Goal: Task Accomplishment & Management: Manage account settings

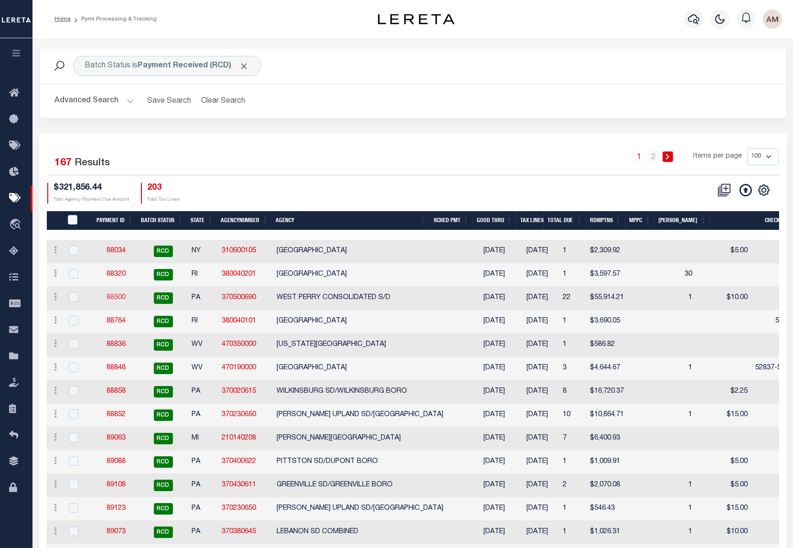
click at [107, 296] on link "88500" at bounding box center [116, 297] width 19 height 7
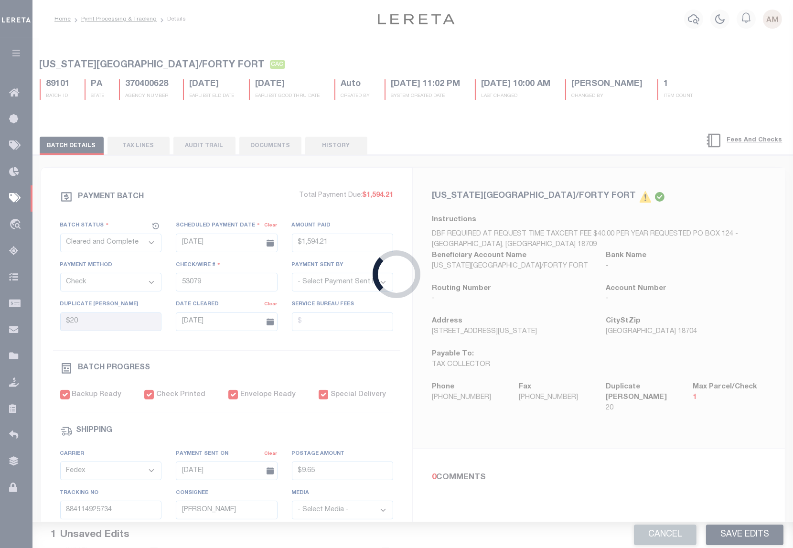
select select "RCD"
type input "08/27/2025"
type input "$55,914.21"
type input "52787-52808"
select select "Little, Audria"
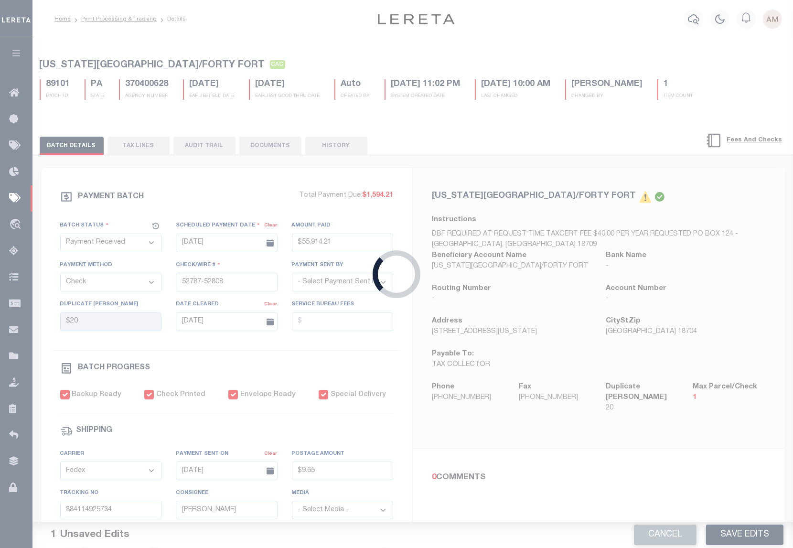
type input "$220"
checkbox input "true"
select select "USS"
type input "08/27/2025"
type input "9205590142749901760947"
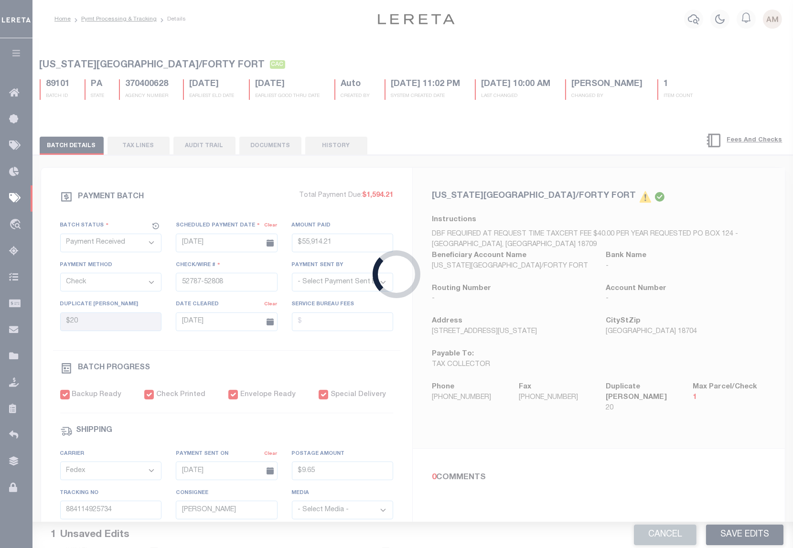
type input "Delivered, PO Box"
type input "09/16/2025"
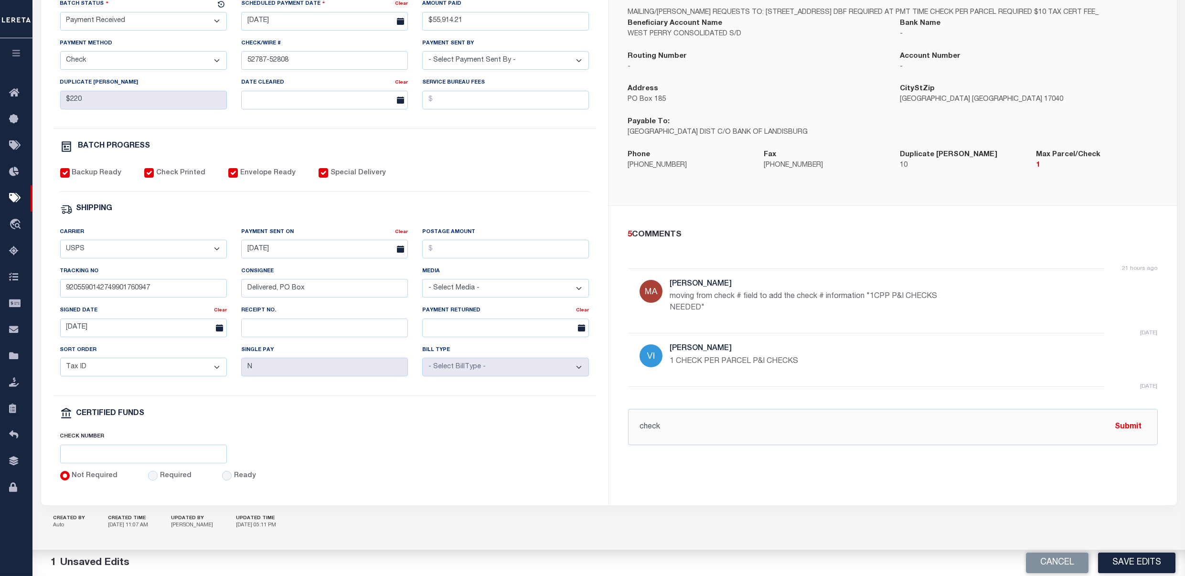
scroll to position [234, 0]
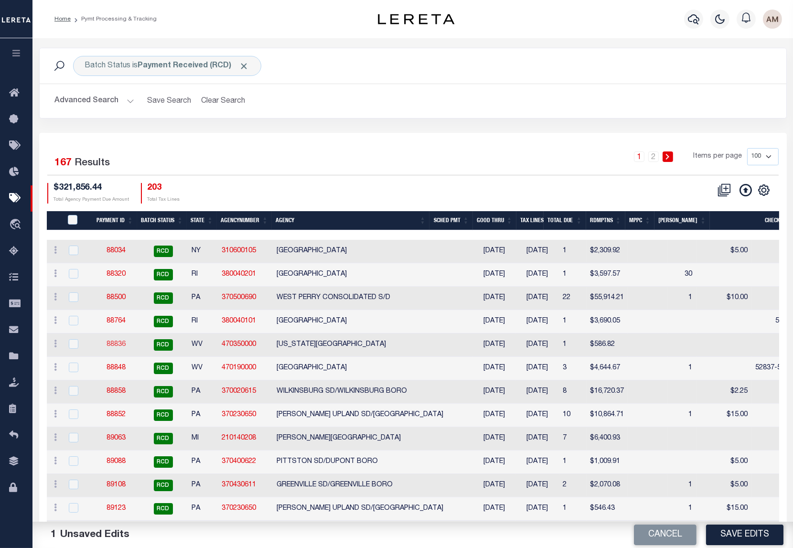
click at [115, 345] on link "88836" at bounding box center [116, 344] width 19 height 7
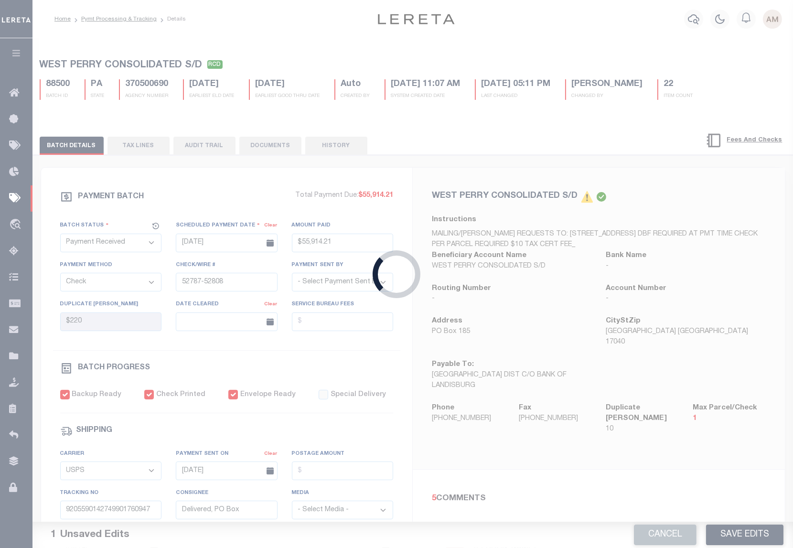
type input "08/28/2025"
type input "$586.82"
type input "52851"
select select "[PERSON_NAME]"
checkbox input "false"
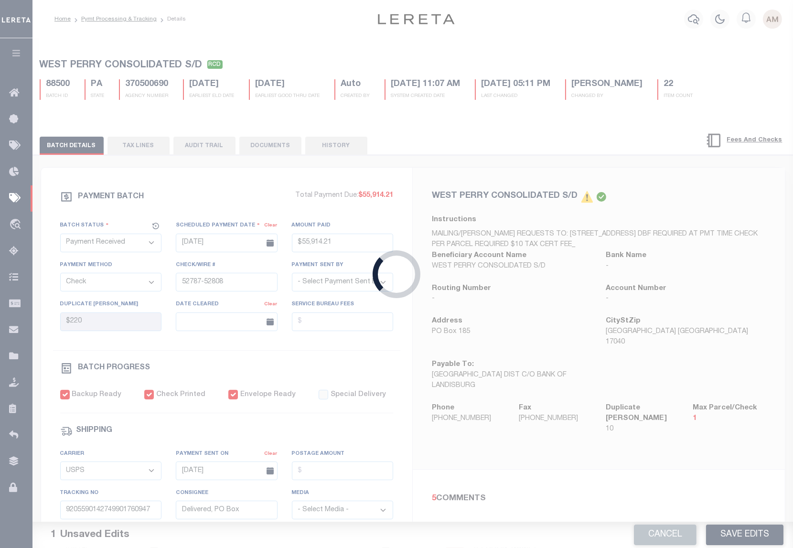
type input "[DATE]"
type input "$9.85"
type input "9205590142749901763696"
type input "[DATE]"
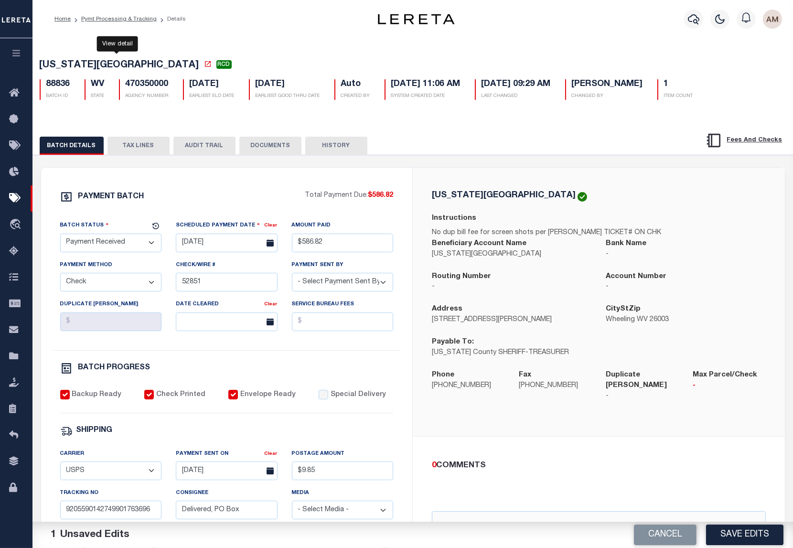
click at [204, 66] on icon at bounding box center [208, 64] width 8 height 8
click at [116, 143] on button "TAX LINES" at bounding box center [138, 146] width 62 height 18
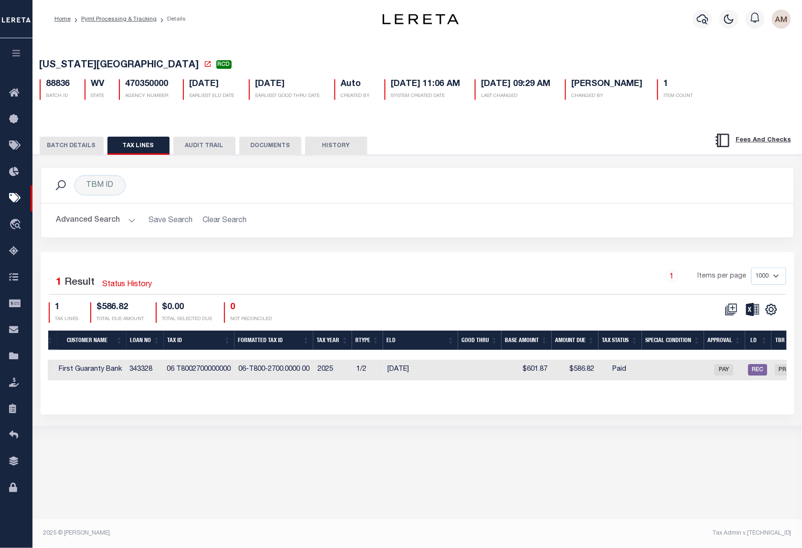
scroll to position [0, 394]
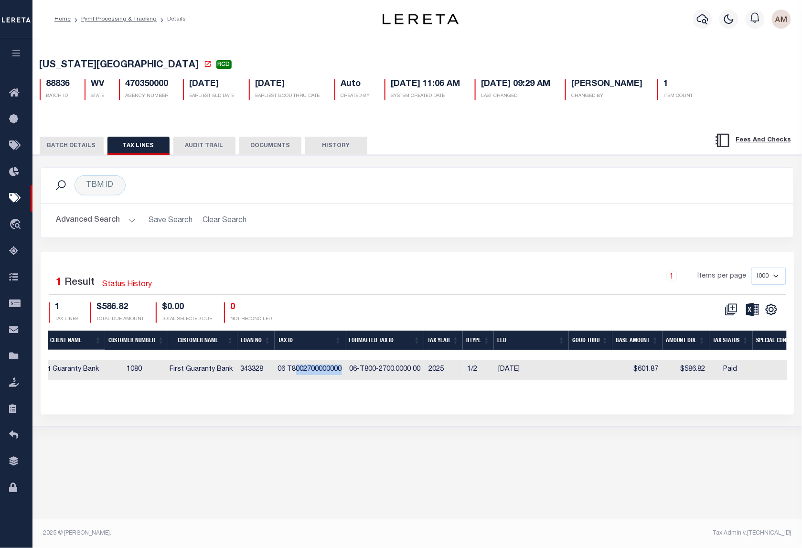
drag, startPoint x: 344, startPoint y: 370, endPoint x: 297, endPoint y: 373, distance: 47.4
click at [297, 373] on td "06 T8002700000000" at bounding box center [310, 370] width 72 height 21
checkbox input "true"
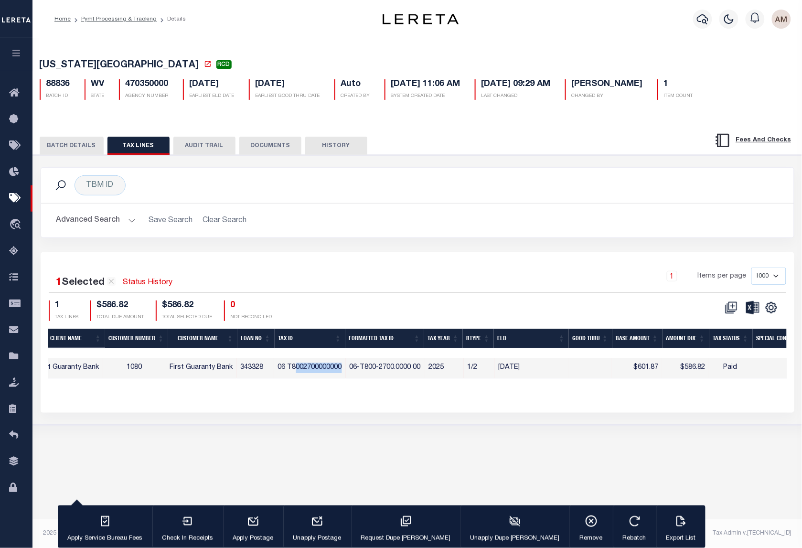
scroll to position [0, 0]
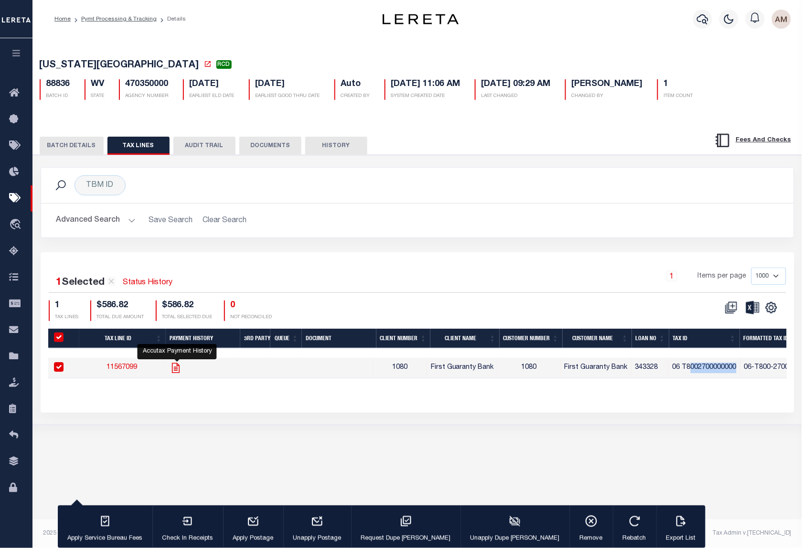
click at [182, 366] on icon "" at bounding box center [176, 368] width 12 height 12
checkbox input "false"
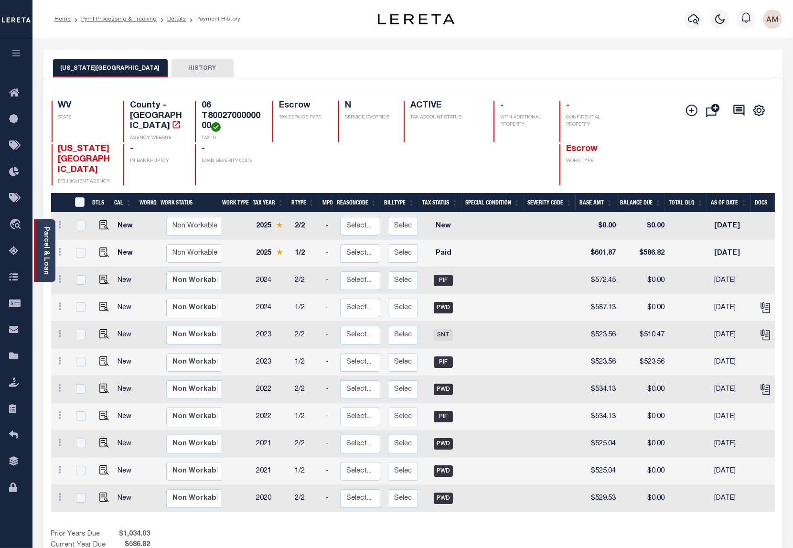
click at [46, 271] on div "Parcel & Loan" at bounding box center [44, 250] width 21 height 63
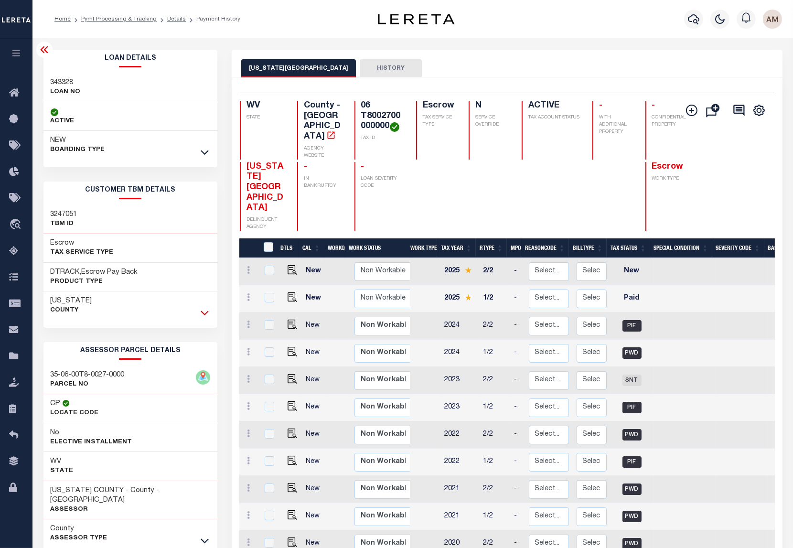
click at [207, 308] on icon at bounding box center [205, 313] width 8 height 10
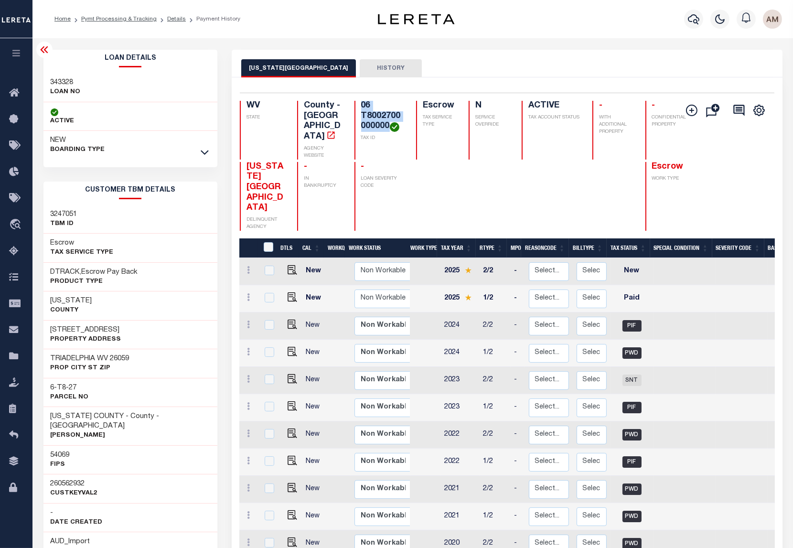
drag, startPoint x: 385, startPoint y: 124, endPoint x: 356, endPoint y: 105, distance: 34.6
click at [354, 106] on div "06 T8002700000000 TAX ID" at bounding box center [379, 130] width 50 height 59
copy h4 "06 T8002700000000"
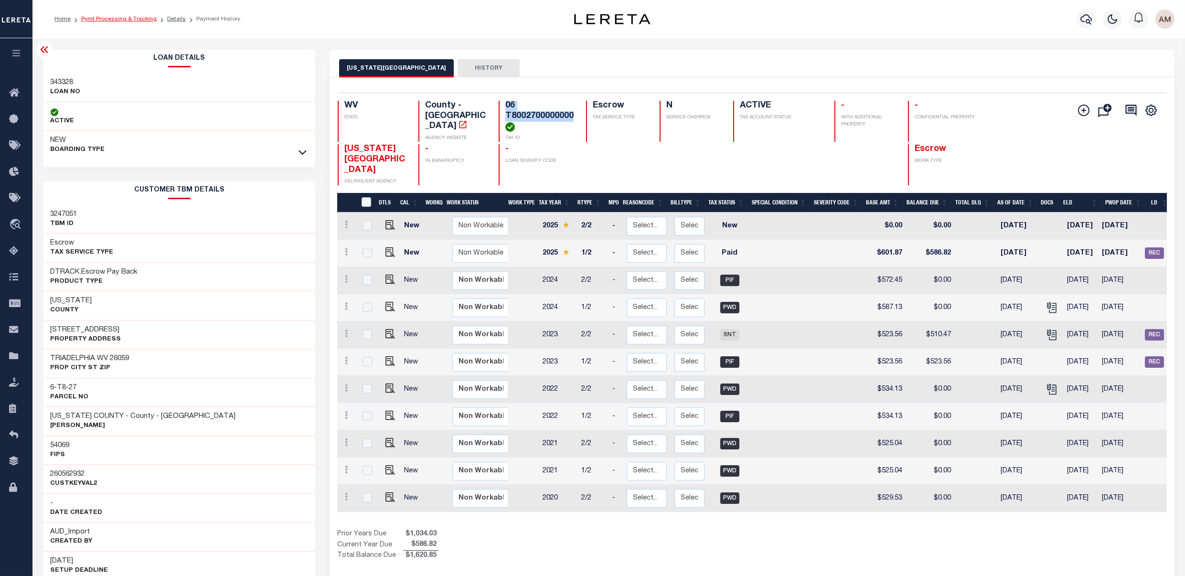
drag, startPoint x: 124, startPoint y: 19, endPoint x: 130, endPoint y: 20, distance: 6.3
click at [124, 17] on link "Pymt Processing & Tracking" at bounding box center [118, 19] width 75 height 6
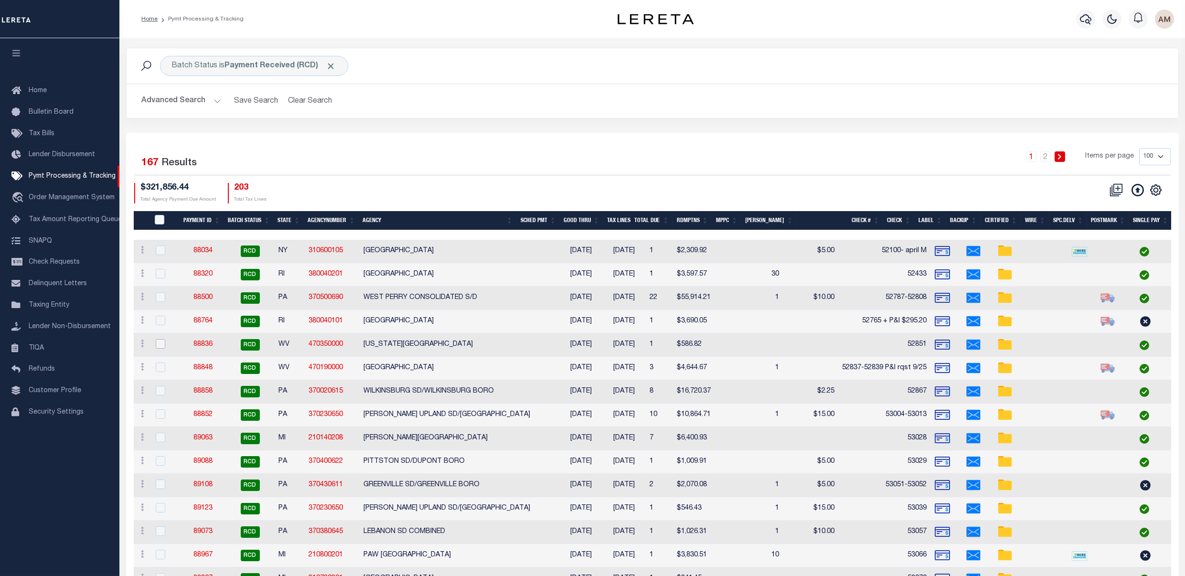
click at [161, 342] on input "checkbox" at bounding box center [161, 344] width 10 height 10
checkbox input "true"
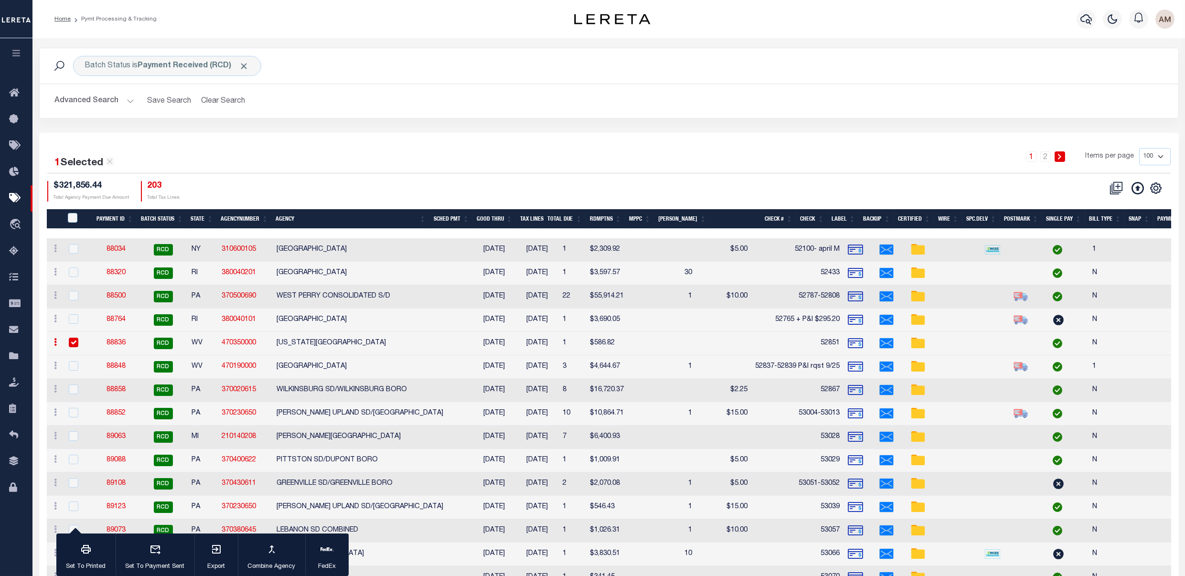
click at [111, 341] on link "88836" at bounding box center [116, 343] width 19 height 7
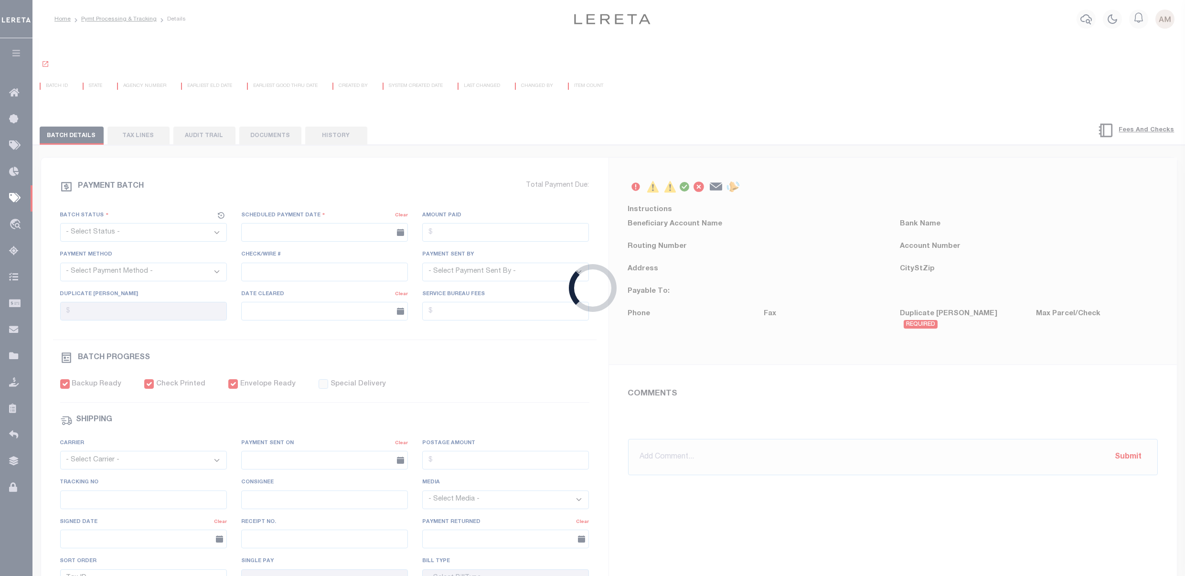
select select "RCD"
type input "08/28/2025"
type input "$586.82"
select select "CHK"
type input "52851"
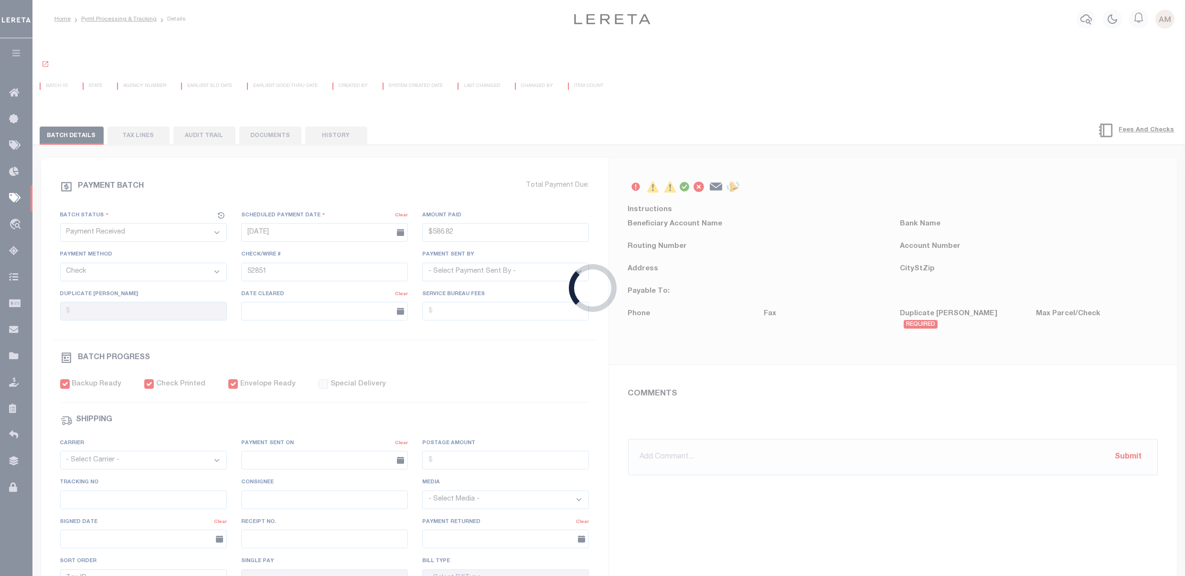
select select "Urbina, Matthew"
checkbox input "true"
select select "USS"
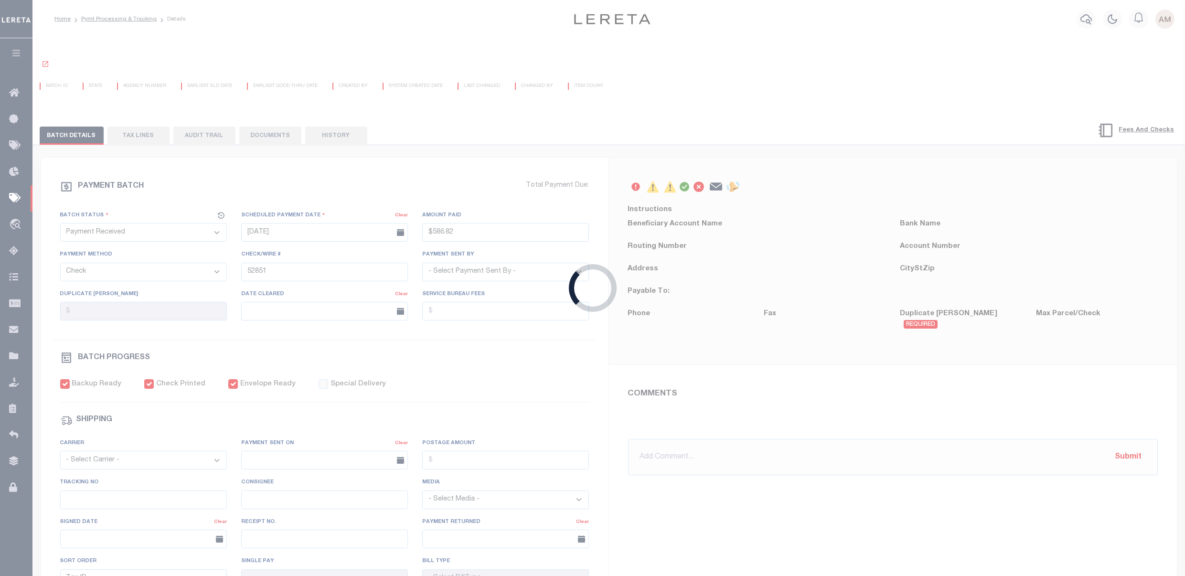
type input "[DATE]"
type input "$9.85"
type input "9205590142749901763696"
type input "Delivered, PO Box"
type input "09/15/2025"
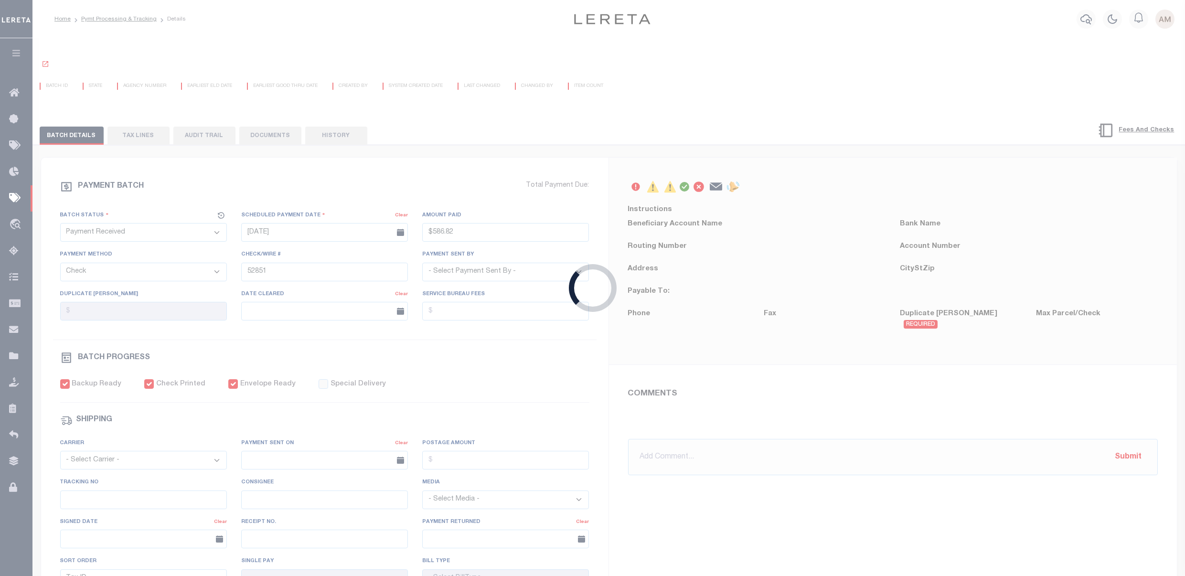
type input "N"
radio input "true"
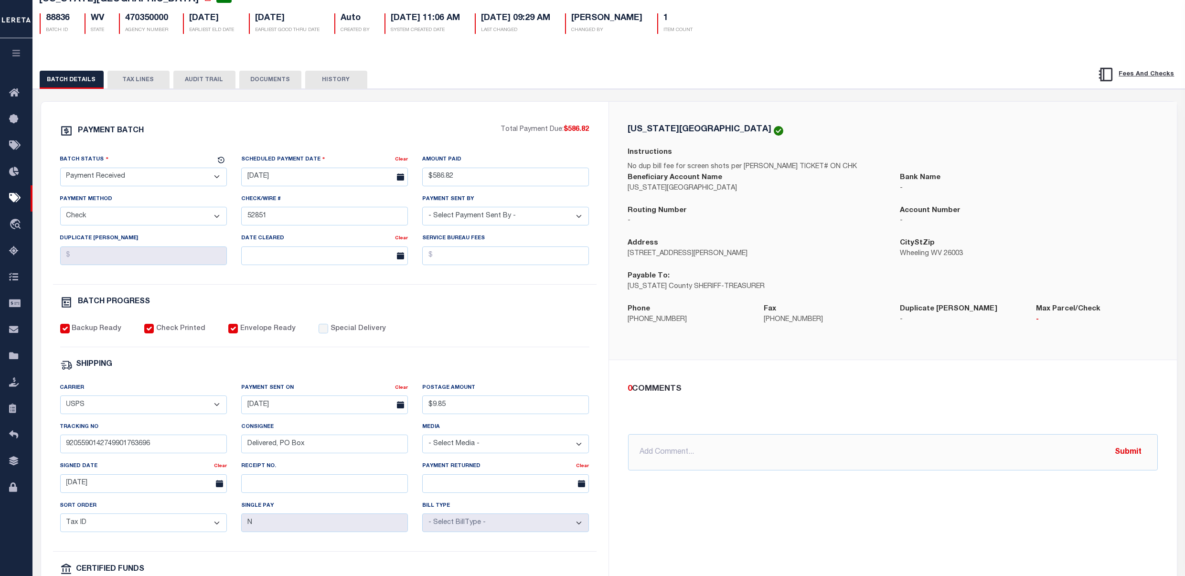
scroll to position [127, 0]
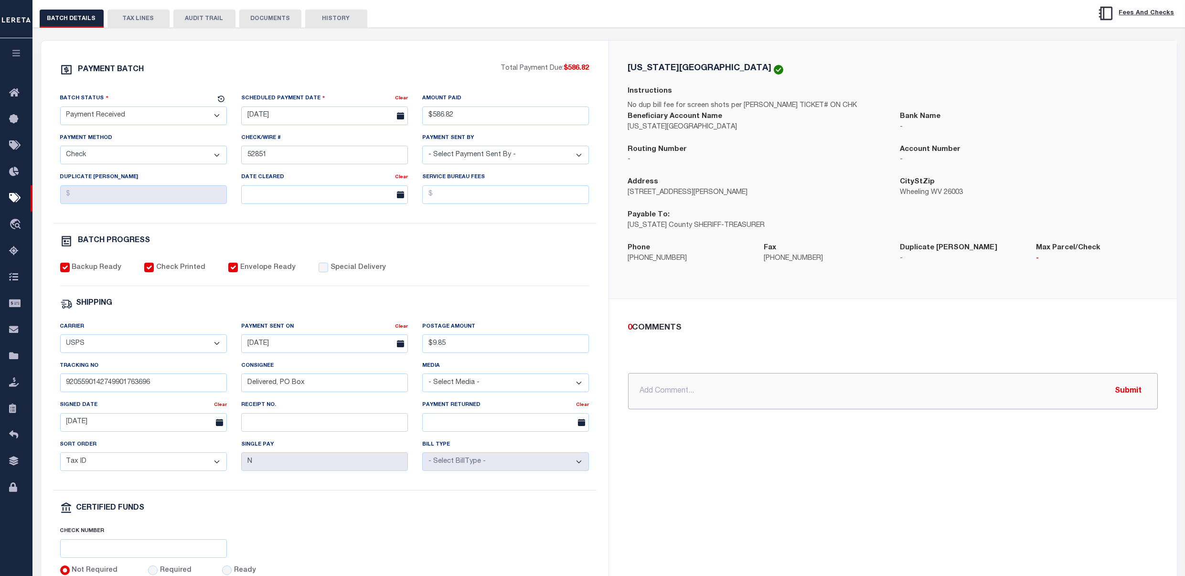
click at [723, 403] on input "text" at bounding box center [893, 391] width 530 height 36
type input "10.1.25 - Check is on the returned check log for Dallas. Marked as duplicate pa…"
drag, startPoint x: 851, startPoint y: 514, endPoint x: 977, endPoint y: 466, distance: 135.6
click at [860, 505] on div "OHIO COUNTY Instructions No dup bill fee for screen shots per Trudy TICKET# ON …" at bounding box center [893, 320] width 568 height 559
click at [1123, 393] on button "Submit" at bounding box center [1128, 391] width 39 height 20
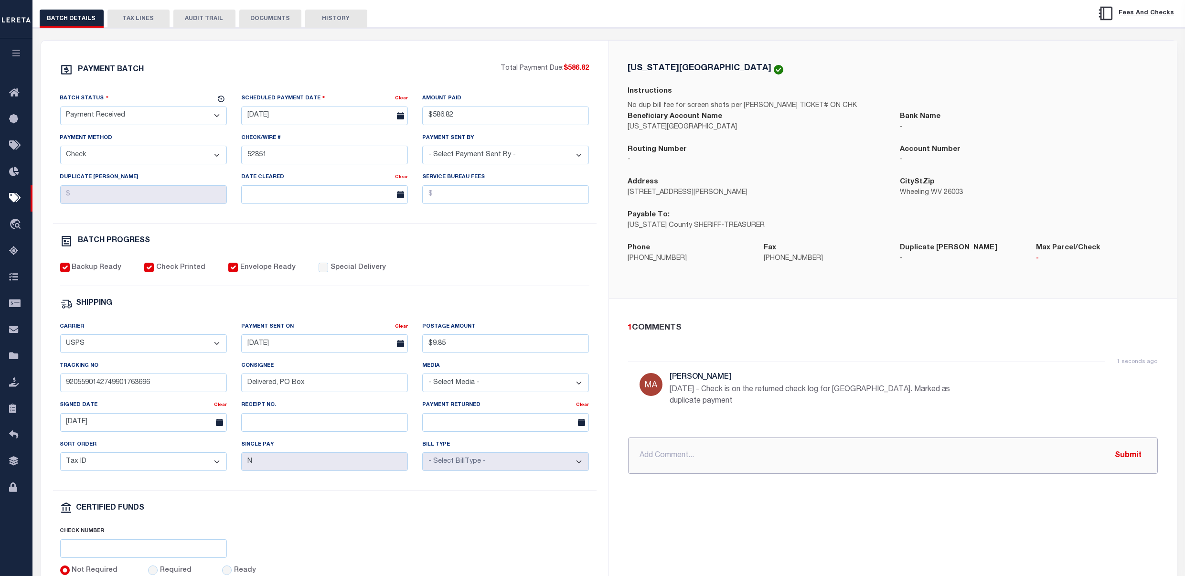
click at [725, 454] on input "text" at bounding box center [893, 455] width 530 height 36
click at [754, 469] on input "Date check returned 9//" at bounding box center [893, 455] width 530 height 36
paste input "'884666831429"
click at [947, 457] on input "Date check returned 9/24/25 - Mailed to Pomona Fedex '884666831429" at bounding box center [893, 455] width 530 height 36
type input "Date check returned 9/24/25 - Mailed to Pomona Fedex '884666831429"
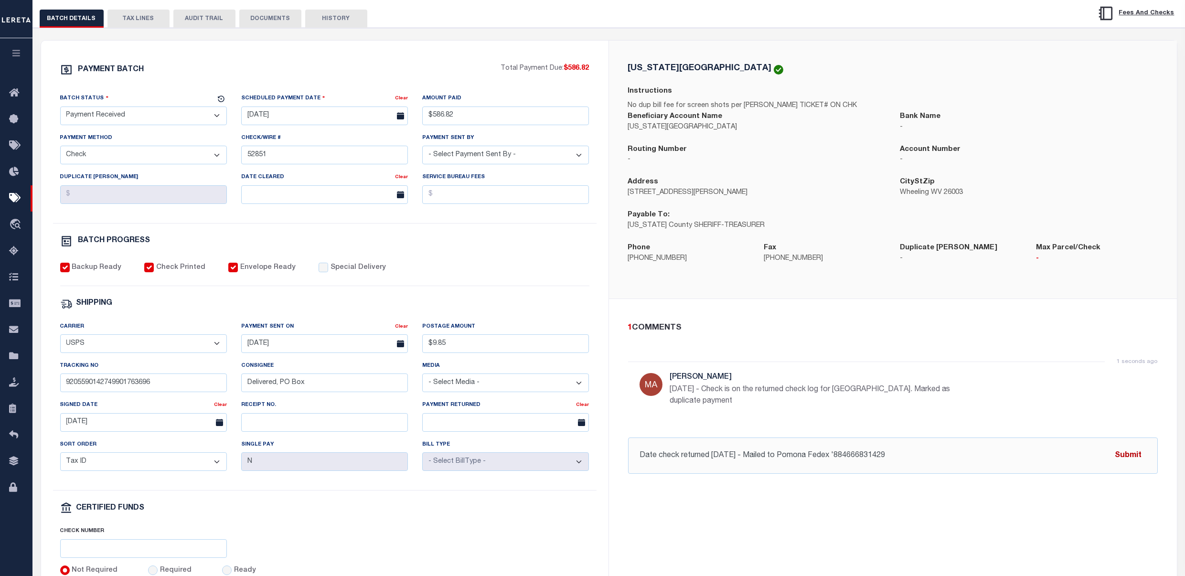
click at [1138, 455] on button "Submit" at bounding box center [1128, 456] width 39 height 20
click at [86, 115] on select "- Select Status - Scheduled for Payment Ready For Payment Payment Sent Cleared …" at bounding box center [143, 116] width 167 height 19
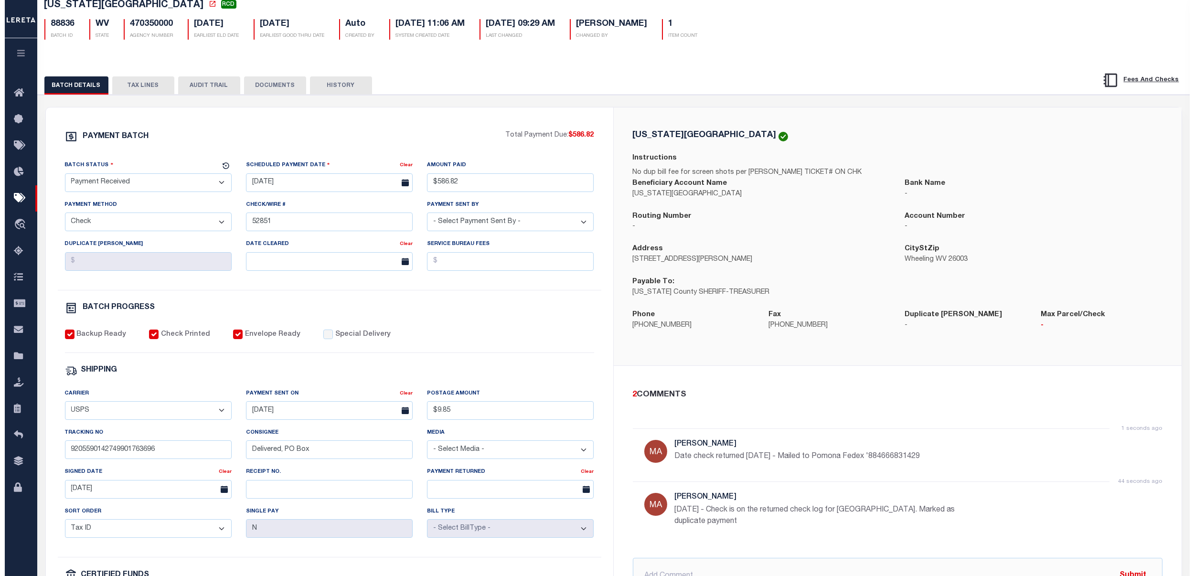
scroll to position [0, 0]
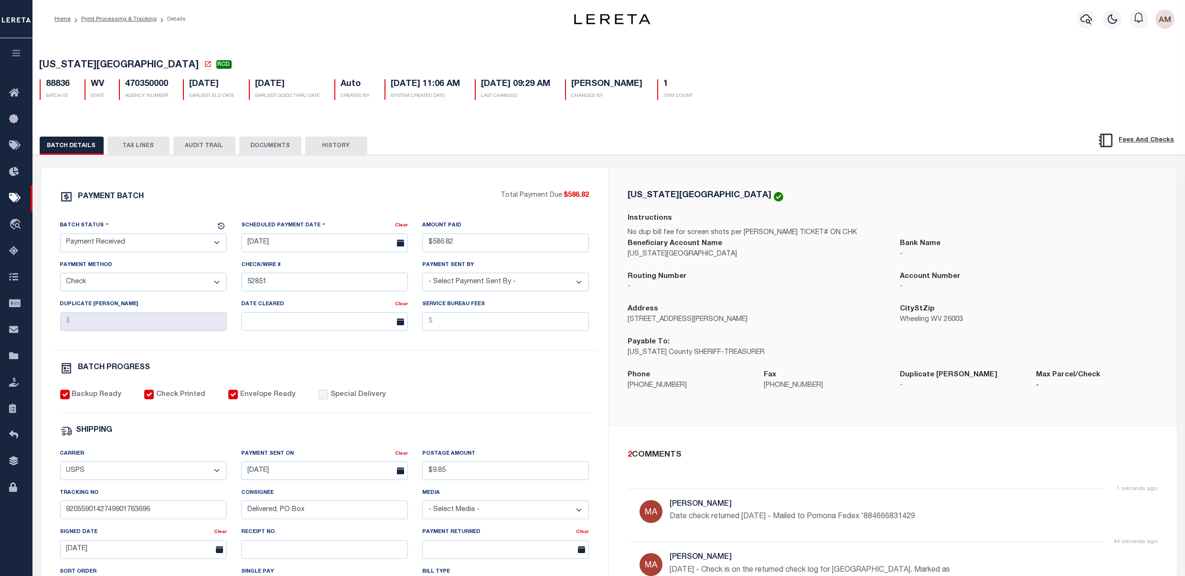
click at [289, 145] on button "DOCUMENTS" at bounding box center [270, 146] width 62 height 18
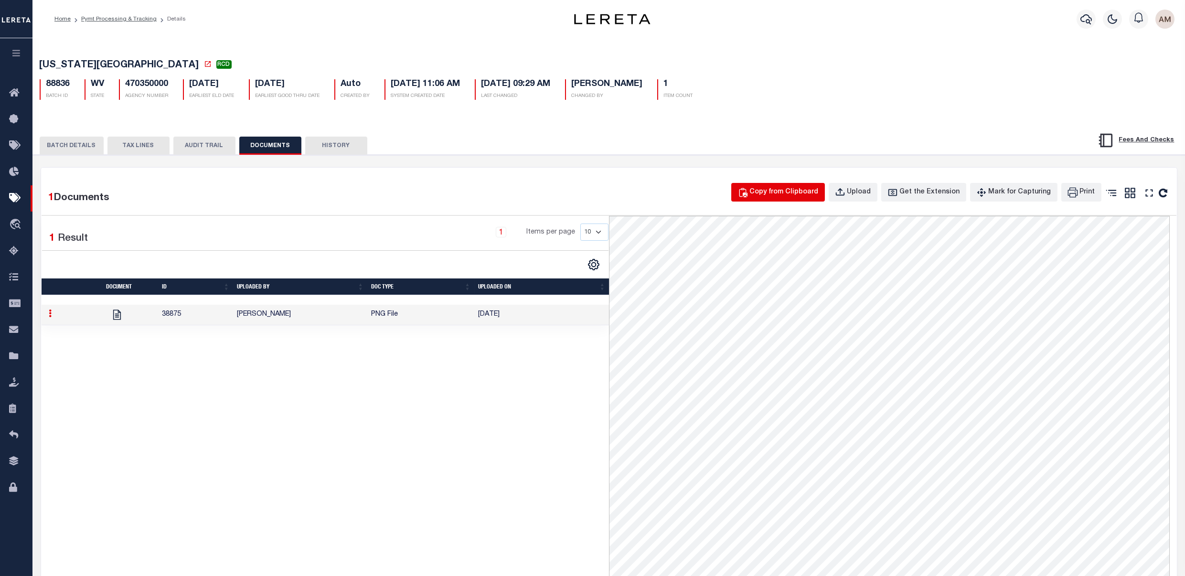
click at [802, 198] on div "Copy from Clipboard" at bounding box center [784, 192] width 69 height 11
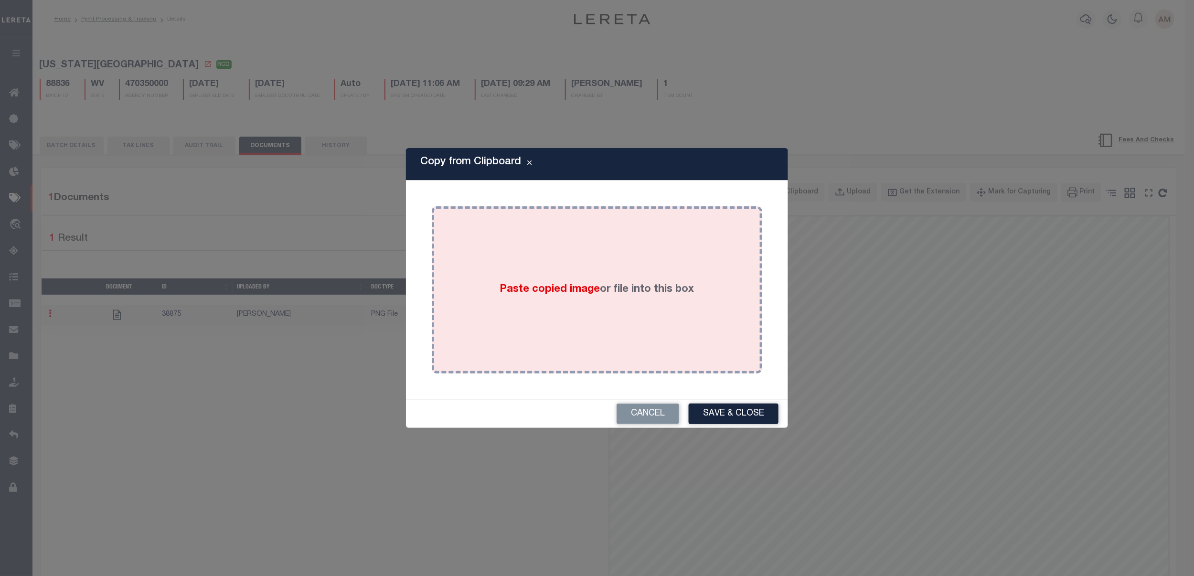
drag, startPoint x: 748, startPoint y: 300, endPoint x: 757, endPoint y: 307, distance: 10.9
click at [748, 301] on div "Paste copied image or file into this box" at bounding box center [597, 289] width 316 height 153
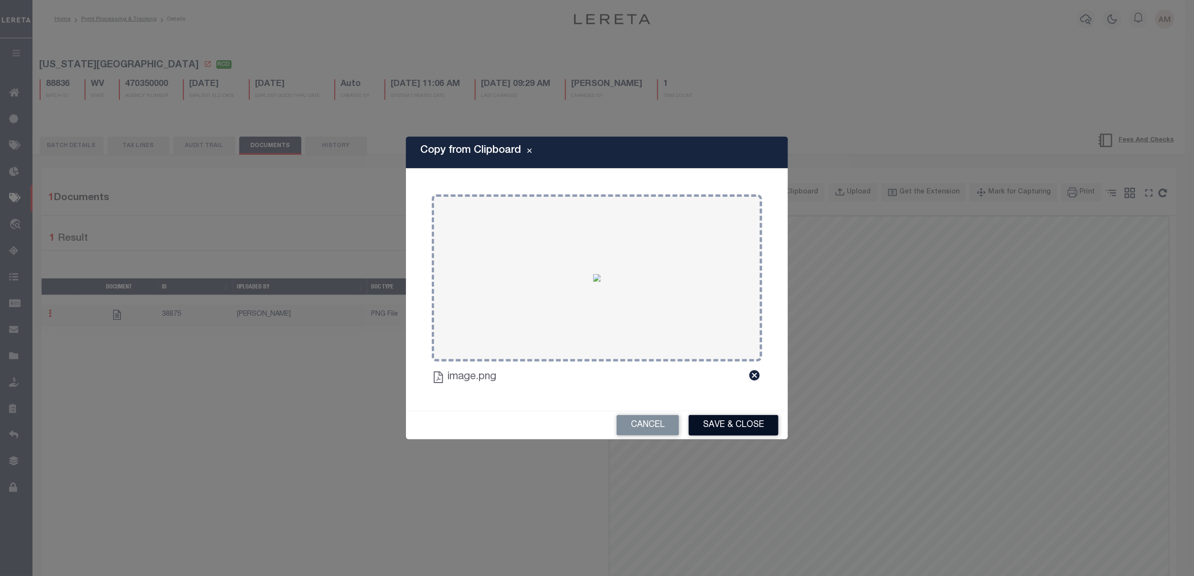
click at [760, 429] on button "Save & Close" at bounding box center [734, 425] width 90 height 21
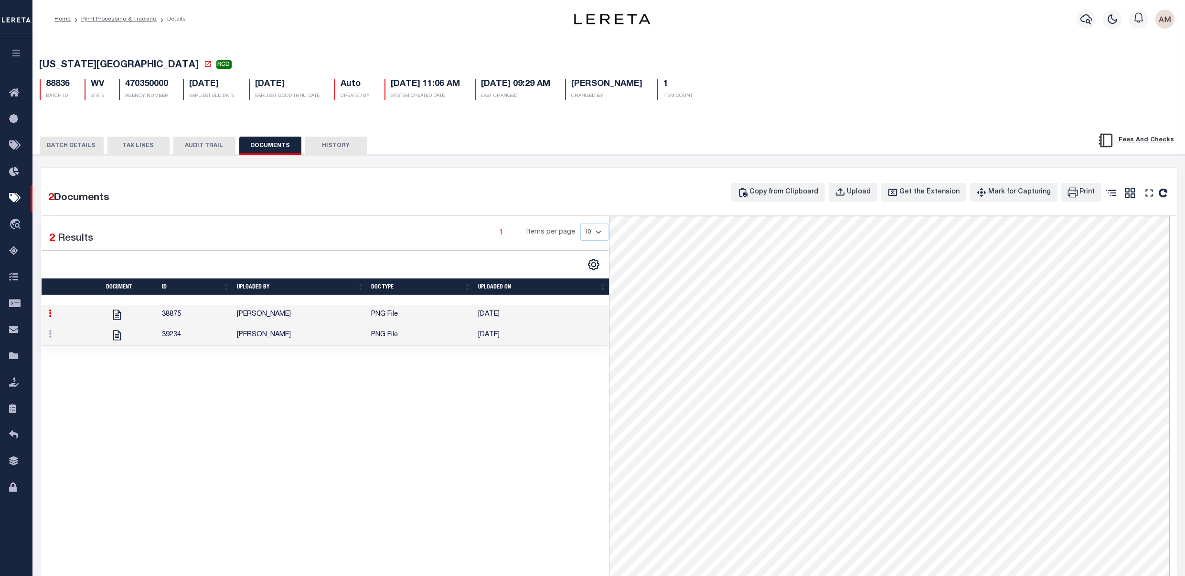
click at [74, 150] on button "BATCH DETAILS" at bounding box center [72, 146] width 64 height 18
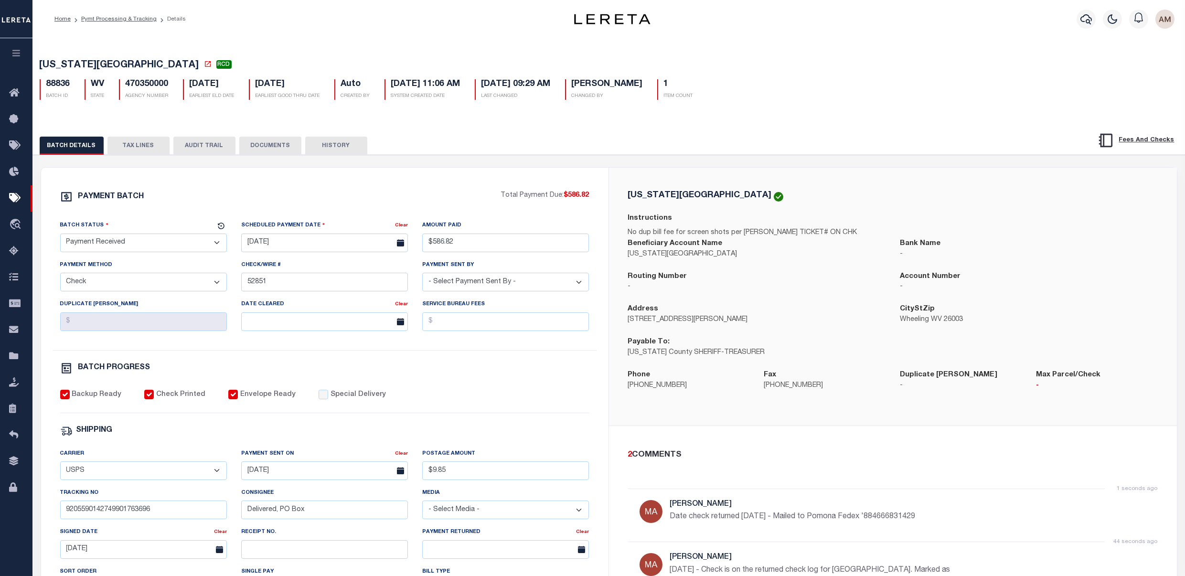
drag, startPoint x: 150, startPoint y: 143, endPoint x: 154, endPoint y: 154, distance: 11.2
click at [150, 143] on button "TAX LINES" at bounding box center [138, 146] width 62 height 18
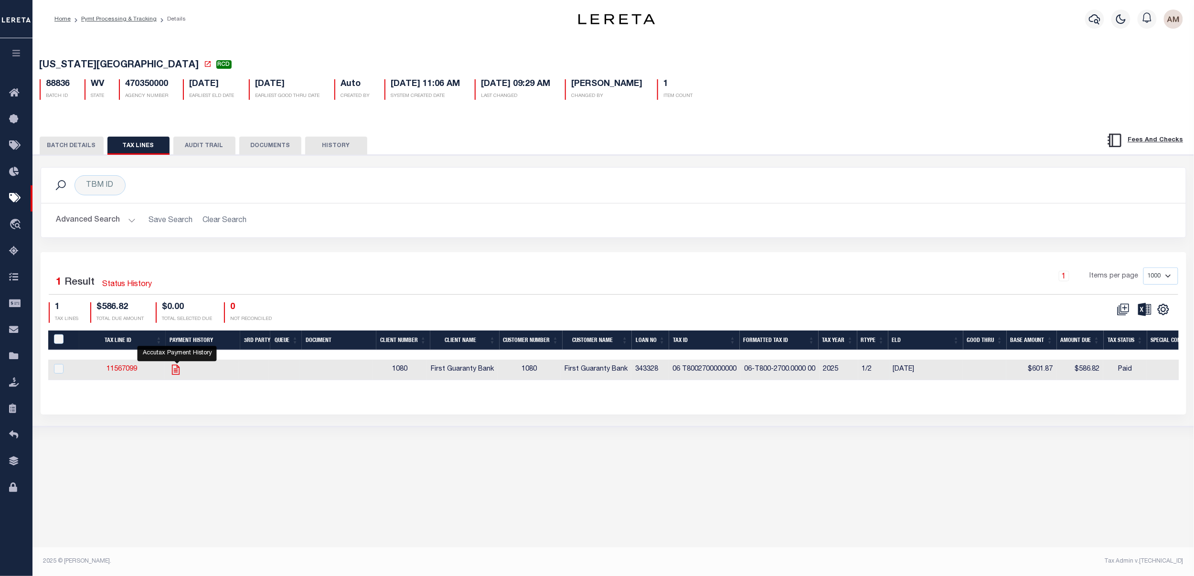
click at [180, 371] on icon "" at bounding box center [176, 369] width 12 height 12
checkbox input "true"
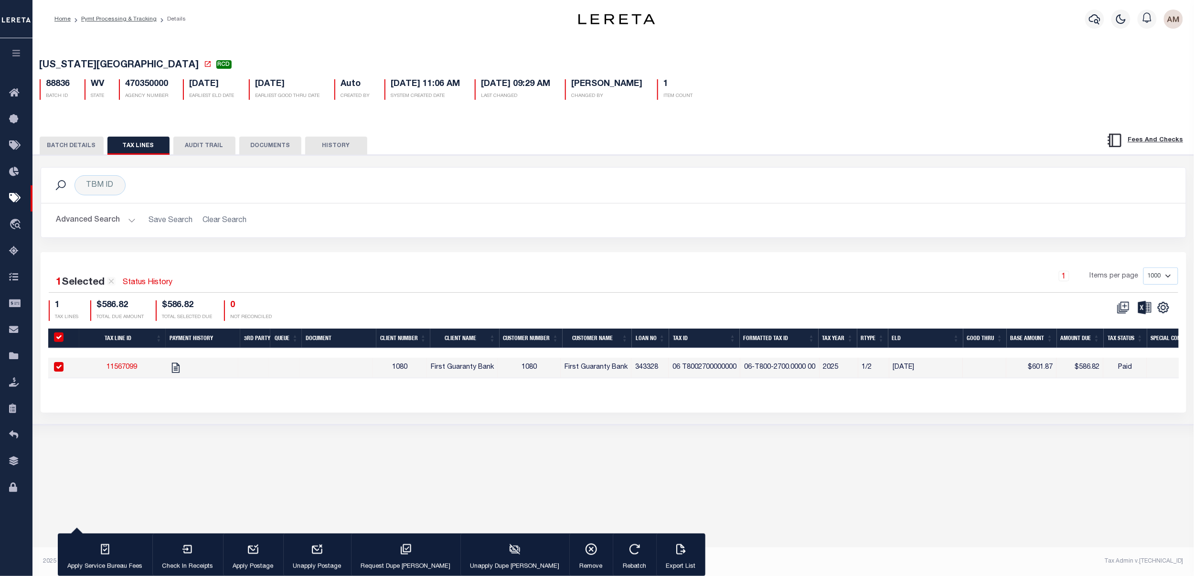
click at [72, 146] on button "BATCH DETAILS" at bounding box center [72, 146] width 64 height 18
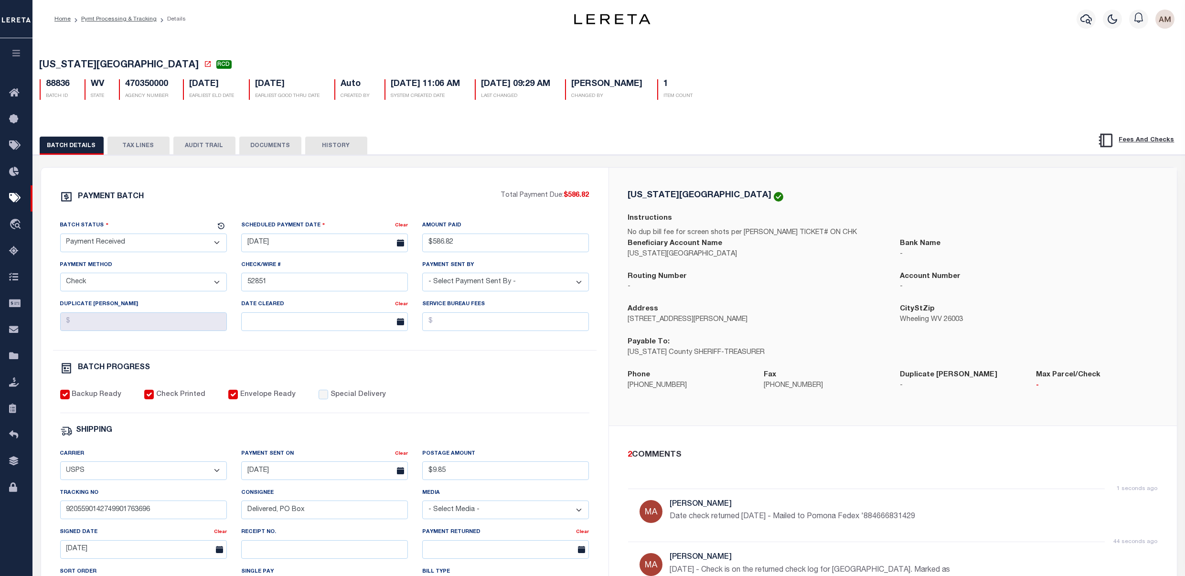
drag, startPoint x: 117, startPoint y: 149, endPoint x: 119, endPoint y: 160, distance: 11.1
click at [117, 150] on button "TAX LINES" at bounding box center [138, 146] width 62 height 18
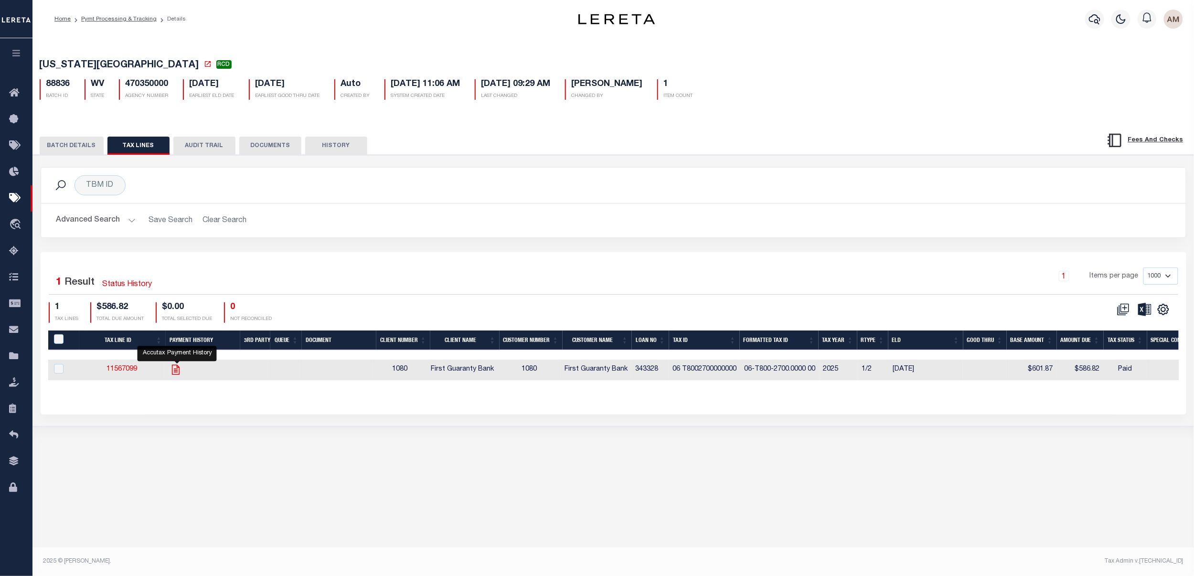
click at [176, 373] on icon "" at bounding box center [176, 369] width 8 height 10
checkbox input "true"
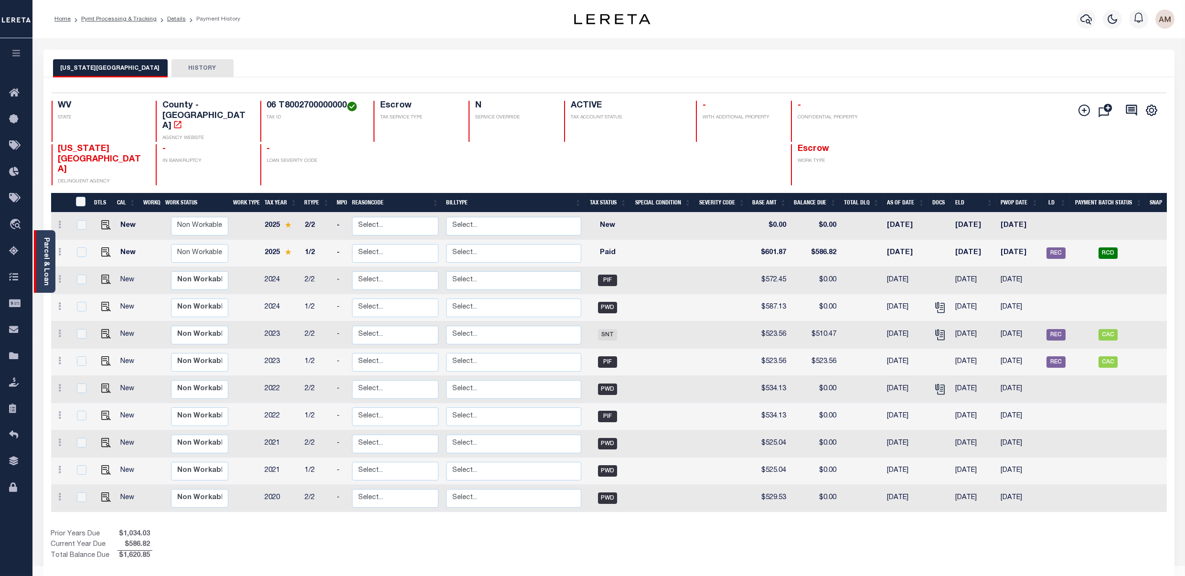
click at [50, 245] on div "Parcel & Loan" at bounding box center [44, 261] width 21 height 63
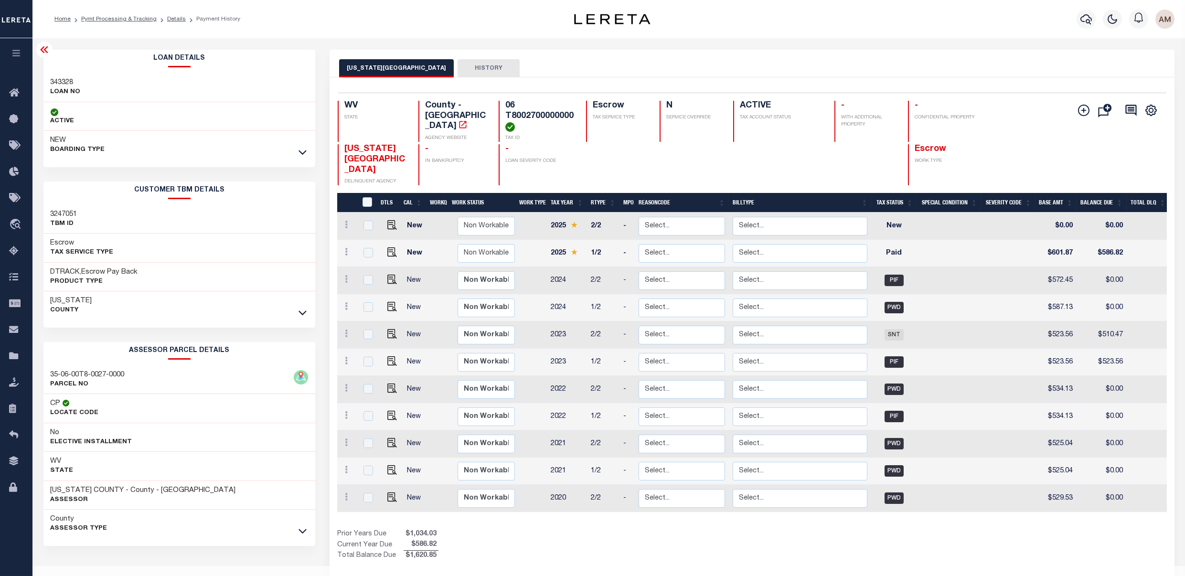
click at [313, 304] on div "Ohio County" at bounding box center [179, 305] width 272 height 29
click at [301, 311] on icon at bounding box center [302, 313] width 8 height 5
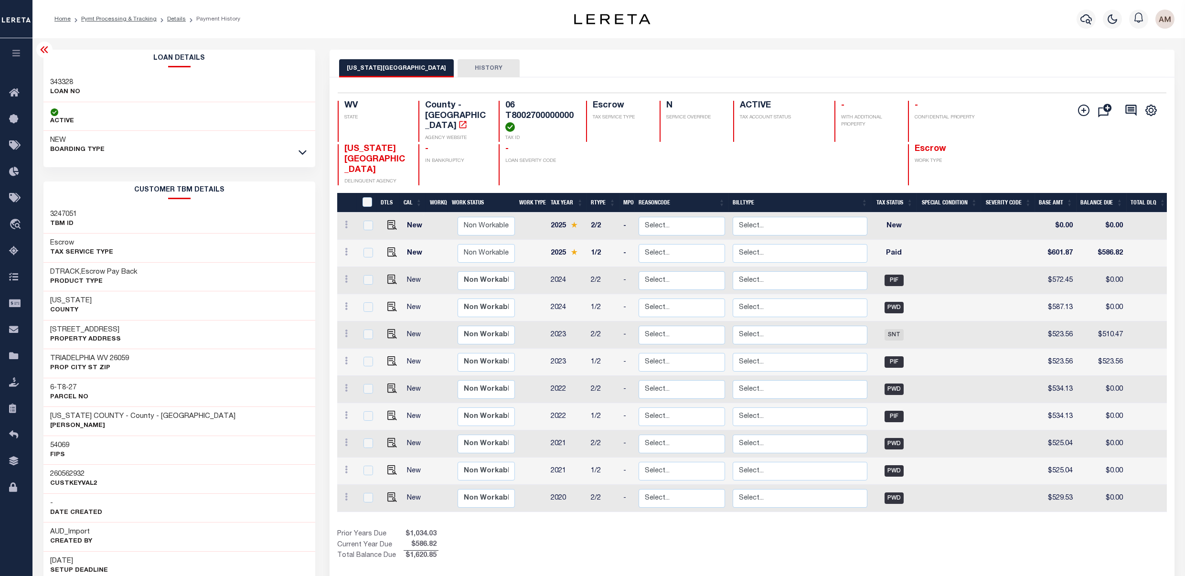
click at [305, 149] on icon at bounding box center [302, 152] width 8 height 10
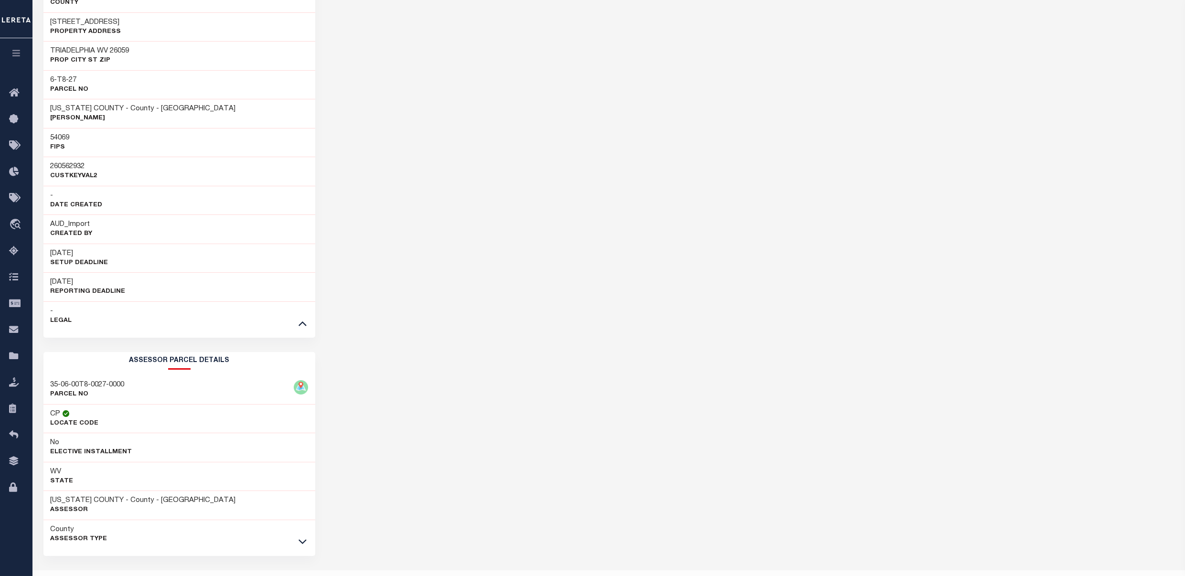
scroll to position [616, 0]
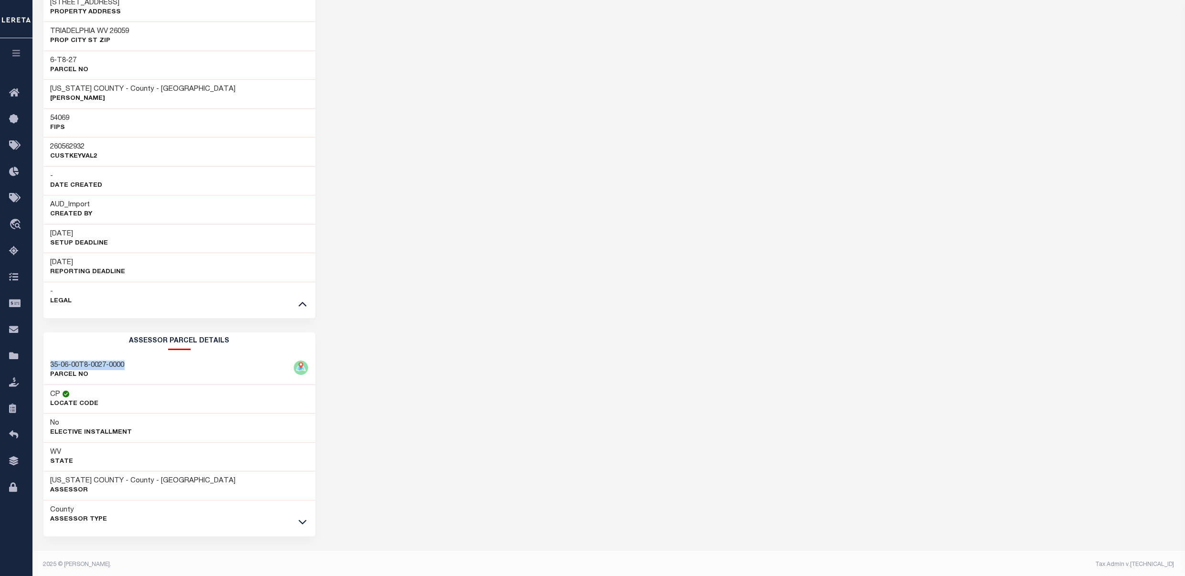
drag, startPoint x: 127, startPoint y: 359, endPoint x: 43, endPoint y: 357, distance: 83.6
click at [43, 357] on div "35-06-00T8-0027-0000 PARCEL NO" at bounding box center [179, 370] width 272 height 29
copy h3 "35-06-00T8-0027-0000"
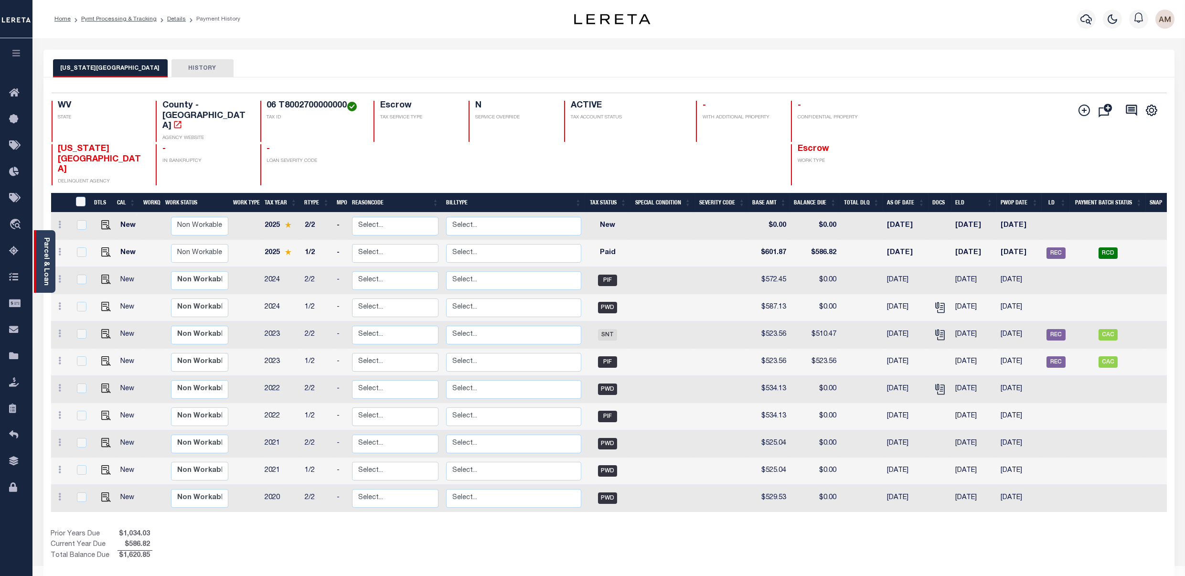
click at [46, 256] on link "Parcel & Loan" at bounding box center [46, 261] width 7 height 48
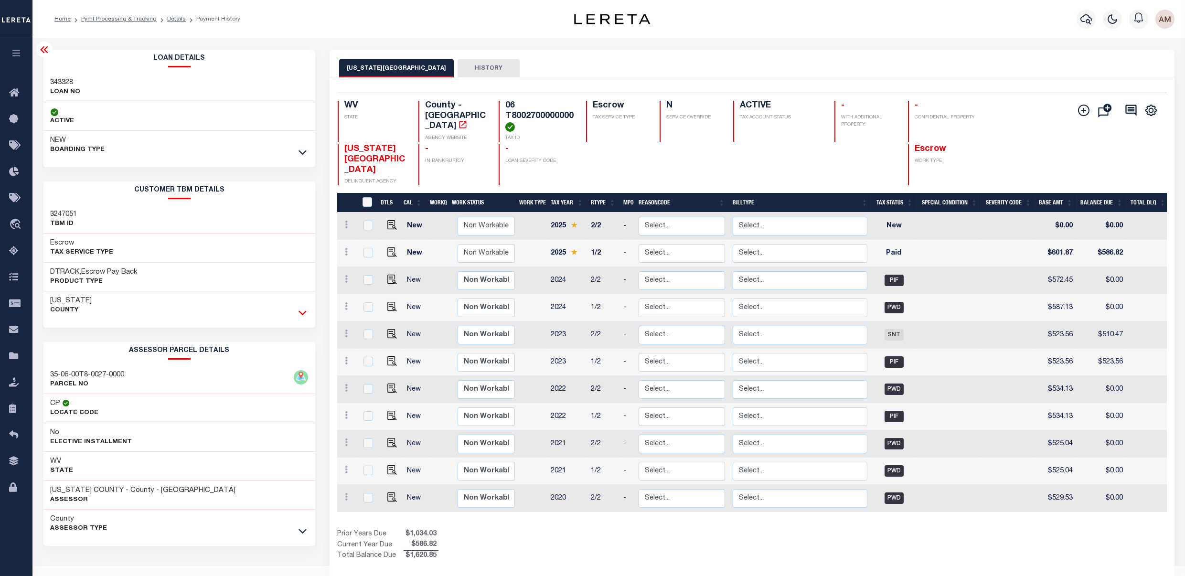
click at [304, 316] on icon at bounding box center [302, 313] width 8 height 10
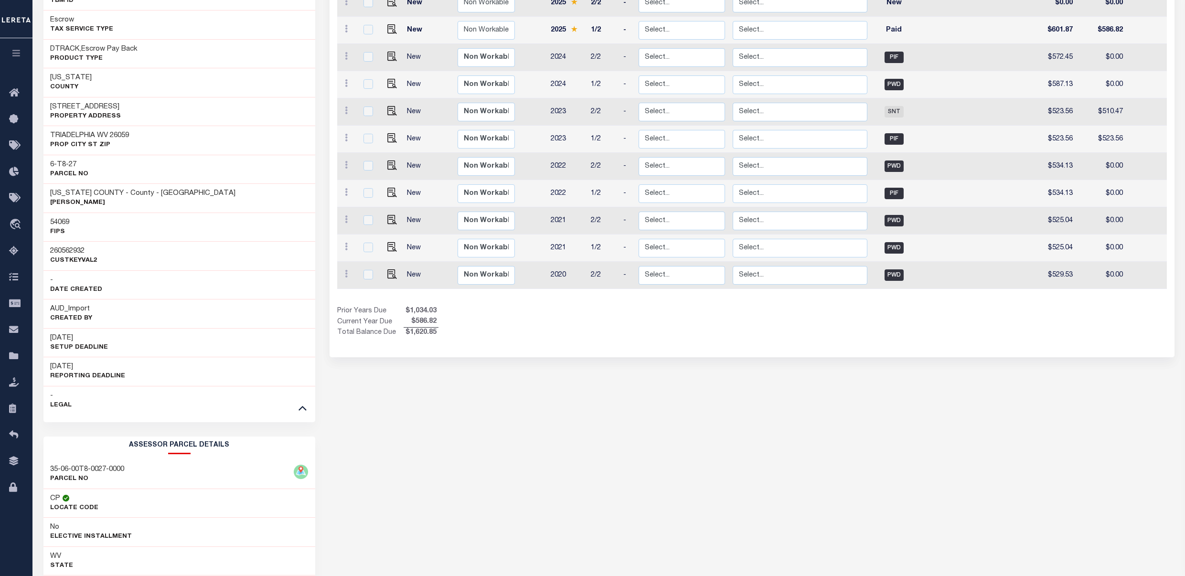
scroll to position [7, 0]
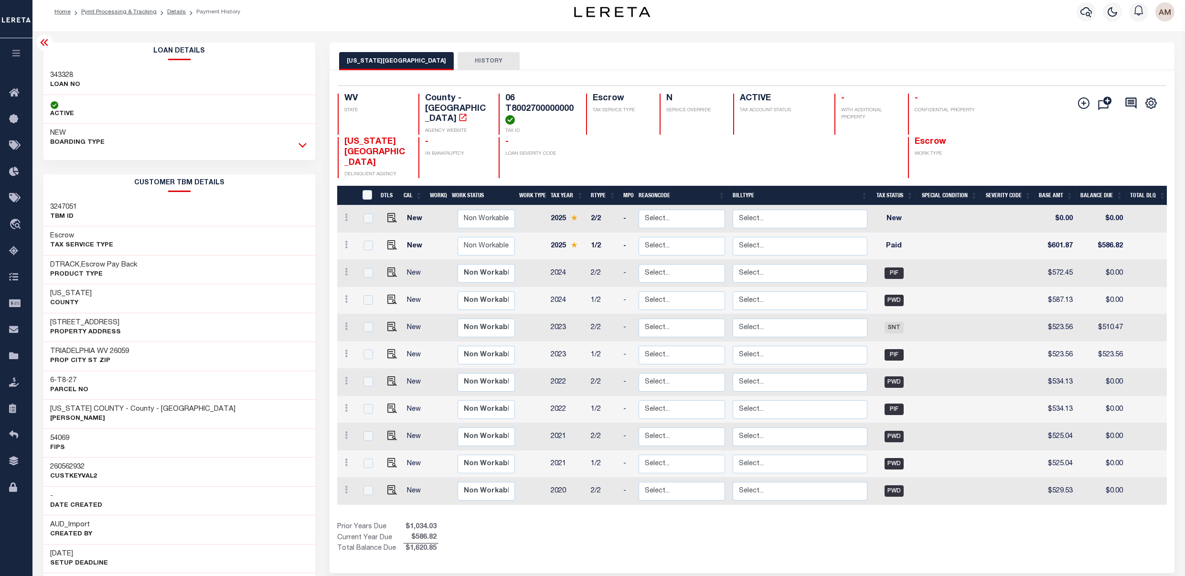
click at [304, 144] on icon at bounding box center [302, 145] width 8 height 10
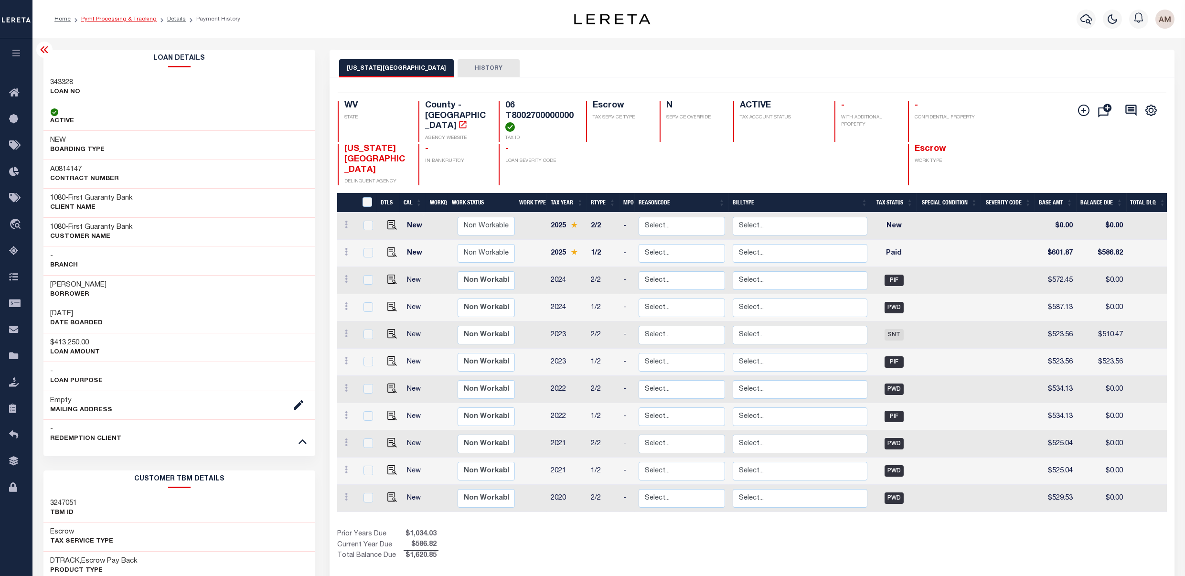
click at [109, 18] on link "Pymt Processing & Tracking" at bounding box center [118, 19] width 75 height 6
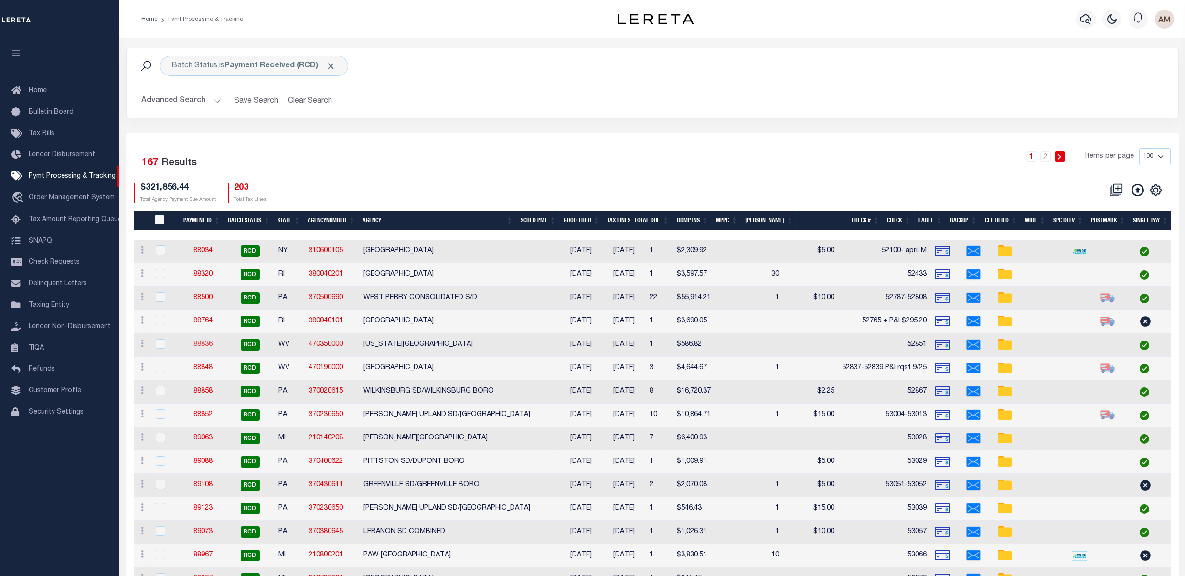
click at [194, 342] on link "88836" at bounding box center [202, 344] width 19 height 7
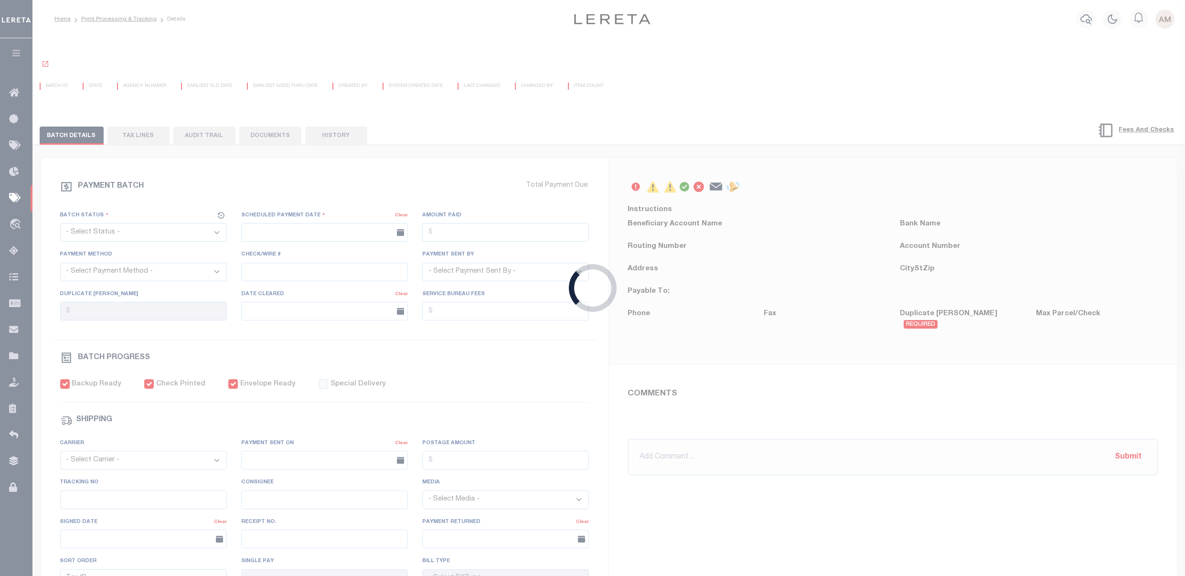
select select "RCD"
type input "08/28/2025"
type input "$586.82"
select select "CHK"
type input "52851"
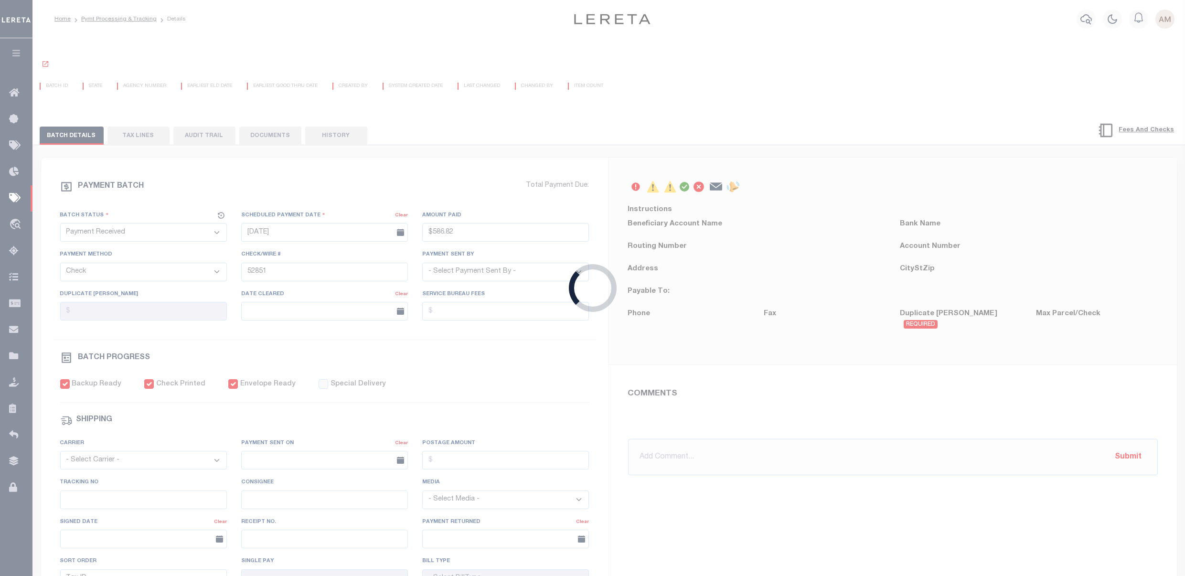
select select "Urbina, Matthew"
checkbox input "true"
select select "USS"
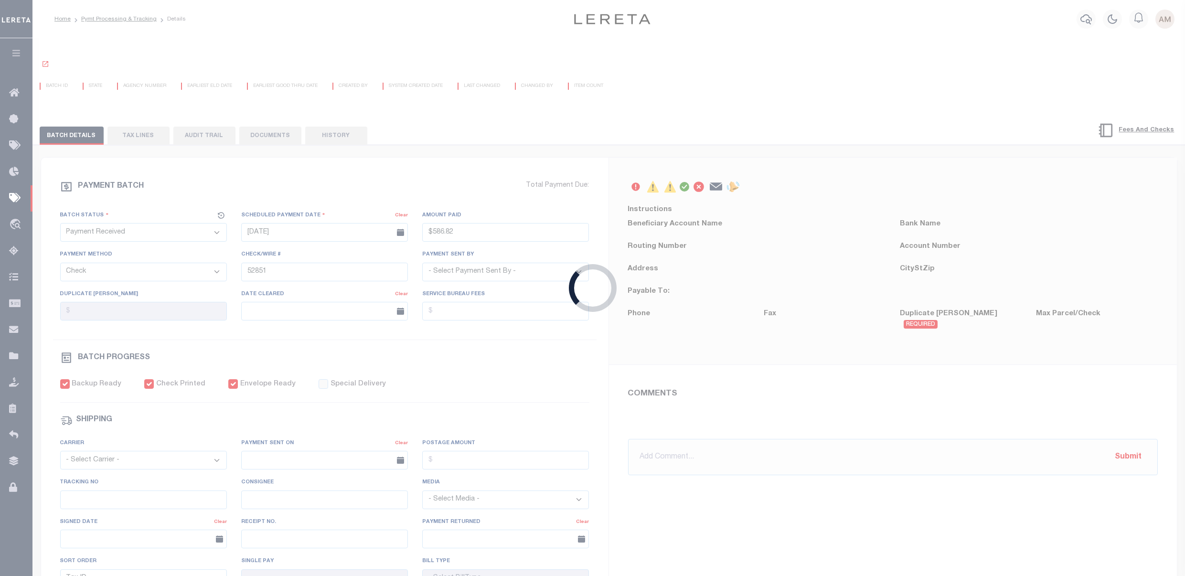
type input "08/28/2025"
type input "$9.85"
type input "9205590142749901763696"
type input "Delivered, PO Box"
type input "09/15/2025"
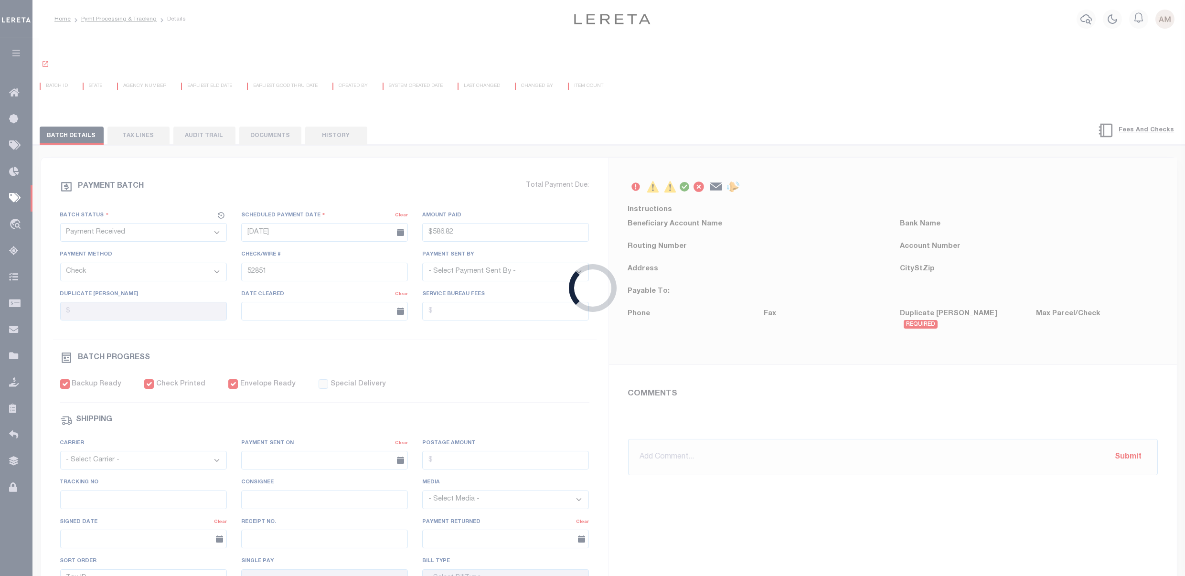
type input "N"
radio input "true"
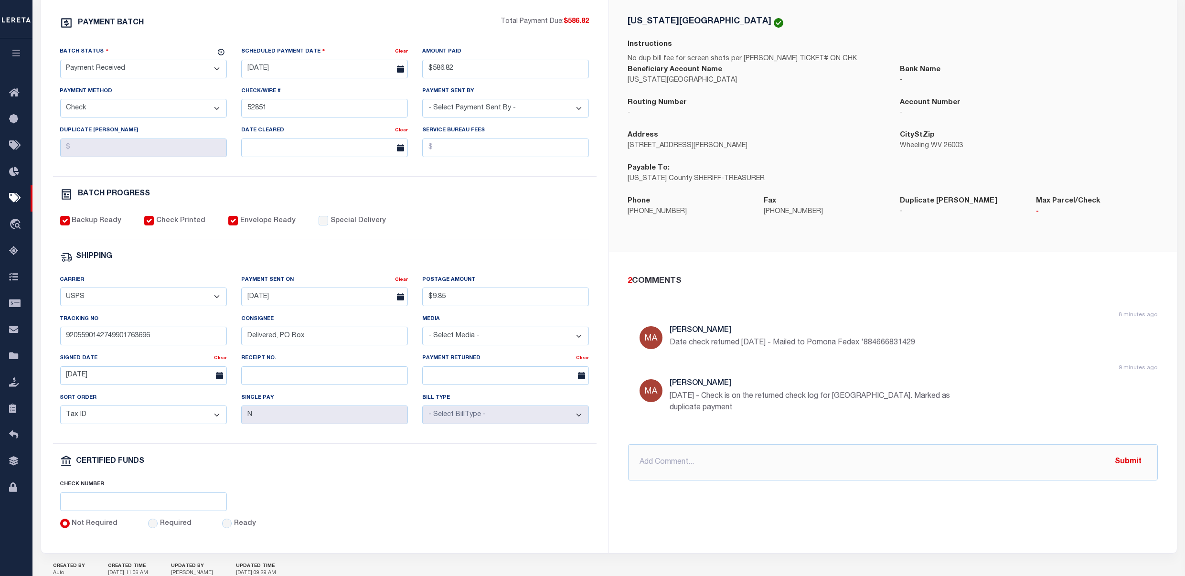
scroll to position [191, 0]
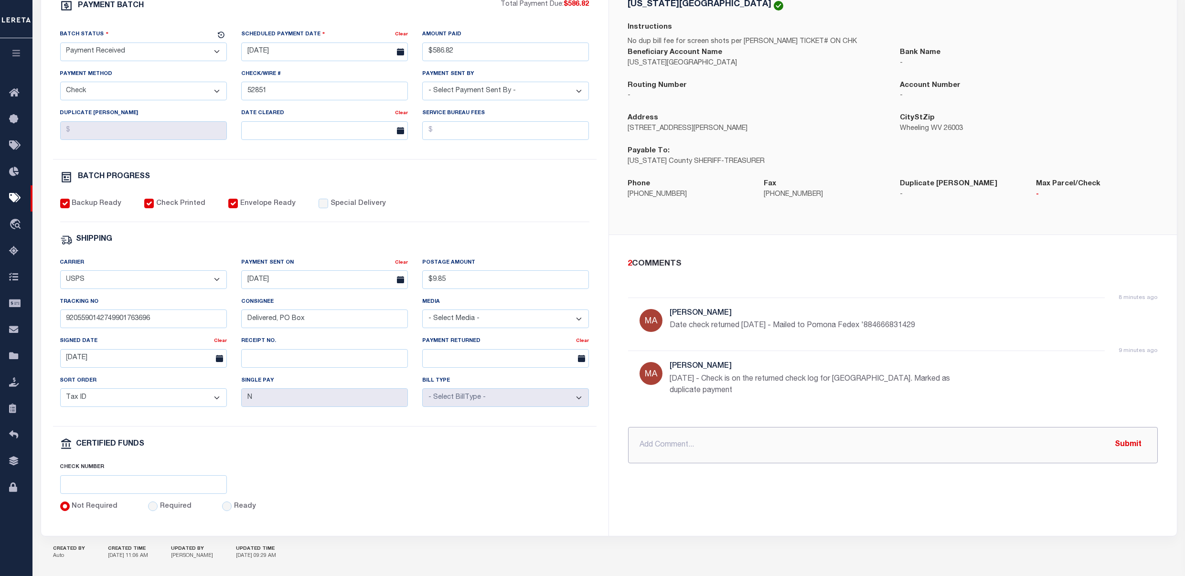
click at [926, 453] on input "text" at bounding box center [893, 445] width 530 height 36
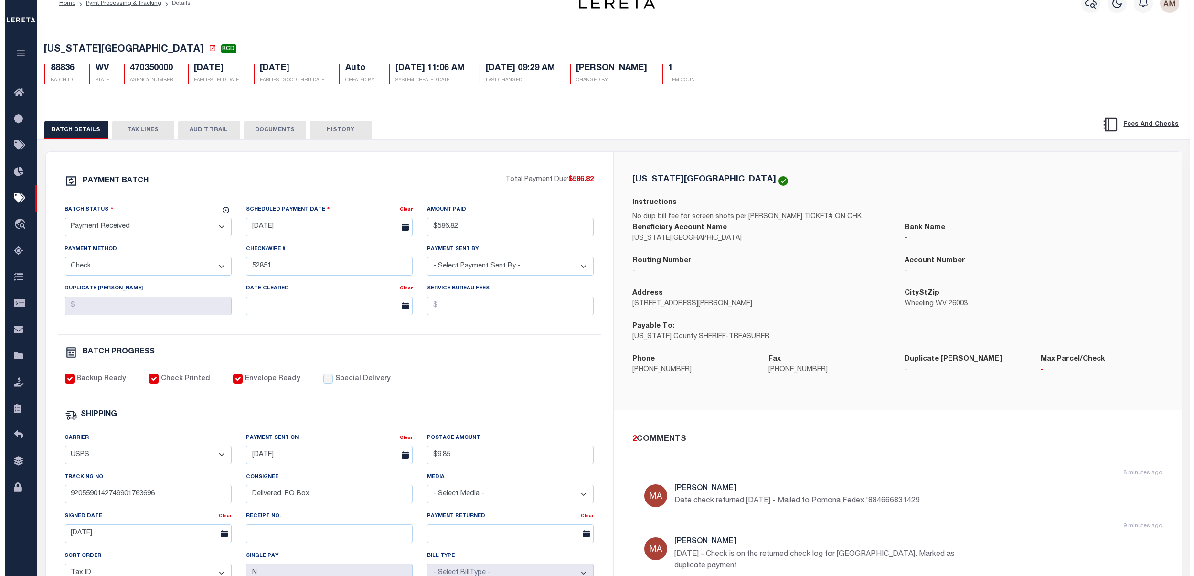
scroll to position [0, 0]
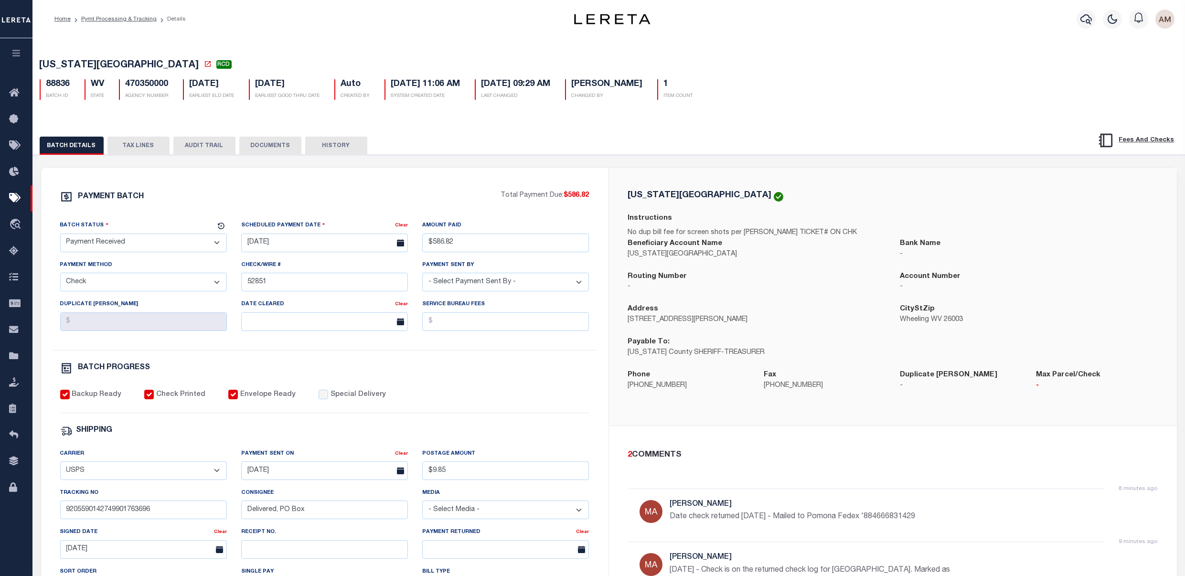
click at [157, 246] on select "- Select Status - Scheduled for Payment Ready For Payment Payment Sent Cleared …" at bounding box center [143, 243] width 167 height 19
click at [269, 170] on div "PAYMENT BATCH Total Payment Due: $586.82 Batch Status" at bounding box center [324, 447] width 567 height 559
click at [102, 17] on link "Pymt Processing & Tracking" at bounding box center [118, 19] width 75 height 6
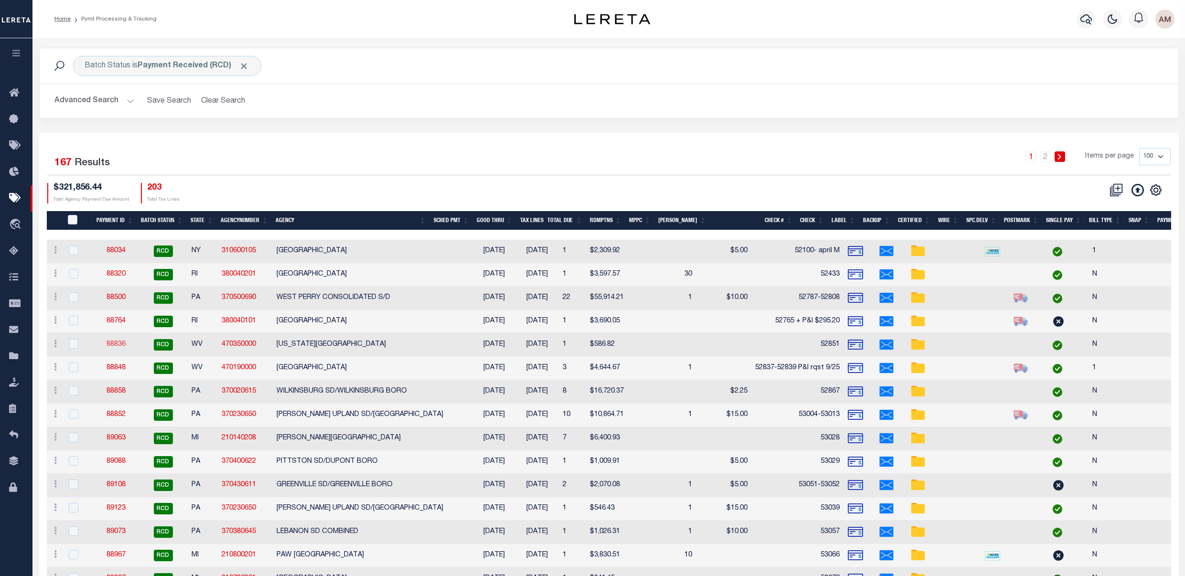
click at [119, 344] on link "88836" at bounding box center [116, 344] width 19 height 7
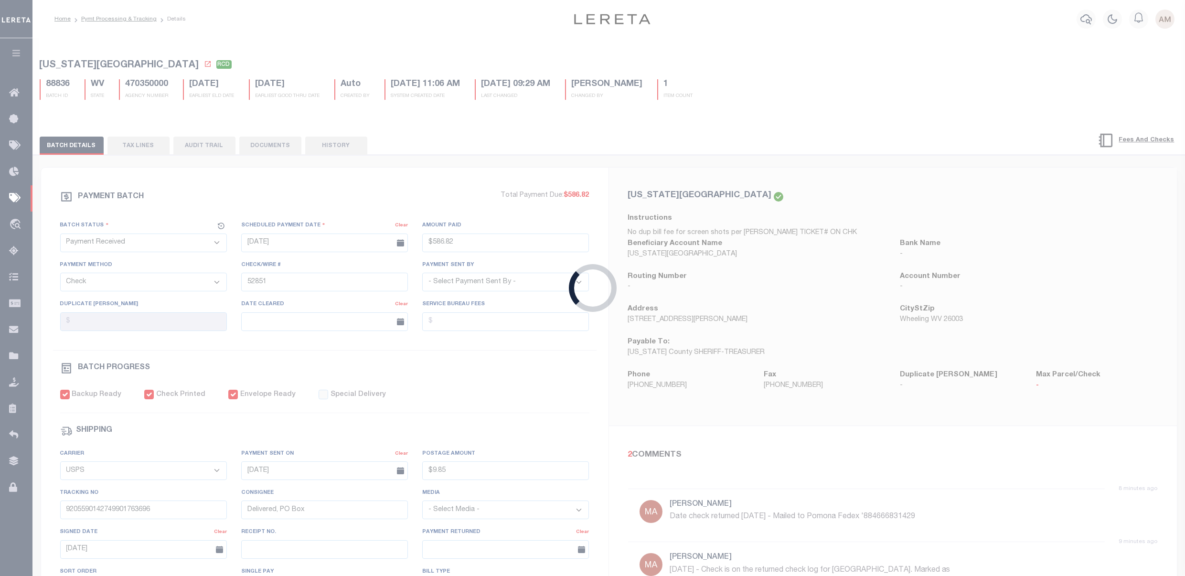
type input "$586.82"
type input "$9.85"
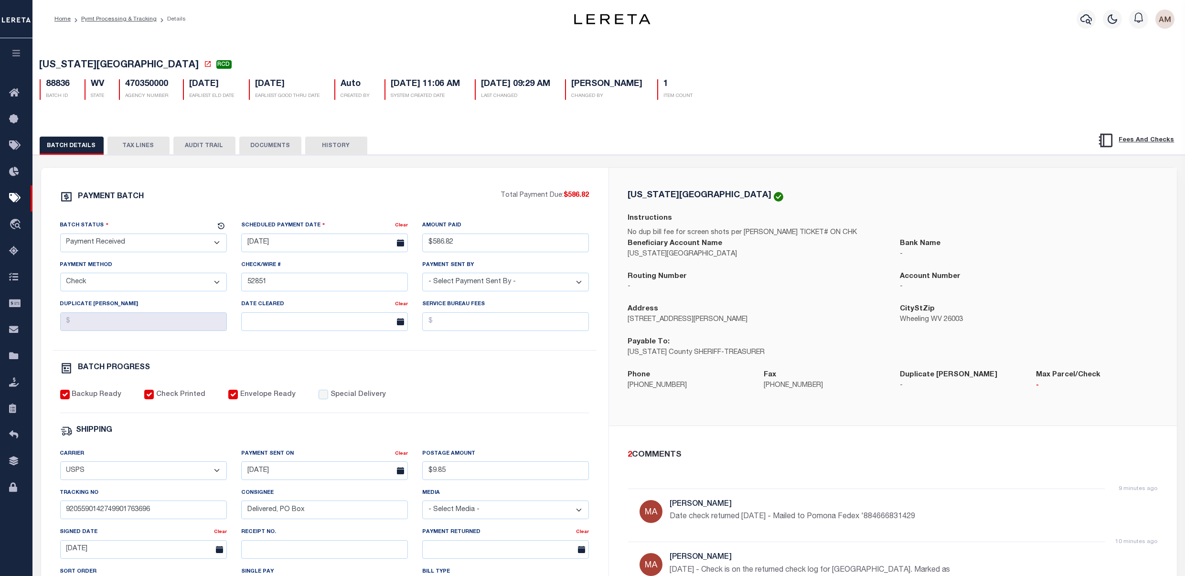
click at [149, 149] on button "TAX LINES" at bounding box center [138, 146] width 62 height 18
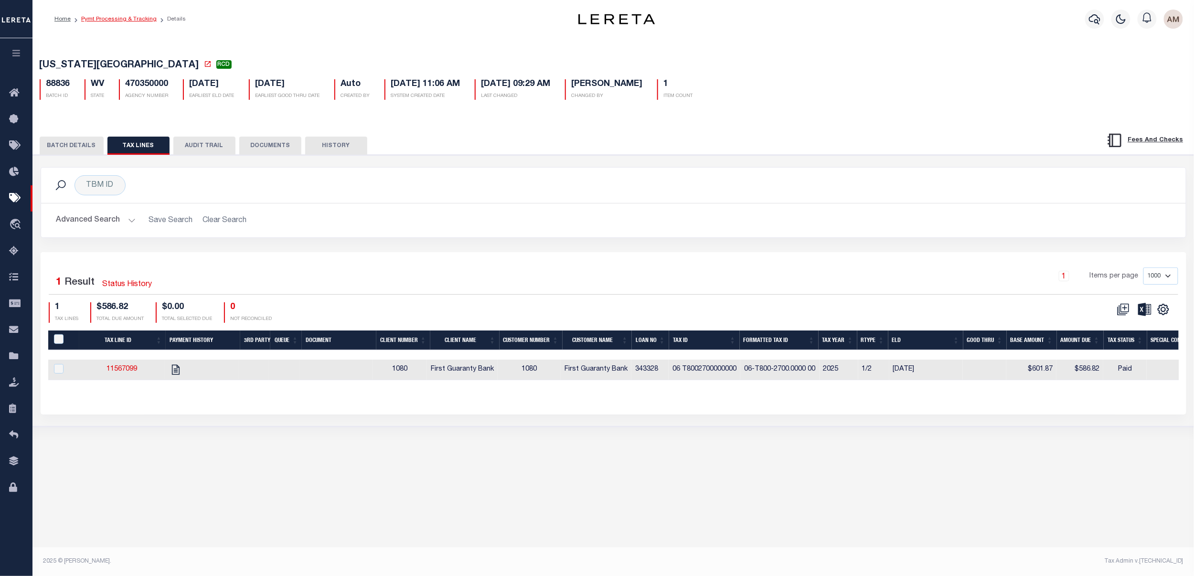
click at [102, 16] on link "Pymt Processing & Tracking" at bounding box center [118, 19] width 75 height 6
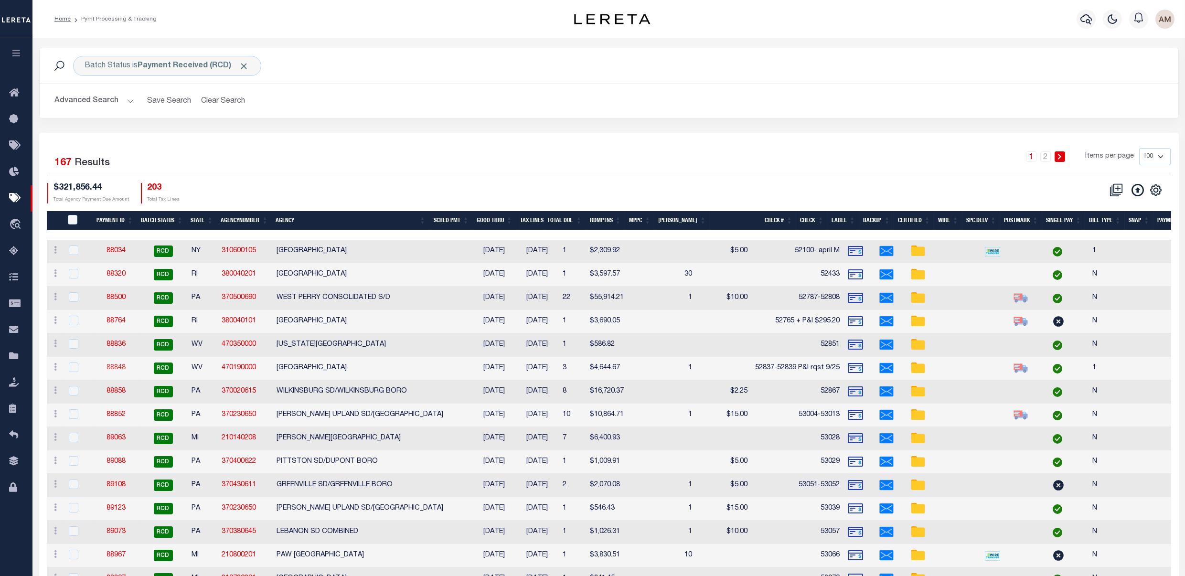
click at [117, 365] on link "88848" at bounding box center [116, 367] width 19 height 7
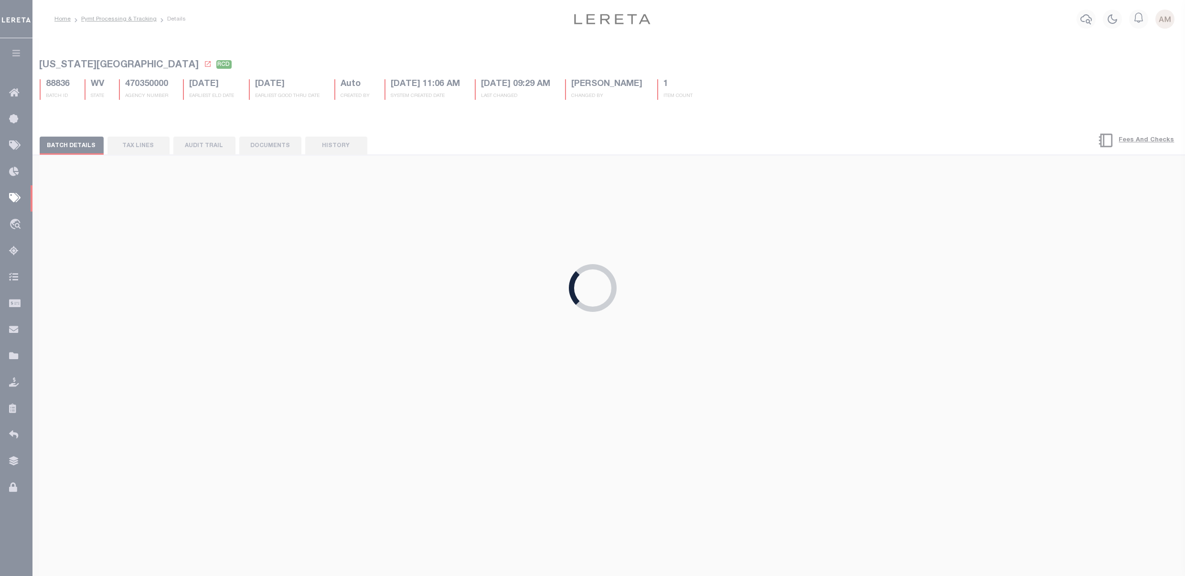
type input "$4,644.67"
type input "52837-52839 P&I rqst 9/25"
checkbox input "true"
type input "$9.85"
type input "9205590142749901763627"
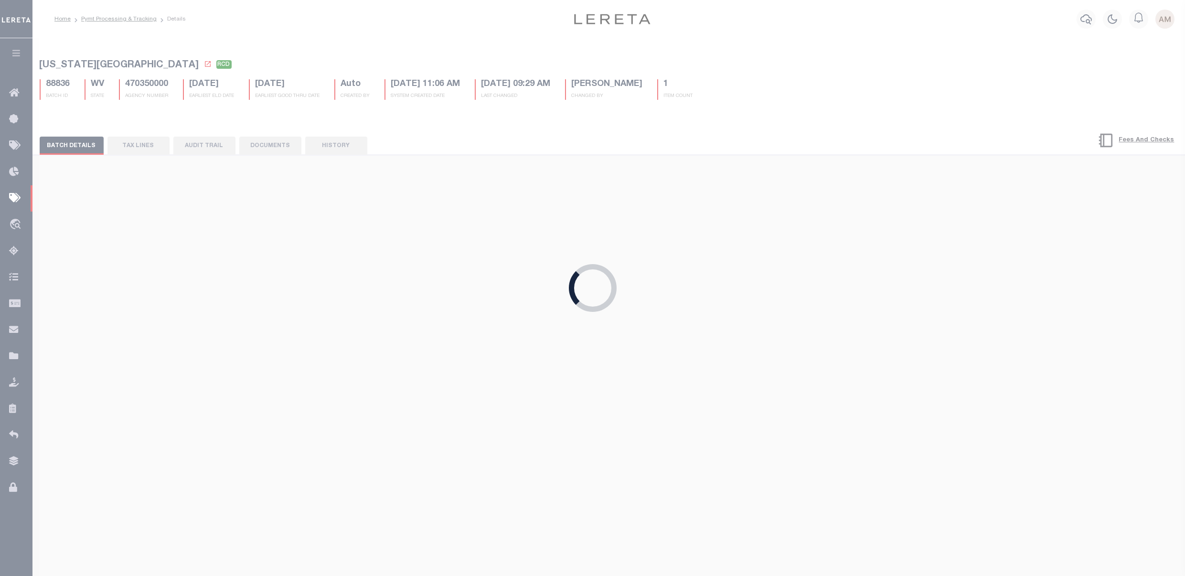
type input "1"
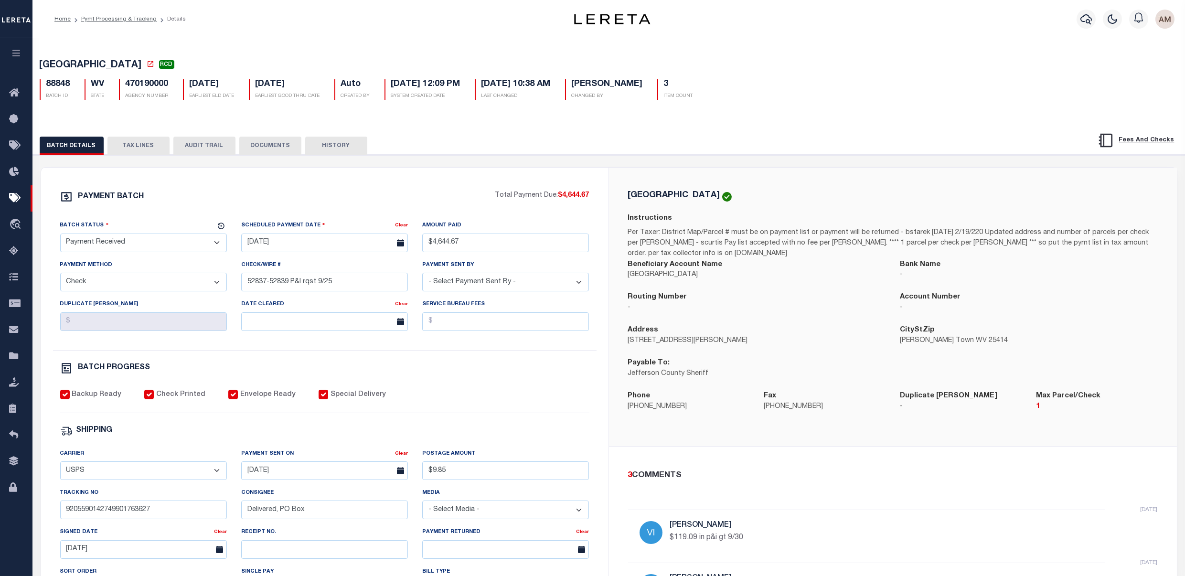
drag, startPoint x: 139, startPoint y: 234, endPoint x: 139, endPoint y: 241, distance: 6.2
click at [139, 234] on div "Batch Status" at bounding box center [137, 226] width 155 height 13
click at [141, 243] on select "- Select Status - Scheduled for Payment Ready For Payment Payment Sent Cleared …" at bounding box center [143, 243] width 167 height 19
select select "RSR"
click at [60, 235] on select "- Select Status - Scheduled for Payment Ready For Payment Payment Sent Cleared …" at bounding box center [143, 243] width 167 height 19
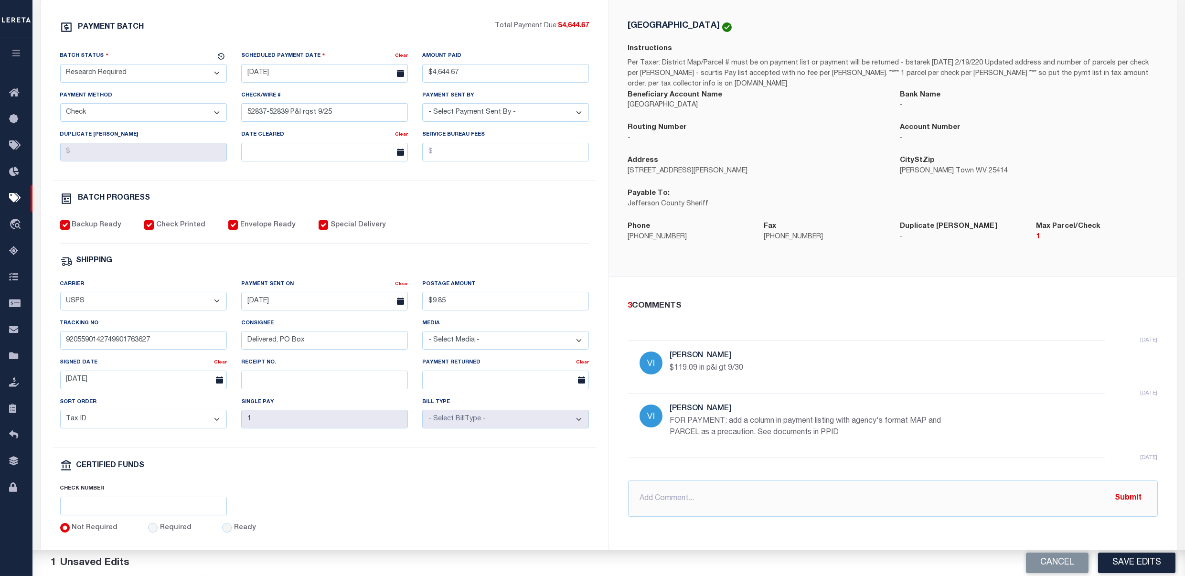
scroll to position [234, 0]
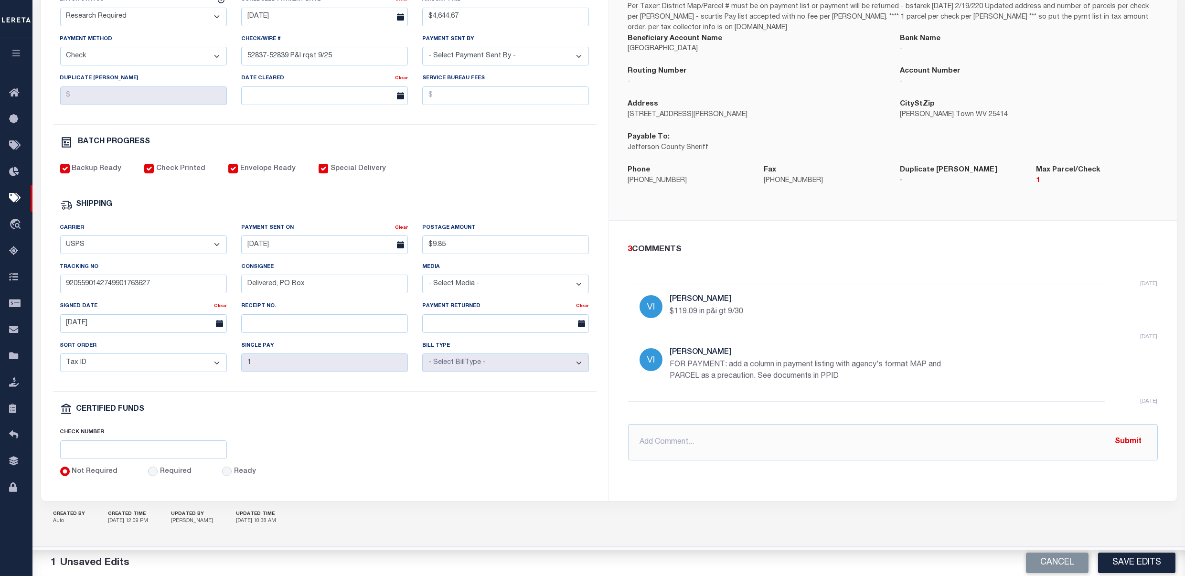
drag, startPoint x: 694, startPoint y: 417, endPoint x: 694, endPoint y: 428, distance: 11.0
click at [694, 417] on div "3 COMMENTS 6 days ago Villatoro-Benitez, Andres $119.09 in p&i gt 9/30 7 days a…" at bounding box center [892, 352] width 545 height 217
click at [694, 430] on input "text" at bounding box center [893, 442] width 530 height 36
click at [791, 437] on input "Both checks on the returned check log." at bounding box center [893, 442] width 530 height 36
click at [926, 434] on input "Both checks on the returned check log for Dallas. Returned 9/25/25 -" at bounding box center [893, 442] width 530 height 36
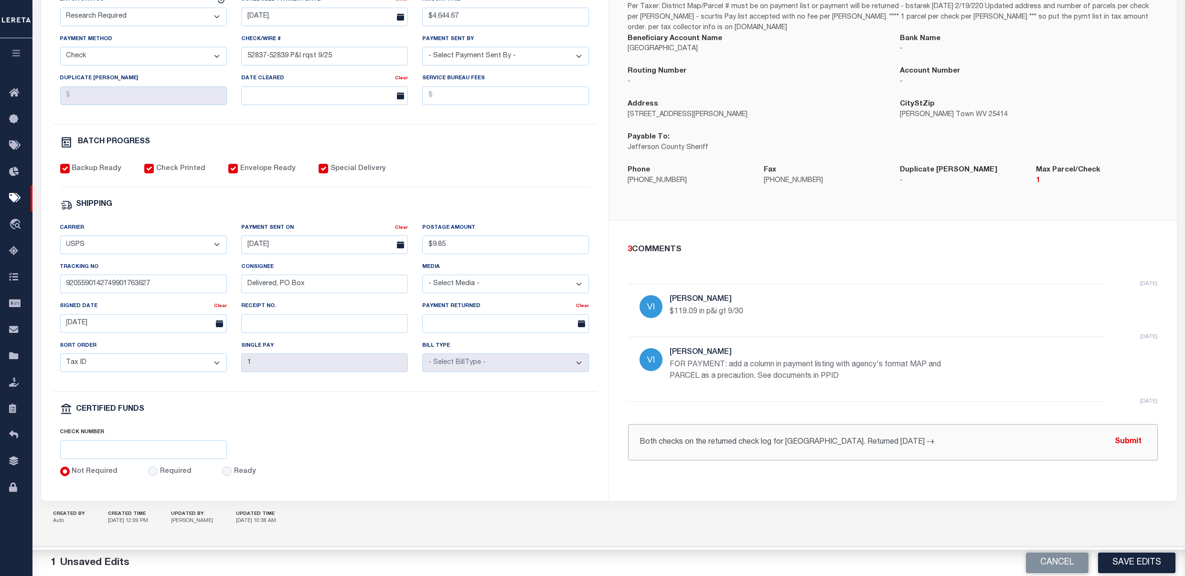
click at [905, 430] on input "Both checks on the returned check log for Dallas. Returned 9/25/25 -+" at bounding box center [893, 442] width 530 height 36
paste input "884666831429"
click at [920, 450] on input "Both checks on the returned check log for Dallas. Mailed to Pomona 884666831429" at bounding box center [893, 442] width 530 height 36
click at [875, 436] on input "Both checks on the returned check log for Dallas. Mailed to Pomona 884666831429" at bounding box center [893, 442] width 530 height 36
click at [640, 437] on input "Both checks on the returned check log for Dallas. Mailed to Pomona FedEx 884666…" at bounding box center [893, 442] width 530 height 36
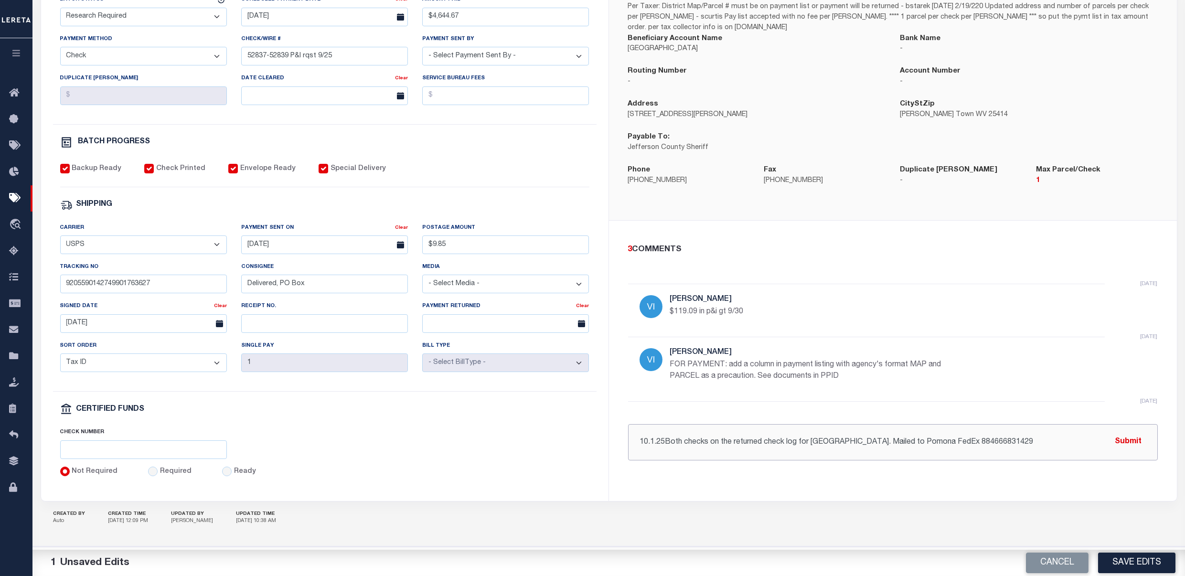
type input "10.1.25 Both checks on the returned check log for Dallas. Mailed to Pomona FedE…"
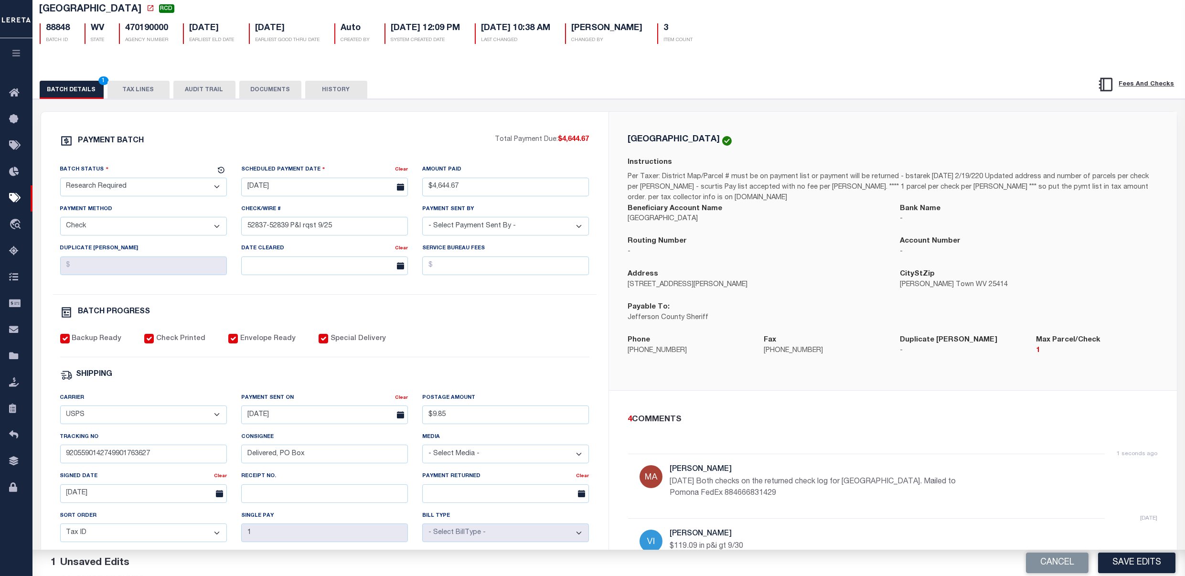
scroll to position [43, 0]
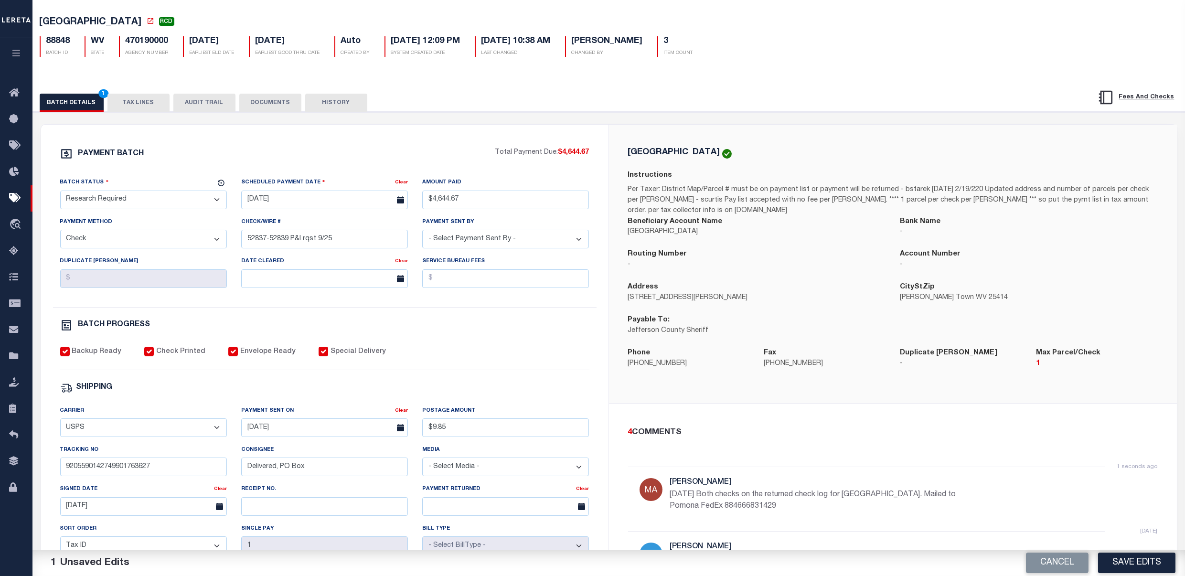
click at [182, 201] on select "- Select Status - Scheduled for Payment Ready For Payment Payment Sent Cleared …" at bounding box center [143, 200] width 167 height 19
click at [457, 331] on div "BATCH PROGRESS" at bounding box center [324, 325] width 529 height 12
click at [160, 202] on select "- Select Status - Scheduled for Payment Ready For Payment Payment Sent Cleared …" at bounding box center [143, 200] width 167 height 19
click at [463, 347] on div "PAYMENT BATCH Total Payment Due: $4,644.67 Batch Status - Select Status -" at bounding box center [325, 404] width 544 height 513
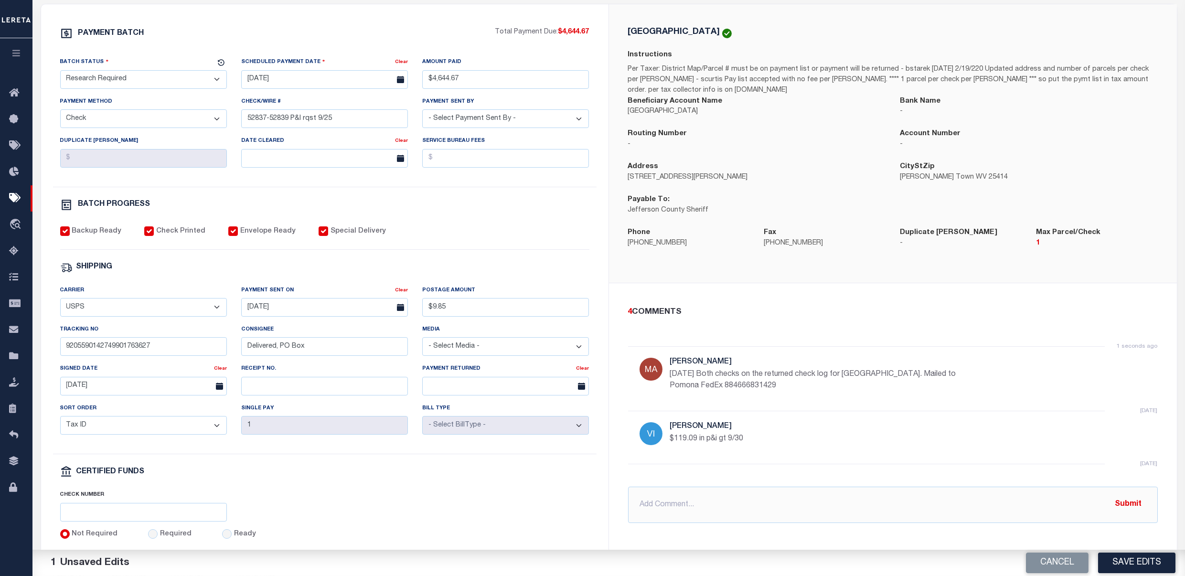
scroll to position [170, 0]
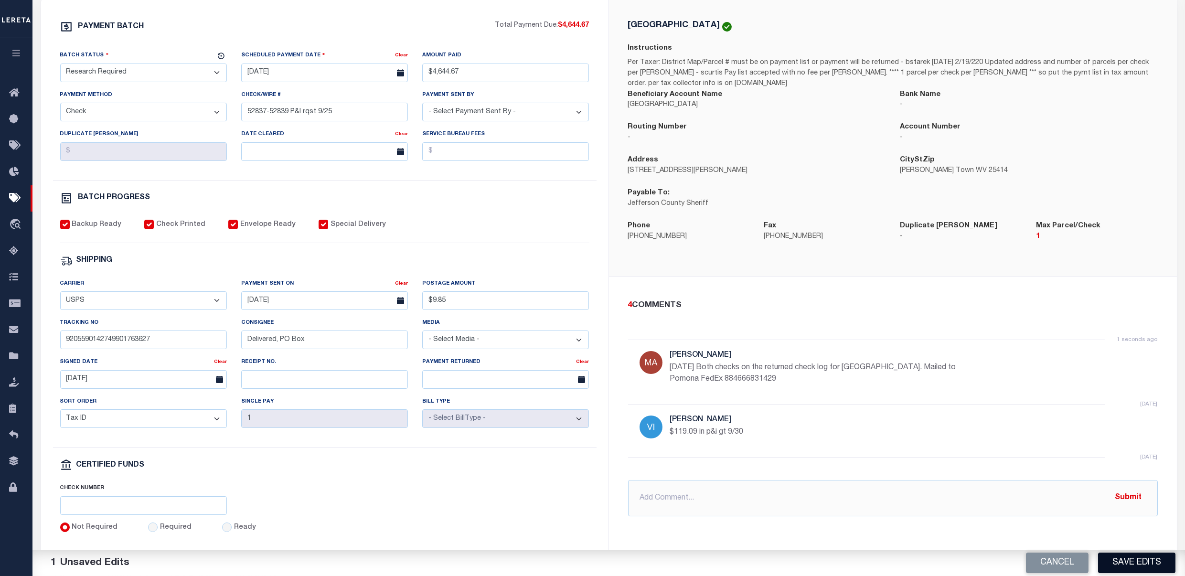
click at [1164, 557] on button "Save Edits" at bounding box center [1136, 563] width 77 height 21
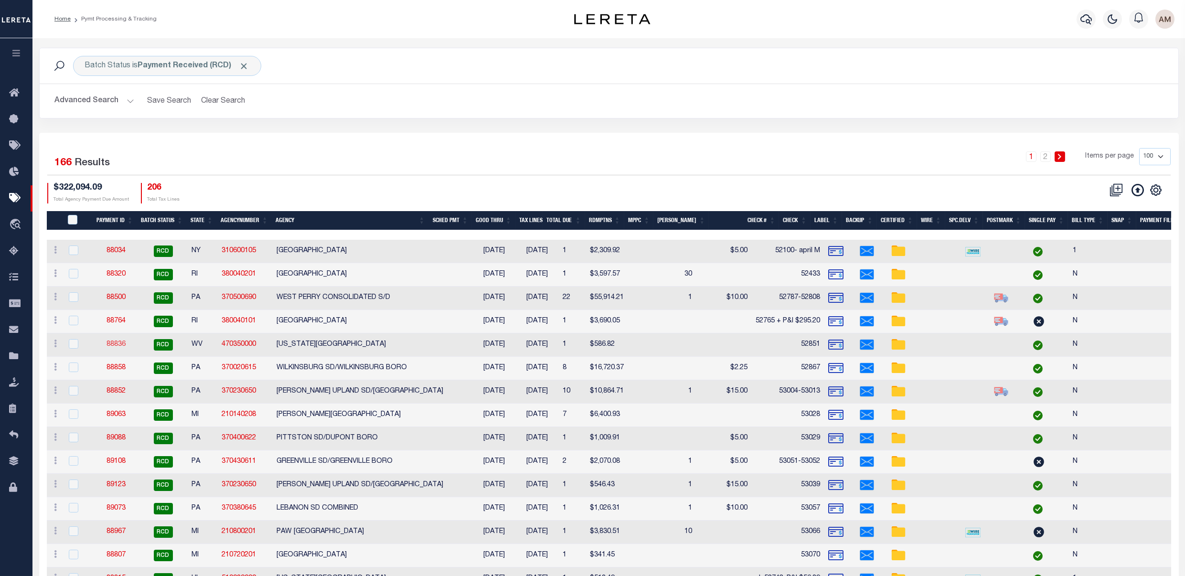
click at [116, 343] on link "88836" at bounding box center [116, 344] width 19 height 7
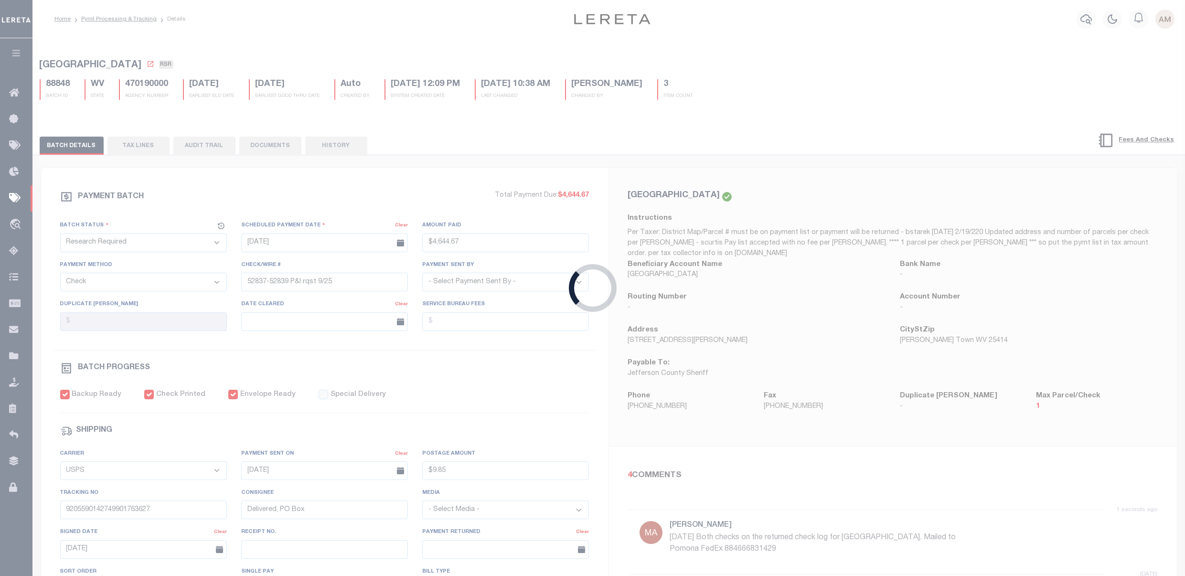
select select "RCD"
type input "$586.82"
type input "52851"
checkbox input "false"
type input "$9.85"
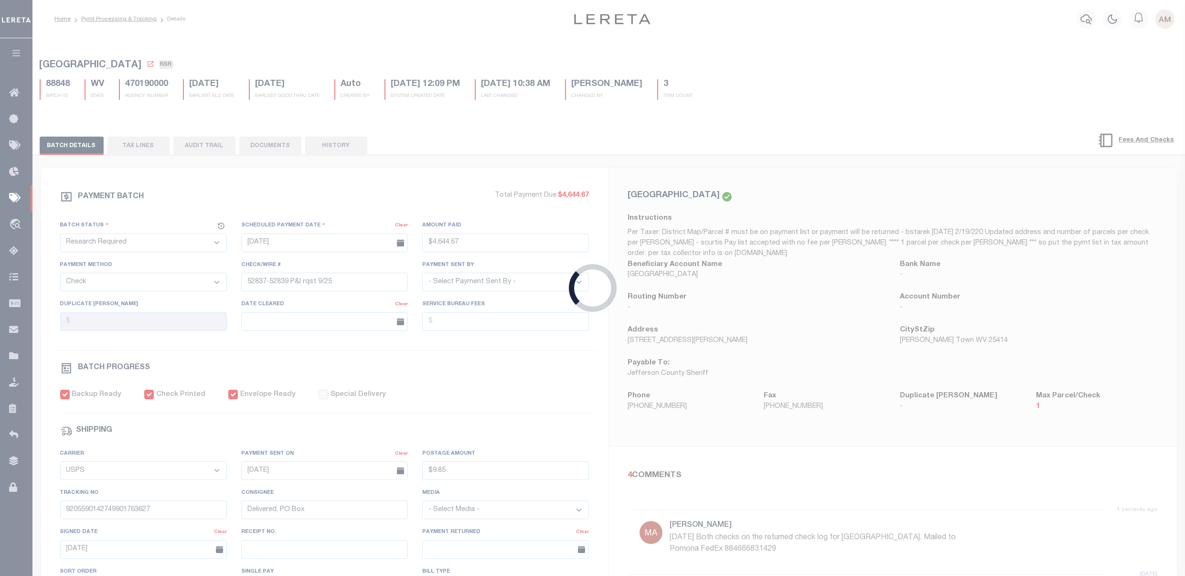
type input "9205590142749901763696"
type input "N"
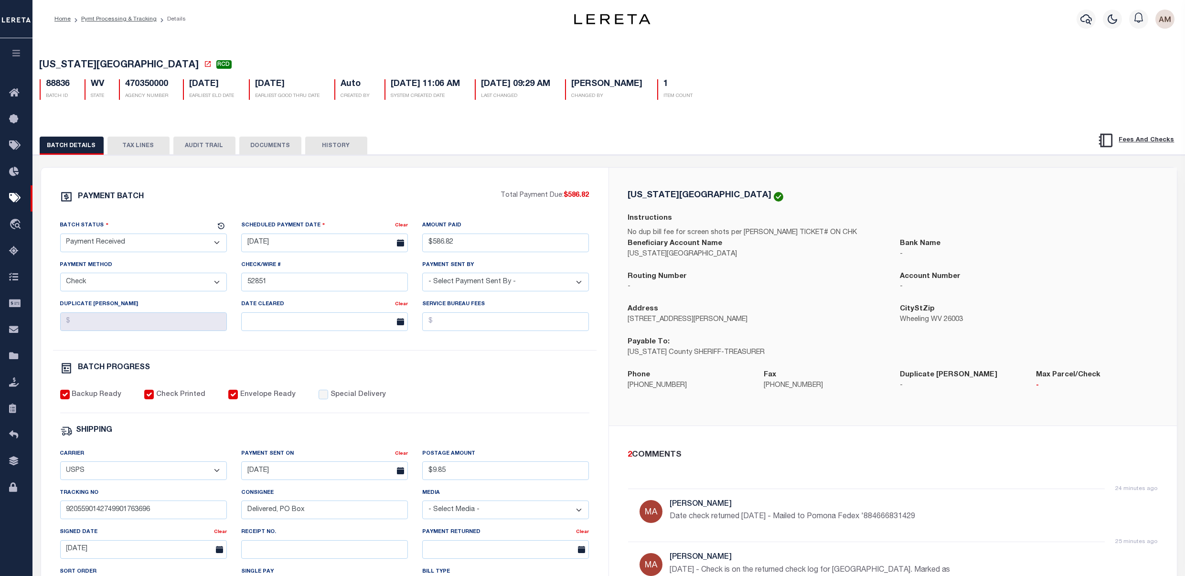
click at [130, 247] on select "- Select Status - Scheduled for Payment Ready For Payment Payment Sent Cleared …" at bounding box center [143, 243] width 167 height 19
click at [60, 235] on select "- Select Status - Scheduled for Payment Ready For Payment Payment Sent Cleared …" at bounding box center [143, 243] width 167 height 19
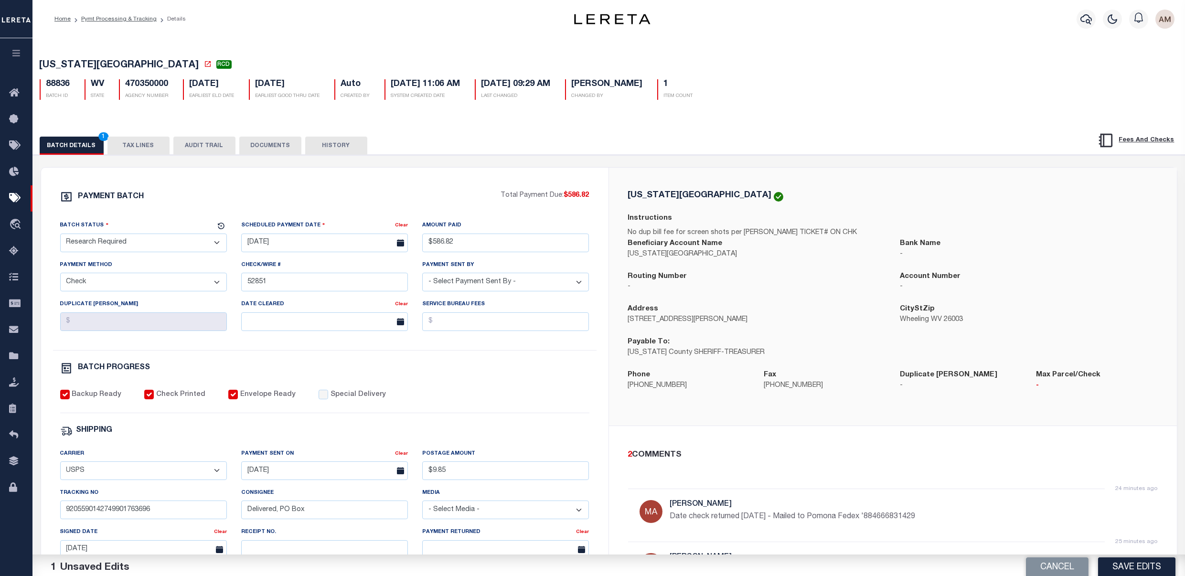
click at [571, 430] on div "SHIPPING" at bounding box center [324, 431] width 529 height 12
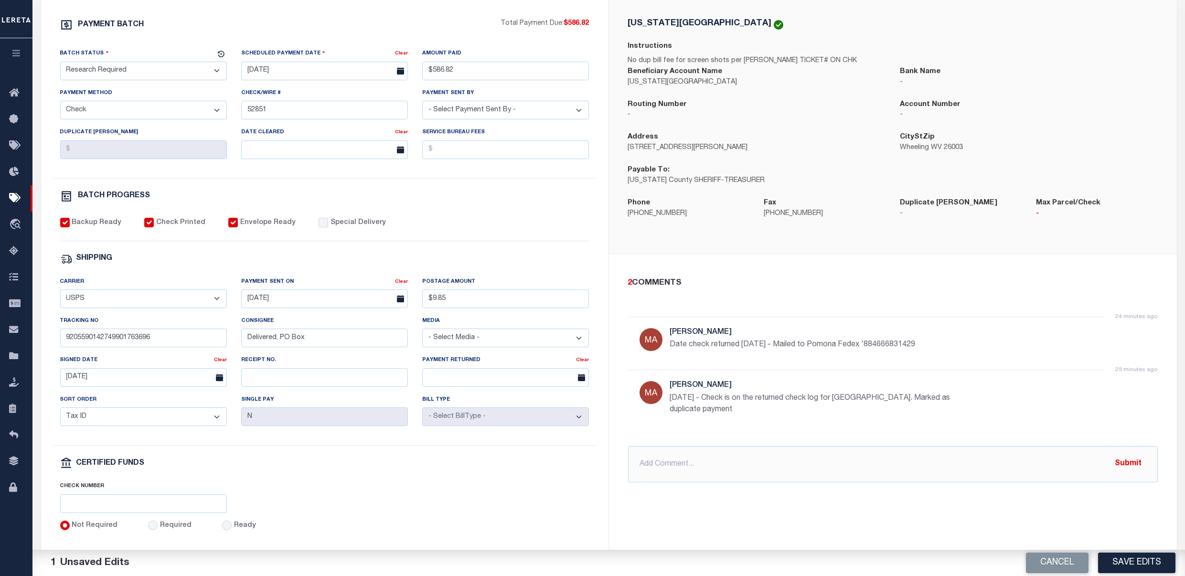
scroll to position [191, 0]
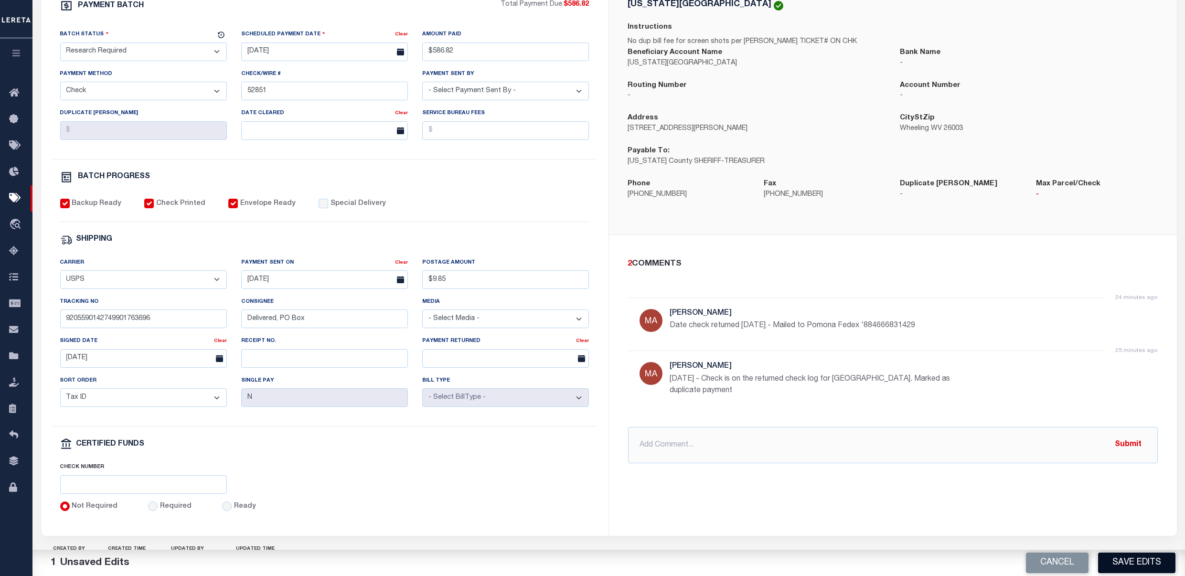
click at [1139, 558] on button "Save Edits" at bounding box center [1136, 563] width 77 height 21
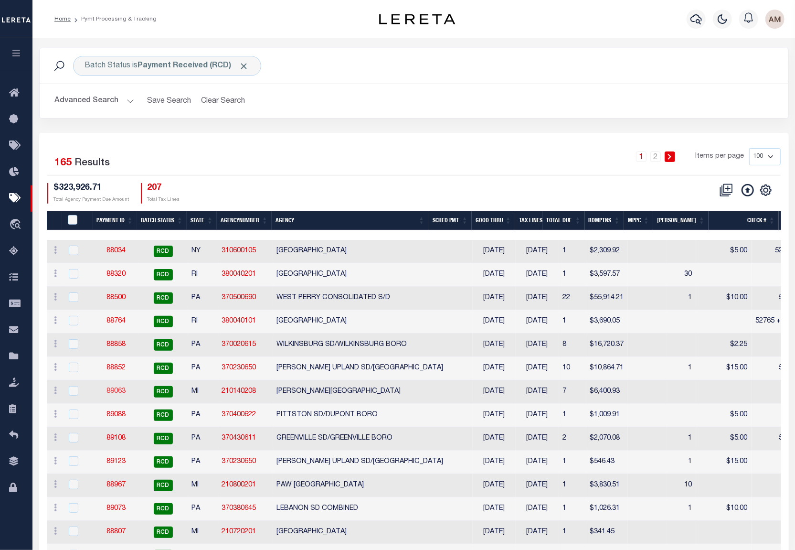
click at [109, 389] on link "89063" at bounding box center [116, 391] width 19 height 7
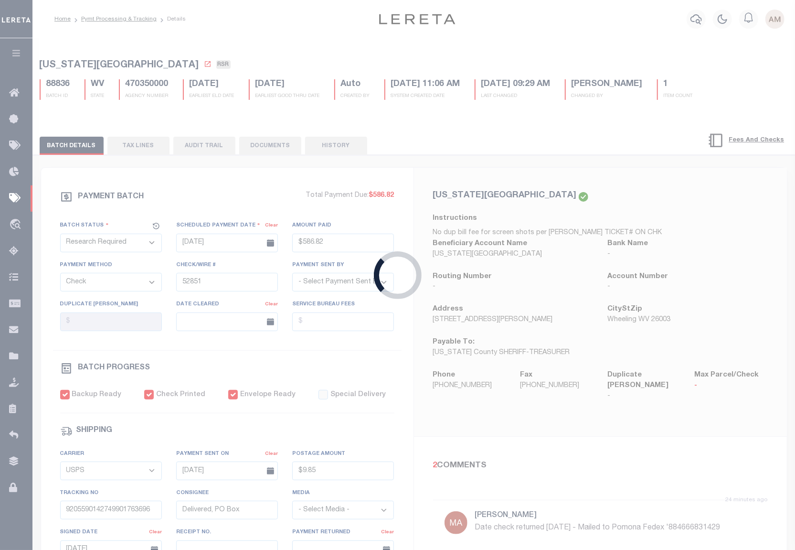
select select "RCD"
type input "[DATE]"
type input "$6,400.93"
type input "53028"
select select "FDX"
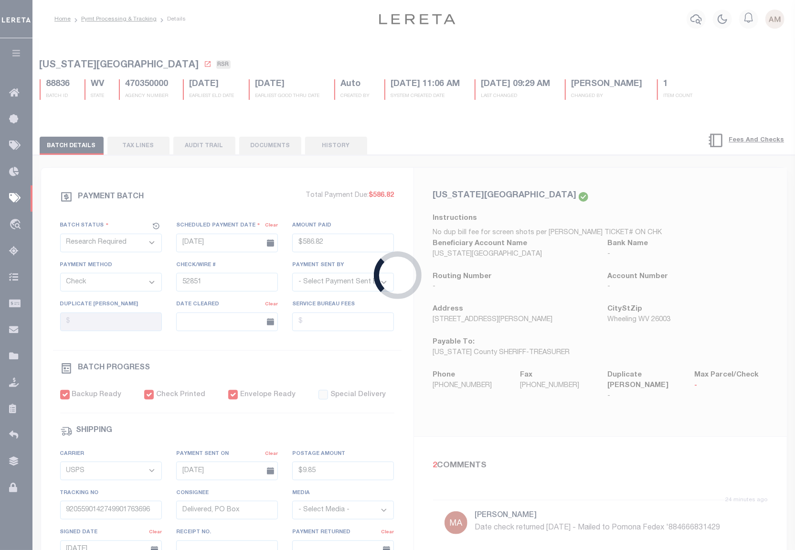
type input "[DATE]"
type input "884081445656"
type input "Signature not required"
type input "[DATE]"
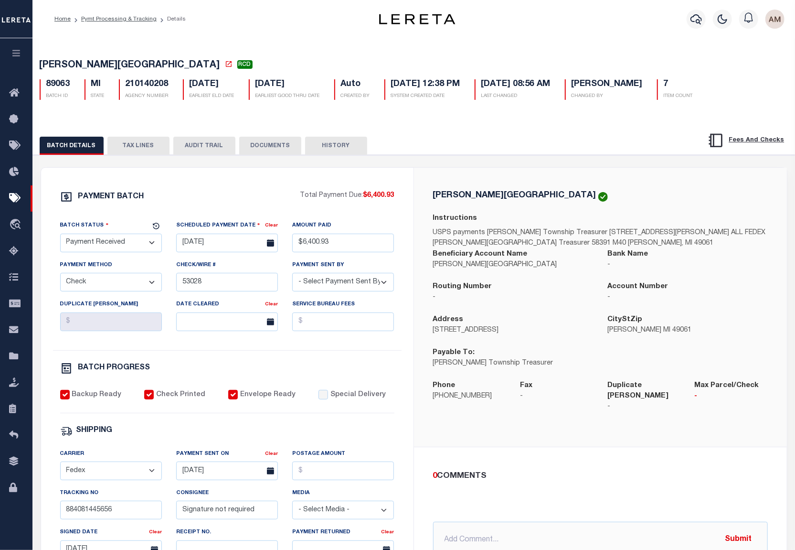
click at [283, 150] on button "DOCUMENTS" at bounding box center [270, 146] width 62 height 18
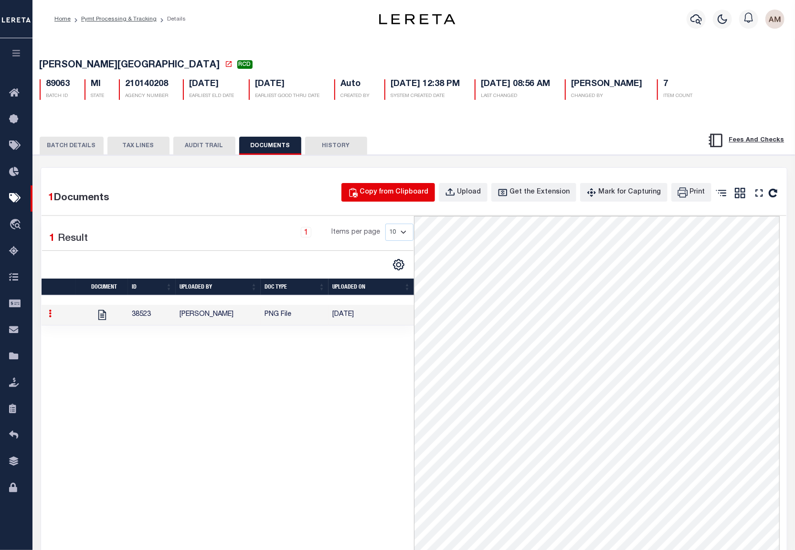
click at [410, 198] on div "Copy from Clipboard" at bounding box center [394, 192] width 69 height 11
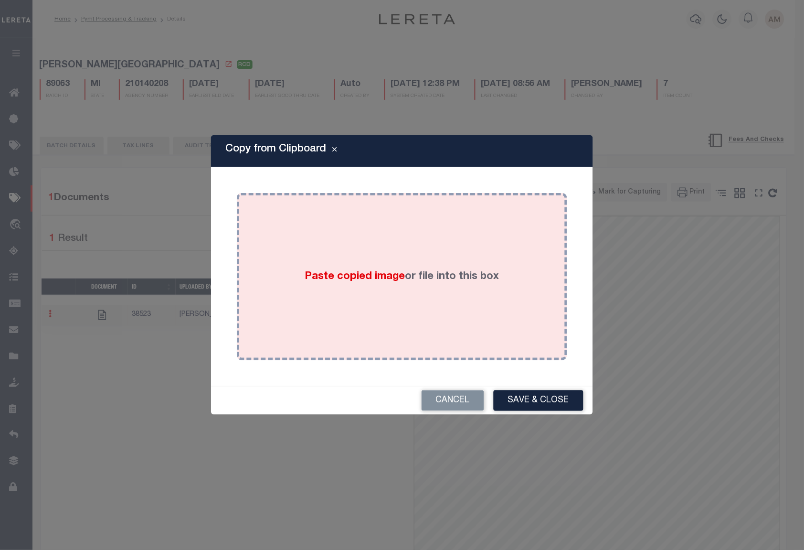
click at [332, 339] on div "Paste copied image or file into this box" at bounding box center [402, 276] width 316 height 153
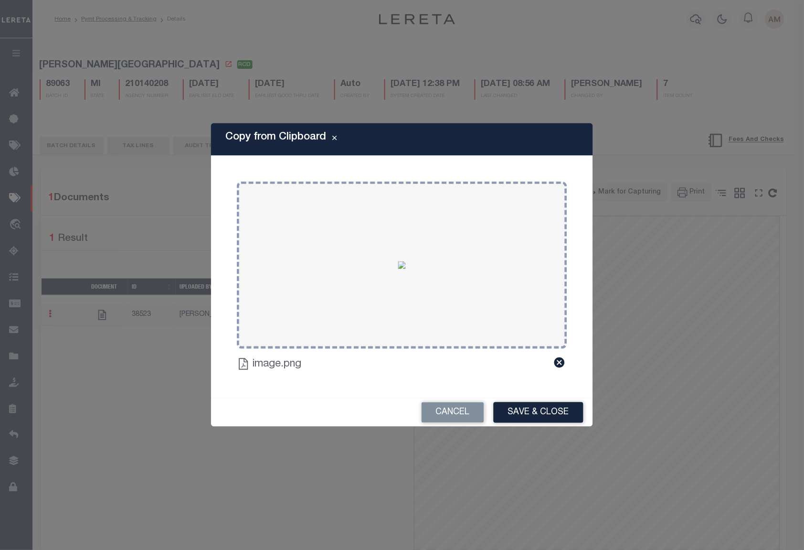
click at [554, 400] on div "Cancel Save & Close" at bounding box center [402, 412] width 382 height 28
click at [558, 406] on button "Save & Close" at bounding box center [539, 412] width 90 height 21
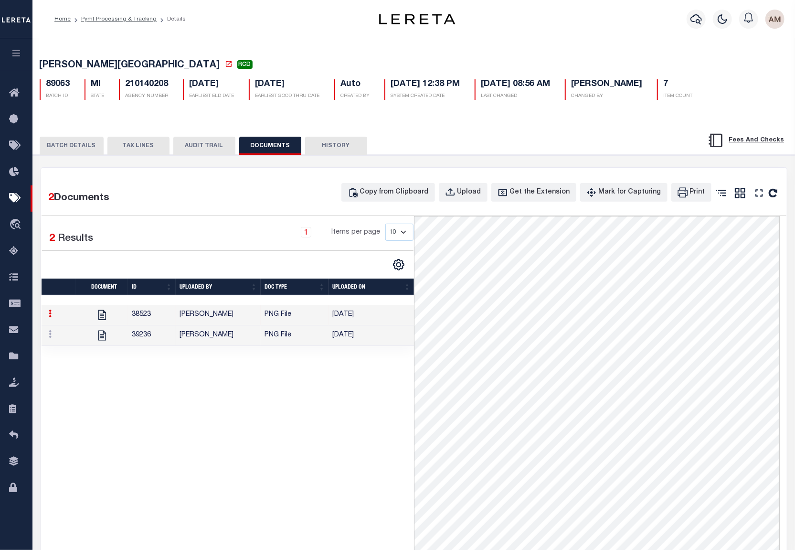
click at [76, 152] on button "BATCH DETAILS" at bounding box center [72, 146] width 64 height 18
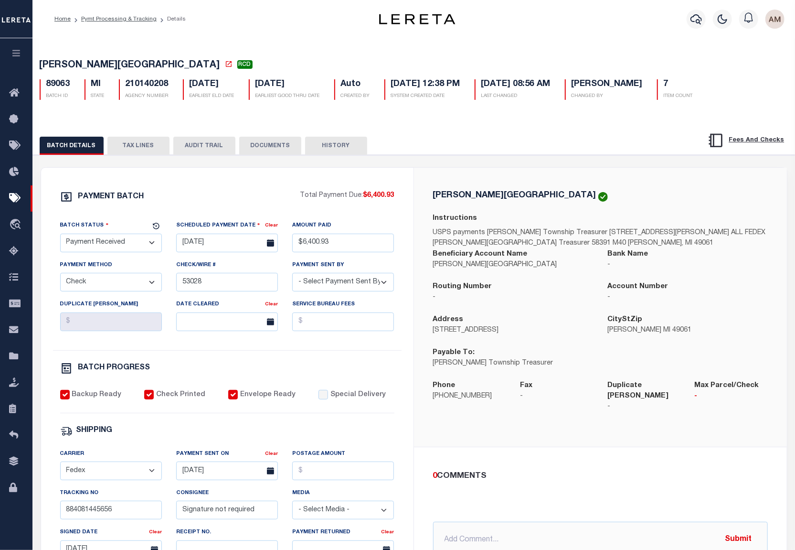
drag, startPoint x: 104, startPoint y: 243, endPoint x: 104, endPoint y: 255, distance: 12.4
click at [104, 244] on select "- Select Status - Scheduled for Payment Ready For Payment Payment Sent Cleared …" at bounding box center [111, 243] width 102 height 19
select select "CAC"
click at [60, 235] on select "- Select Status - Scheduled for Payment Ready For Payment Payment Sent Cleared …" at bounding box center [111, 243] width 102 height 19
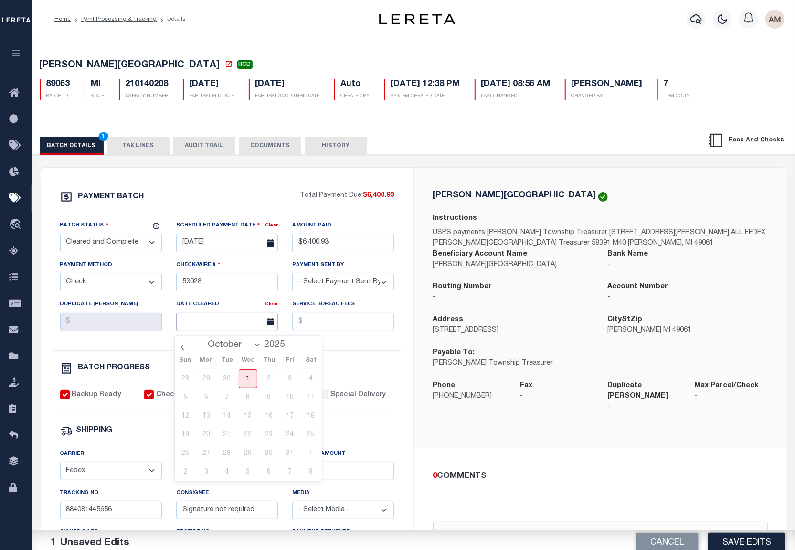
click at [257, 323] on input "text" at bounding box center [227, 321] width 102 height 19
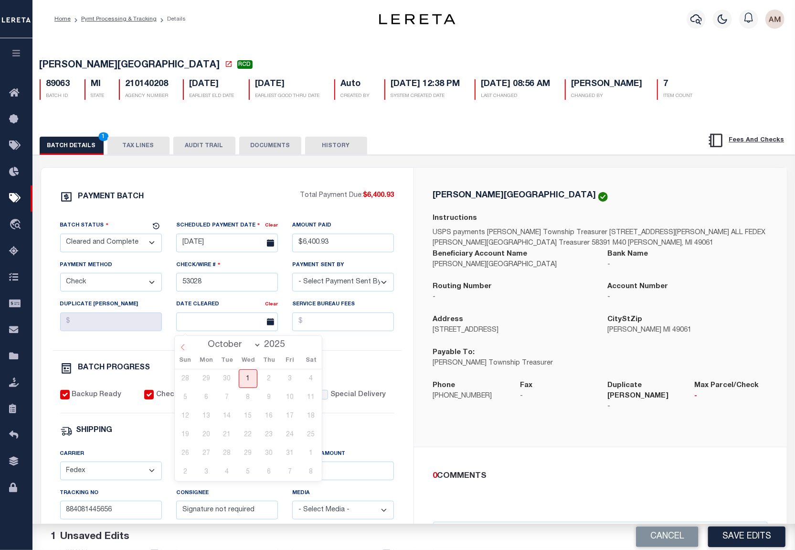
click at [188, 343] on span at bounding box center [183, 344] width 16 height 16
select select "8"
click at [283, 420] on span "19" at bounding box center [290, 415] width 19 height 19
type input "09/19/2025"
click at [360, 361] on div "PAYMENT BATCH Total Payment Due: $6,400.93 Batch Status - Select Status -" at bounding box center [228, 447] width 350 height 513
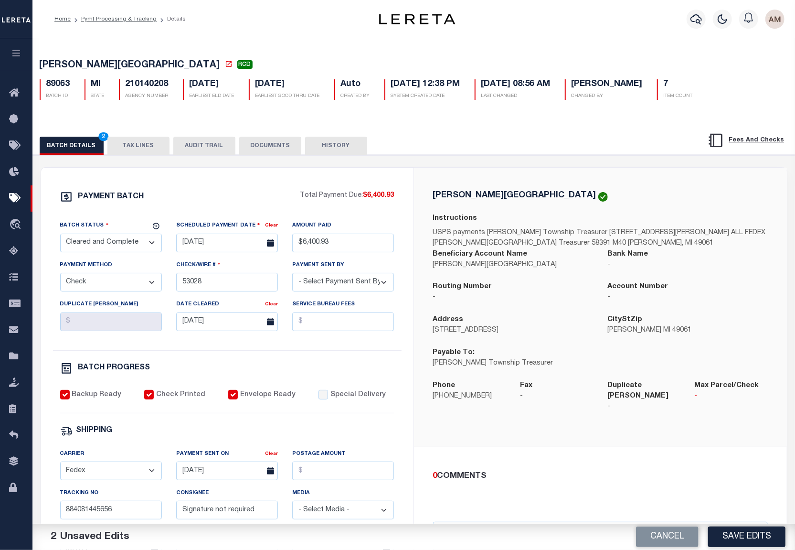
click at [286, 145] on button "DOCUMENTS" at bounding box center [270, 146] width 62 height 18
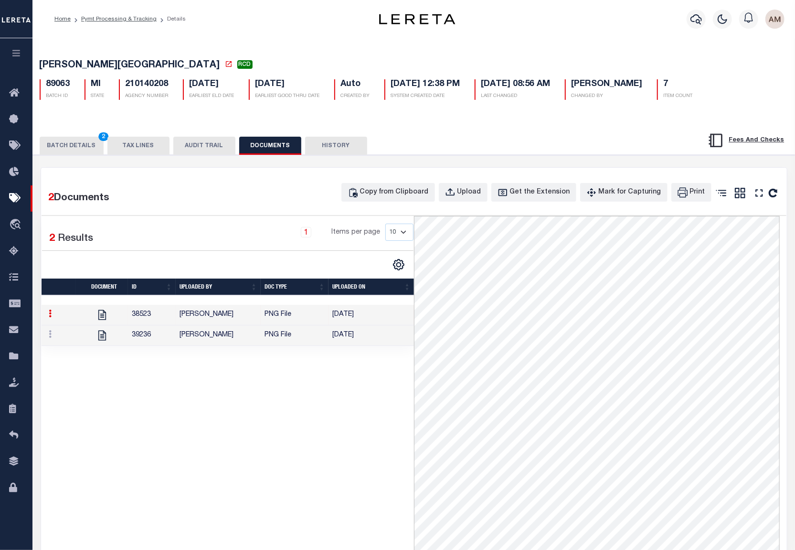
click at [248, 342] on td "[PERSON_NAME]" at bounding box center [218, 335] width 85 height 21
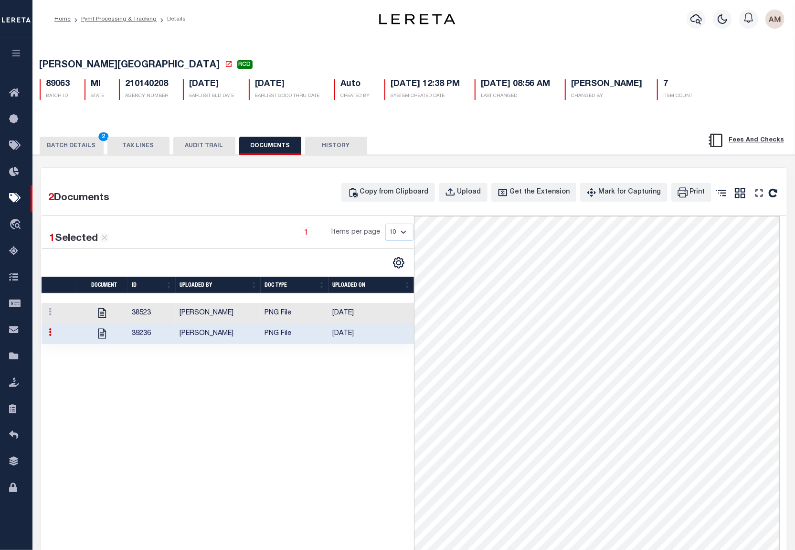
click at [67, 141] on button "BATCH DETAILS 2" at bounding box center [72, 146] width 64 height 18
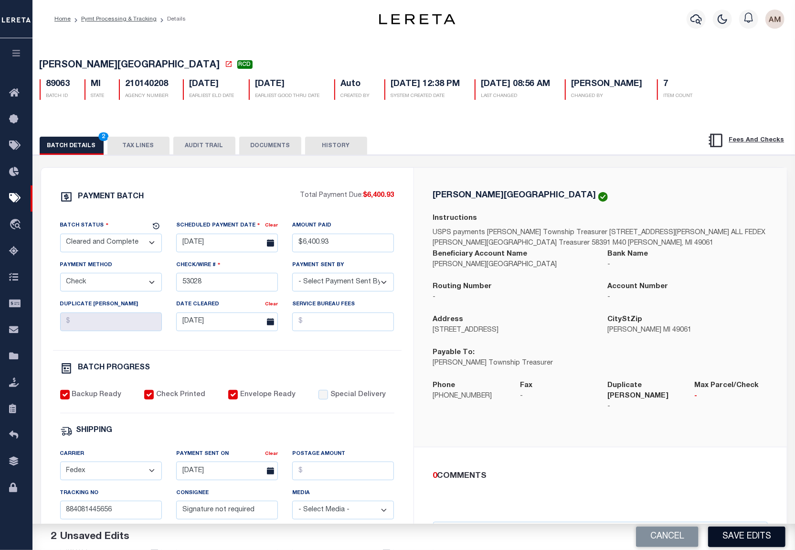
click at [743, 537] on button "Save Edits" at bounding box center [746, 536] width 77 height 21
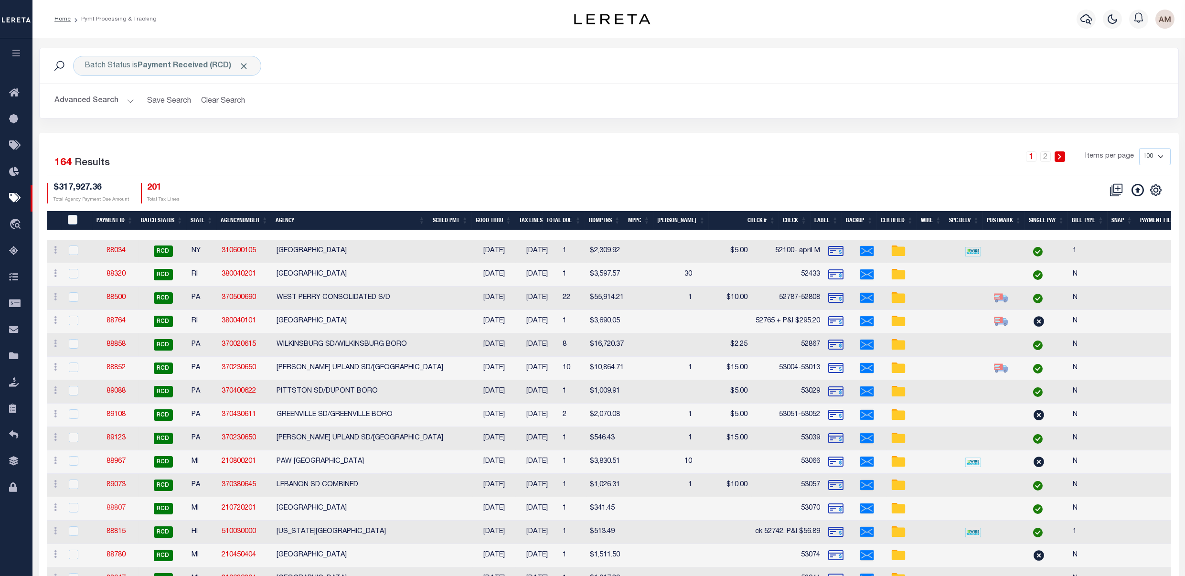
click at [115, 505] on link "88807" at bounding box center [116, 508] width 19 height 7
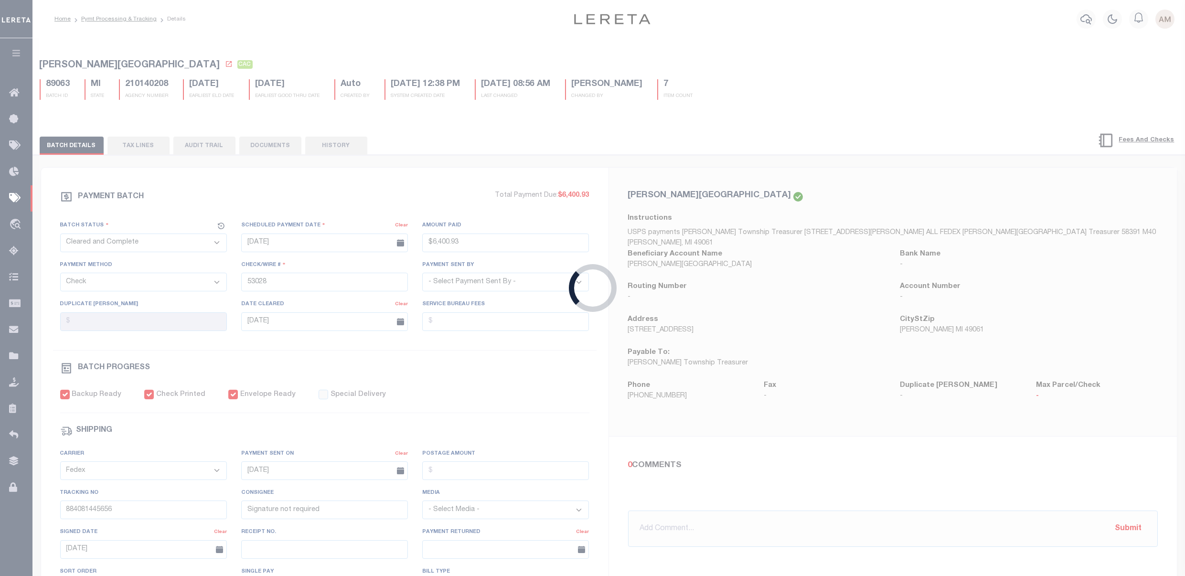
select select "RCD"
type input "[DATE]"
type input "$341.45"
type input "53070"
type input "[DATE]"
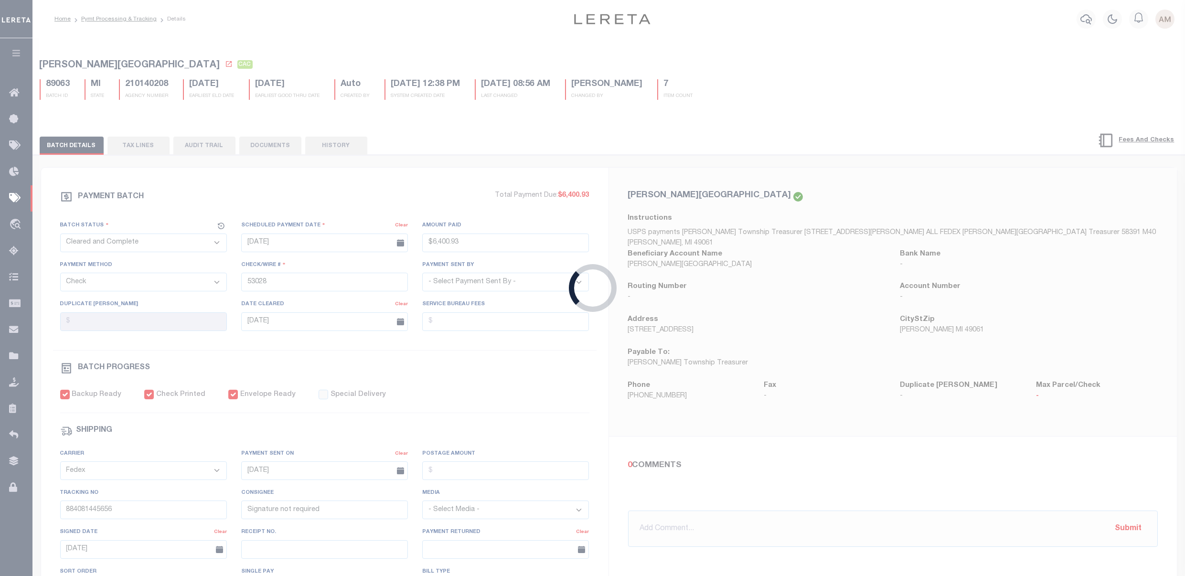
type input "$9.65"
type input "884114925263"
type input "M.Rachel"
type input "[DATE]"
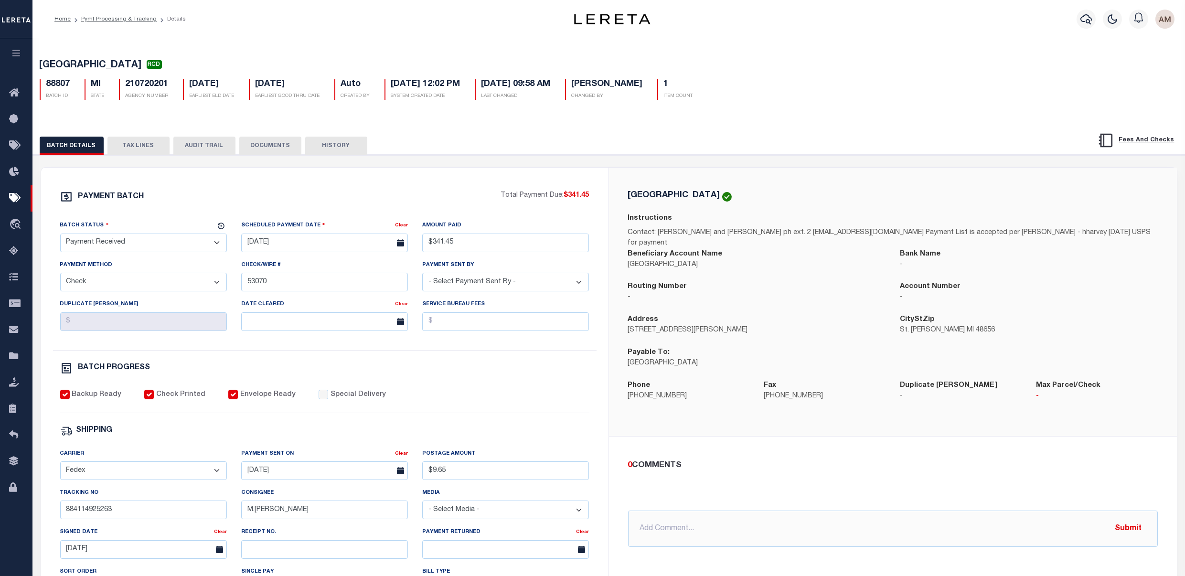
click at [285, 147] on button "DOCUMENTS" at bounding box center [270, 146] width 62 height 18
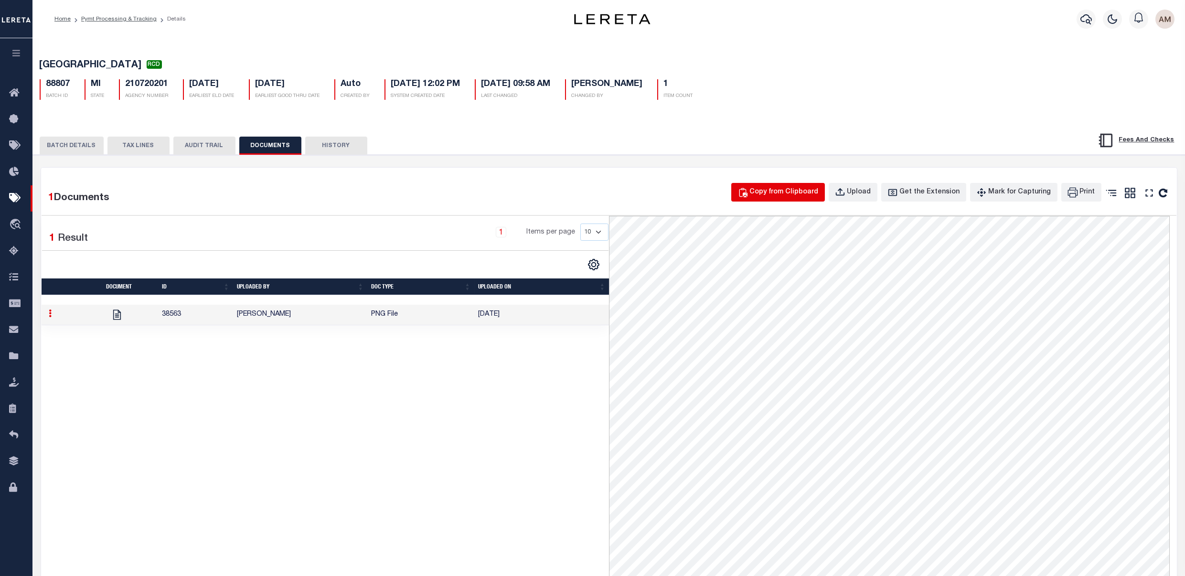
click at [759, 200] on button "Copy from Clipboard" at bounding box center [778, 192] width 94 height 19
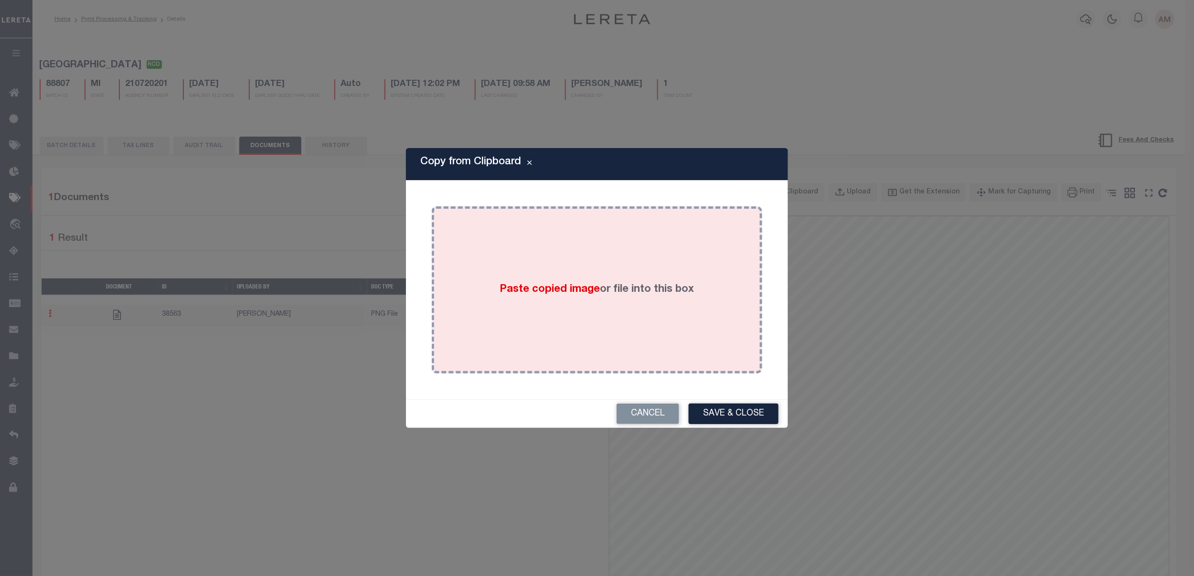
click at [476, 285] on div "Paste copied image or file into this box" at bounding box center [597, 289] width 316 height 153
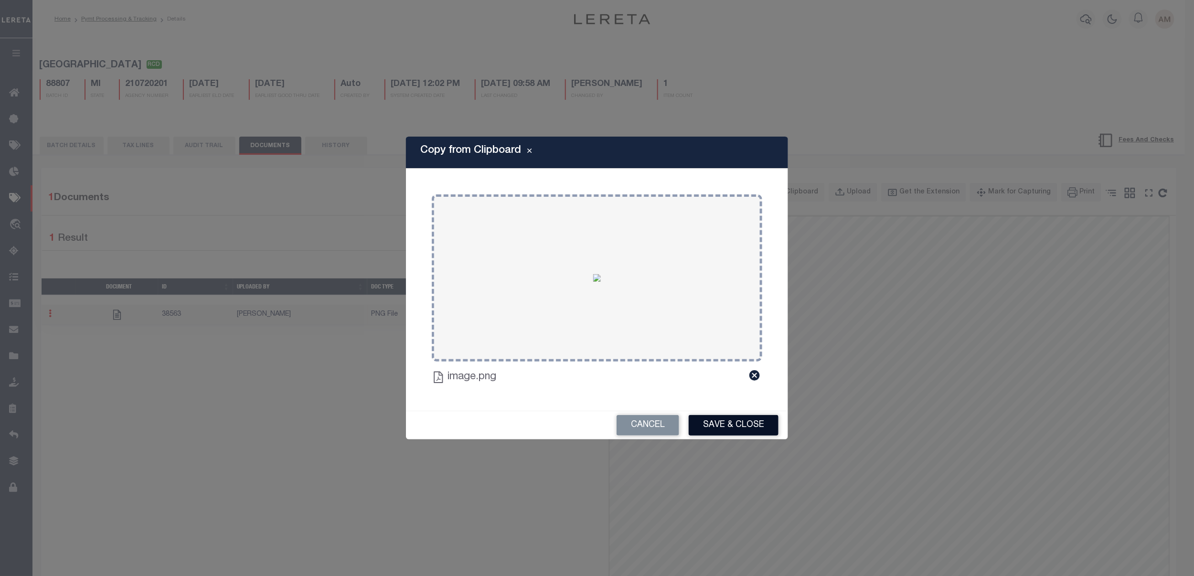
click at [744, 422] on button "Save & Close" at bounding box center [734, 425] width 90 height 21
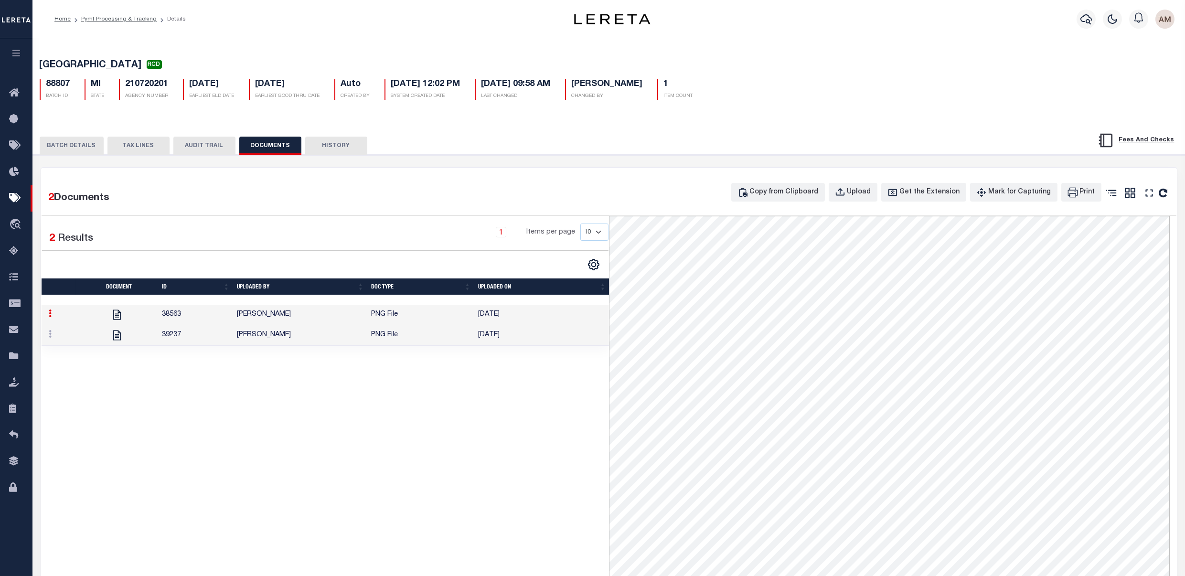
click at [70, 147] on button "BATCH DETAILS" at bounding box center [72, 146] width 64 height 18
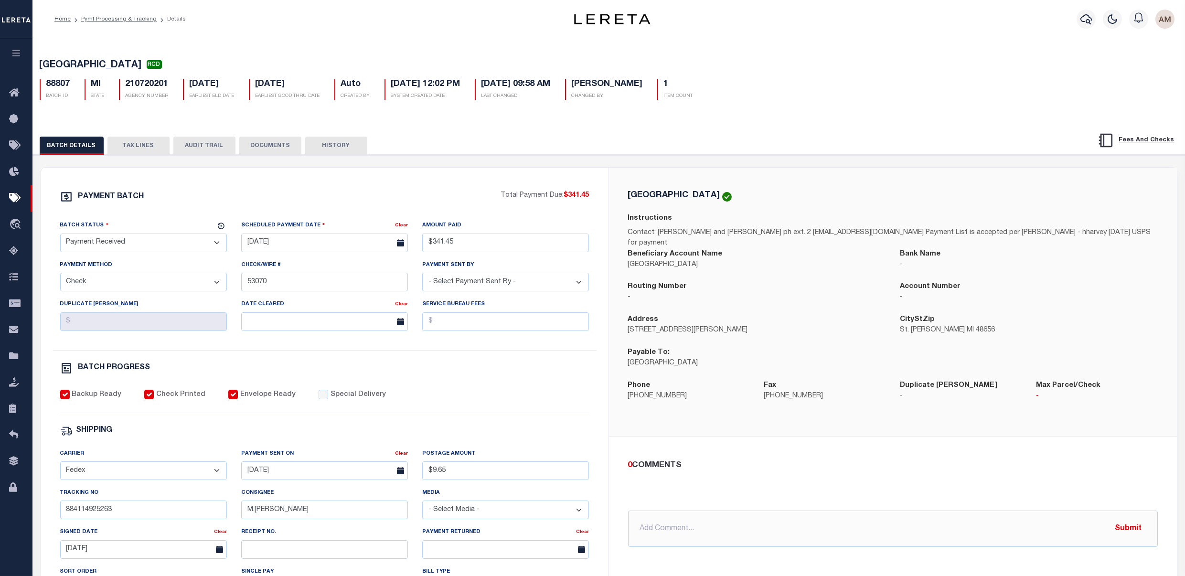
click at [131, 242] on select "- Select Status - Scheduled for Payment Ready For Payment Payment Sent Cleared …" at bounding box center [143, 243] width 167 height 19
select select "CAC"
click at [60, 235] on select "- Select Status - Scheduled for Payment Ready For Payment Payment Sent Cleared …" at bounding box center [143, 243] width 167 height 19
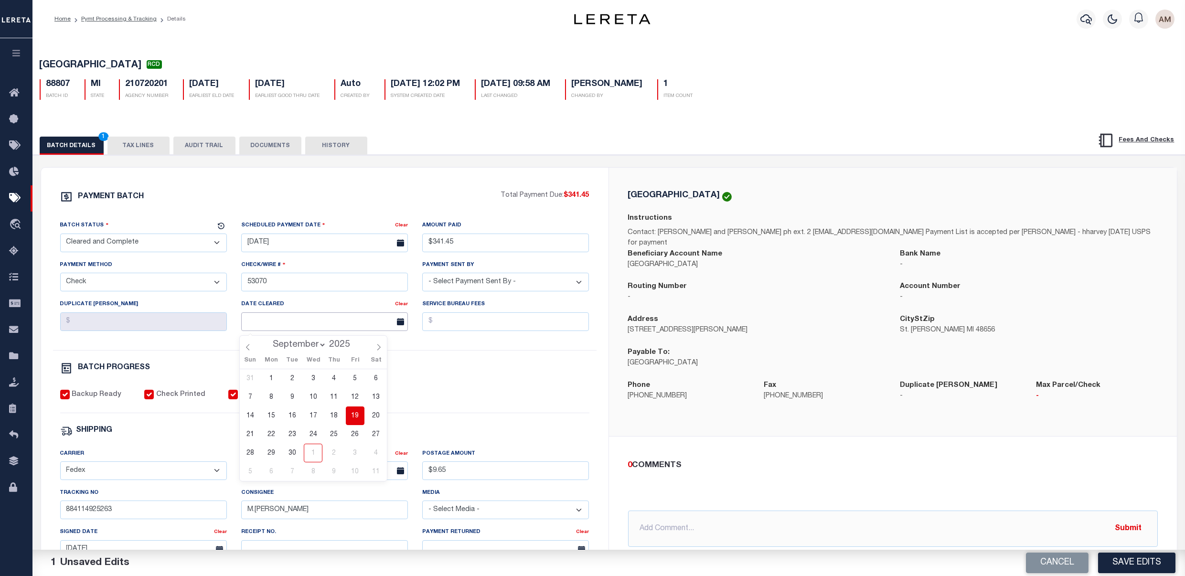
click at [326, 323] on input "text" at bounding box center [324, 321] width 167 height 19
click at [336, 417] on span "18" at bounding box center [334, 415] width 19 height 19
type input "[DATE]"
click at [496, 378] on div "BATCH PROGRESS" at bounding box center [324, 370] width 529 height 16
click at [267, 143] on button "DOCUMENTS" at bounding box center [270, 146] width 62 height 18
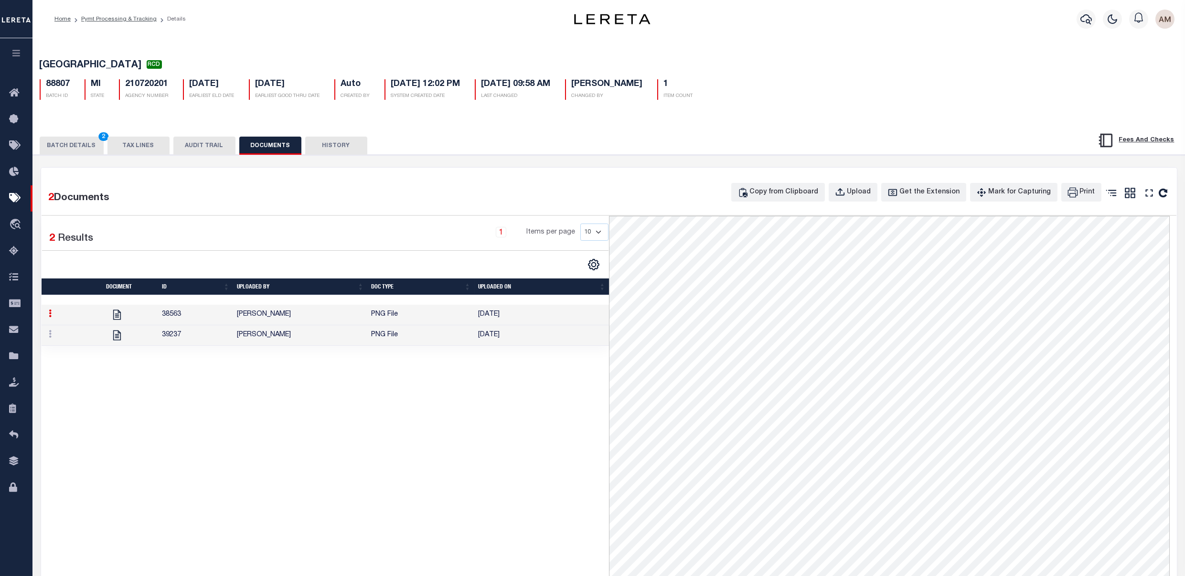
click at [310, 339] on td "[PERSON_NAME]" at bounding box center [300, 335] width 134 height 21
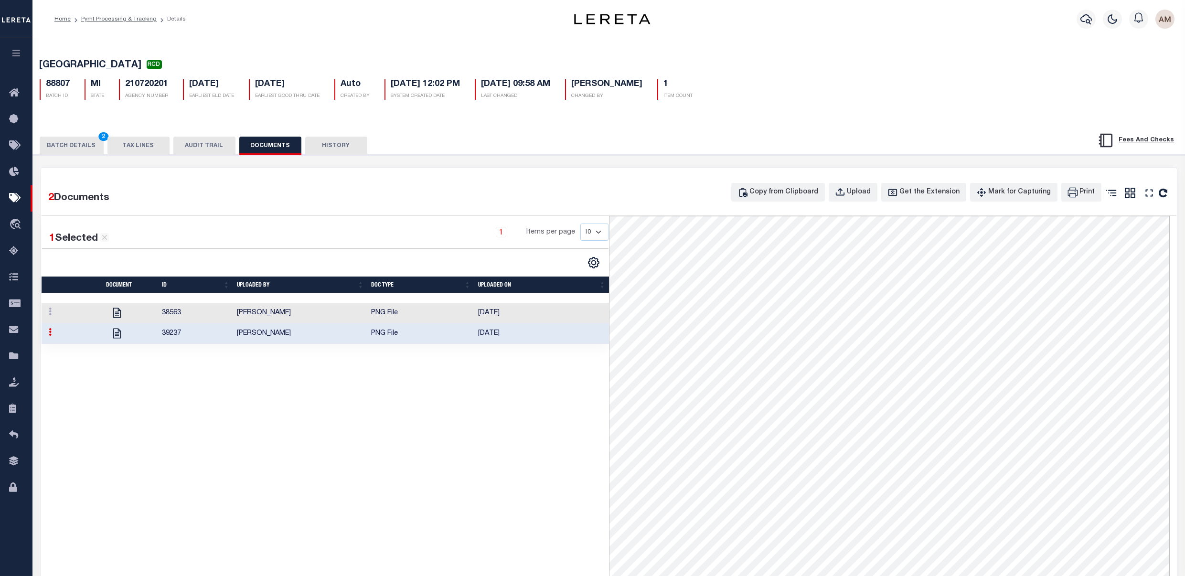
click at [65, 151] on button "BATCH DETAILS 2" at bounding box center [72, 146] width 64 height 18
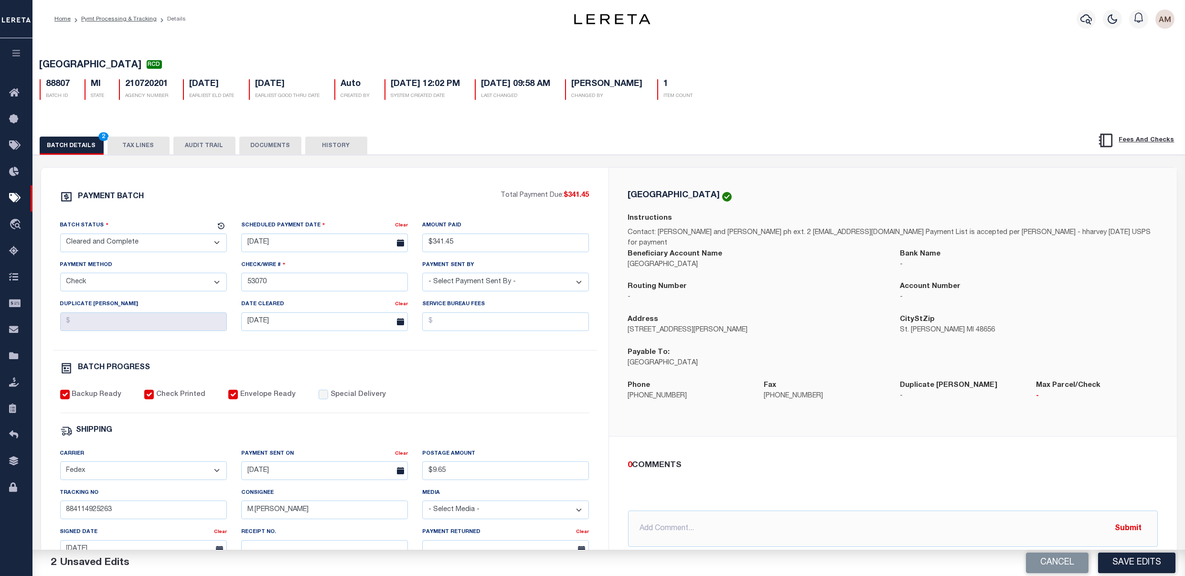
drag, startPoint x: 1121, startPoint y: 569, endPoint x: 33, endPoint y: 237, distance: 1138.0
click at [1122, 568] on button "Save Edits" at bounding box center [1136, 563] width 77 height 21
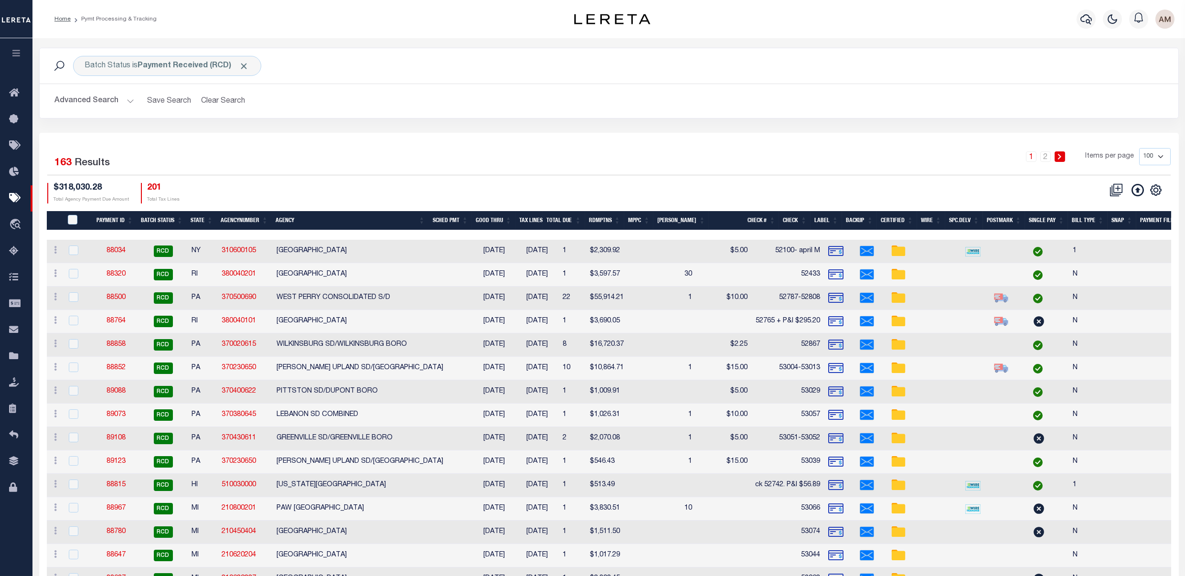
click at [108, 102] on button "Advanced Search" at bounding box center [94, 101] width 79 height 19
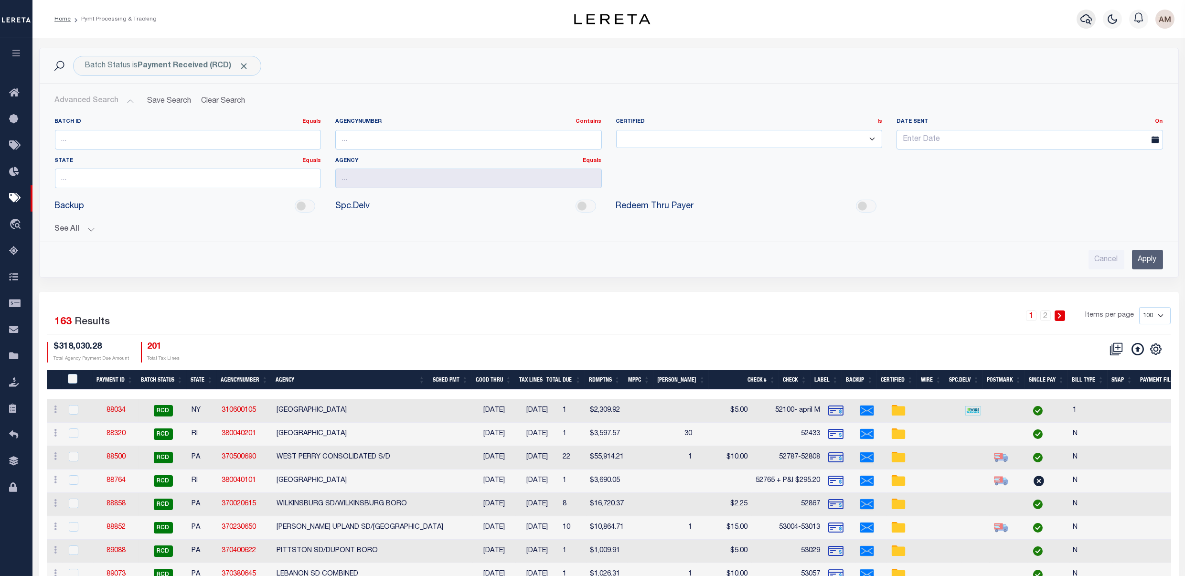
click at [1090, 21] on icon "button" at bounding box center [1085, 19] width 11 height 10
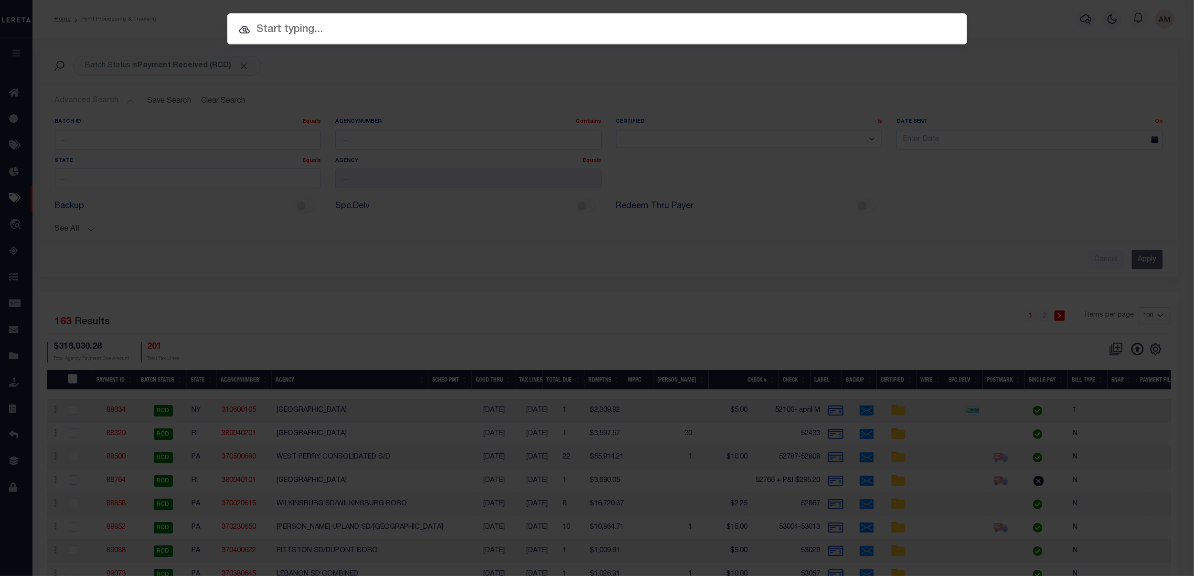
paste input "11-12-200-019"
type input "11-12-200-019"
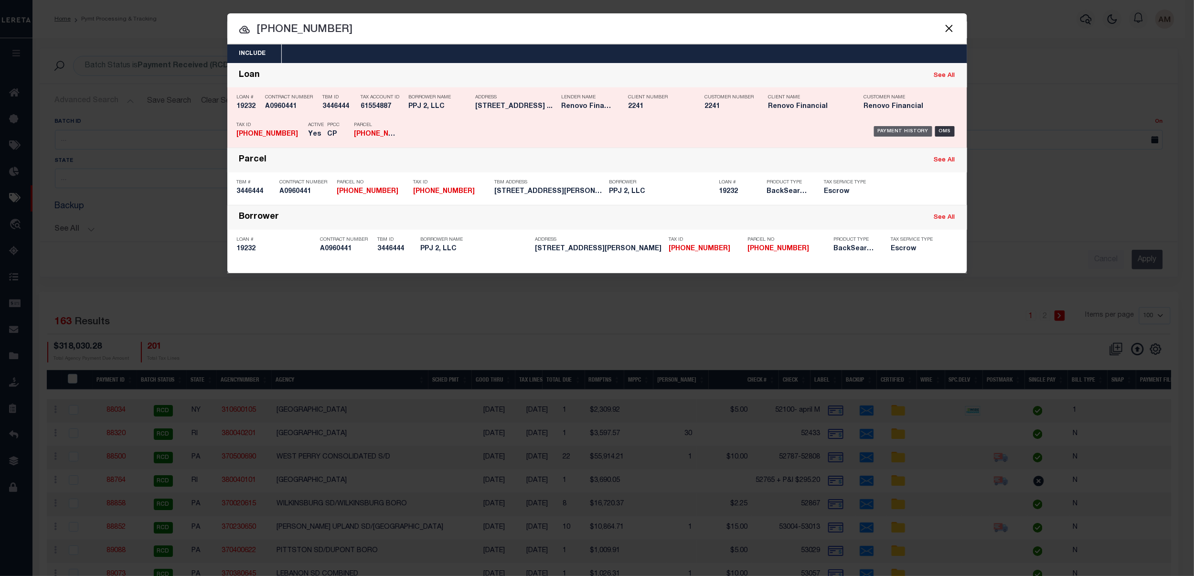
click at [897, 131] on div "Payment History" at bounding box center [903, 131] width 59 height 11
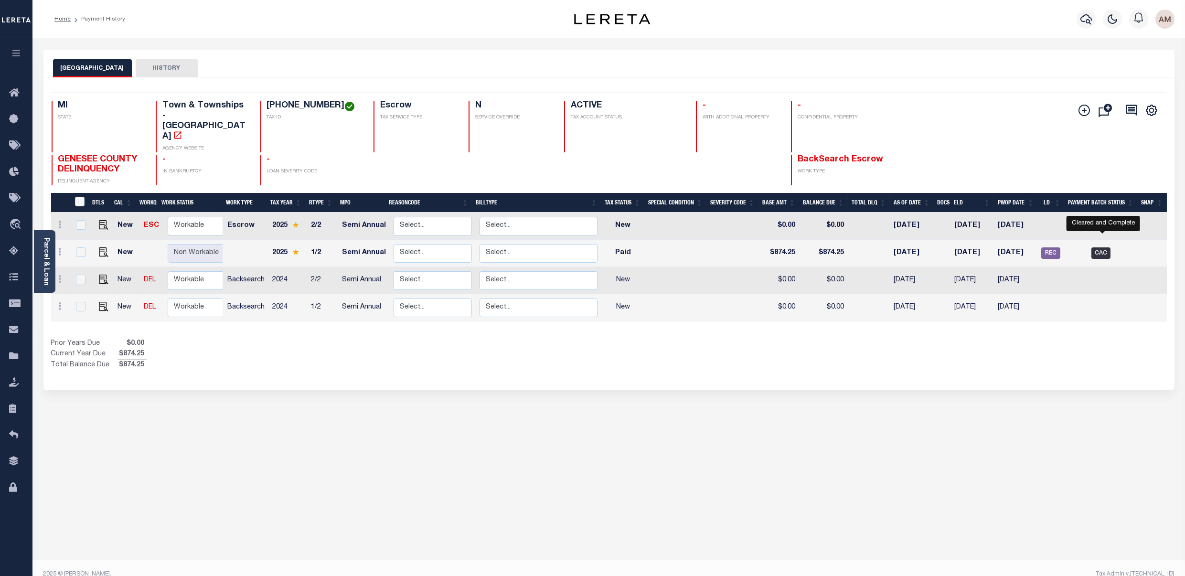
click at [1097, 247] on span "CAC" at bounding box center [1100, 252] width 19 height 11
checkbox input "true"
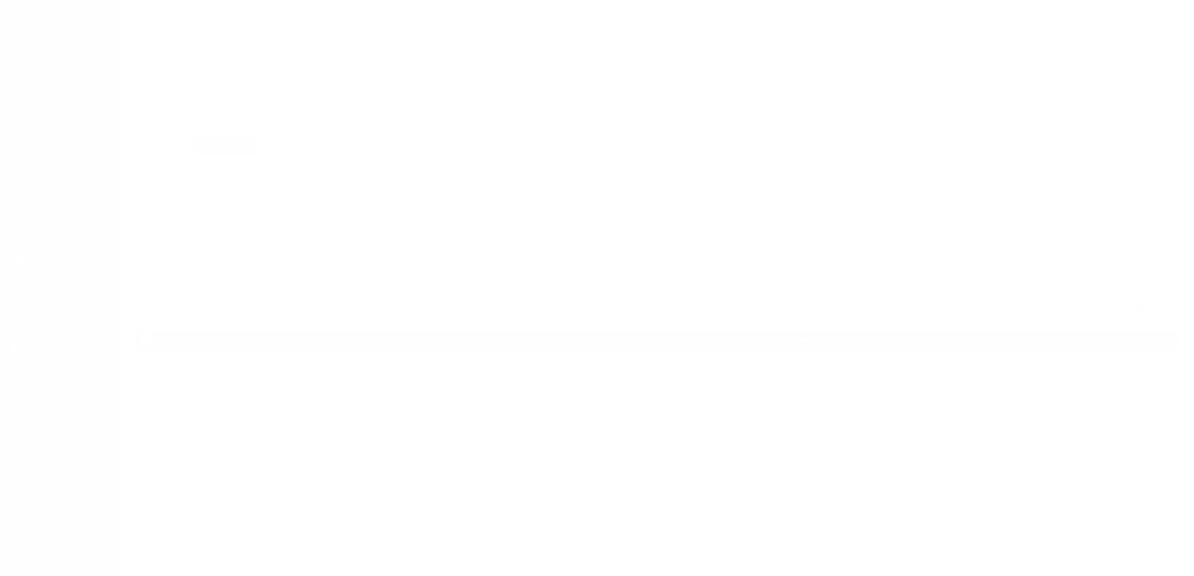
select select "CAC"
select select "CHK"
select select "[PERSON_NAME]"
select select "FDX"
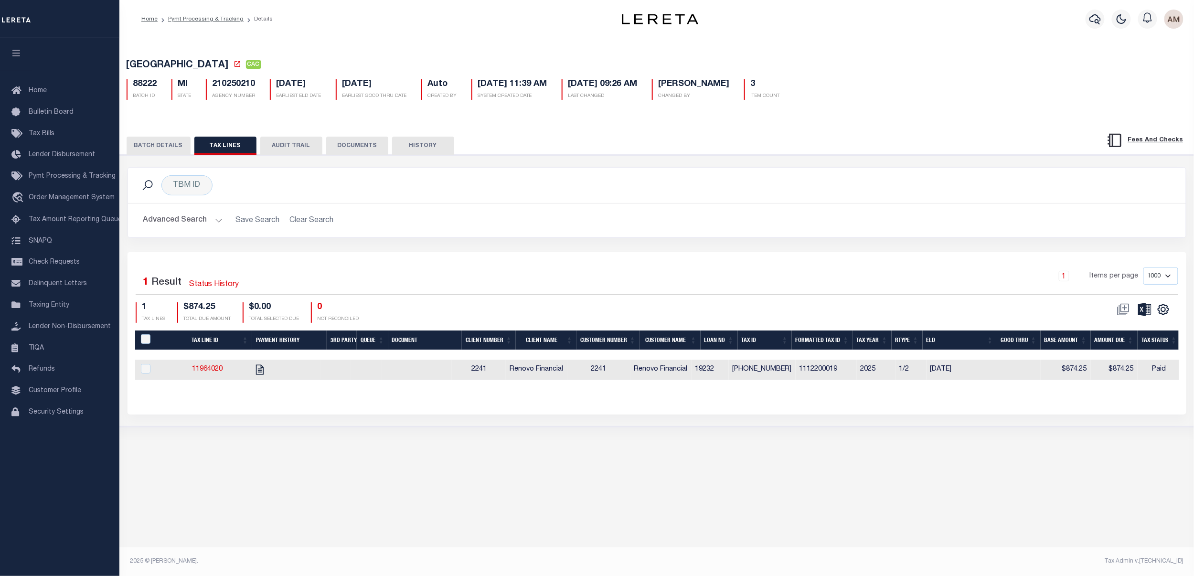
click at [161, 141] on button "BATCH DETAILS" at bounding box center [159, 146] width 64 height 18
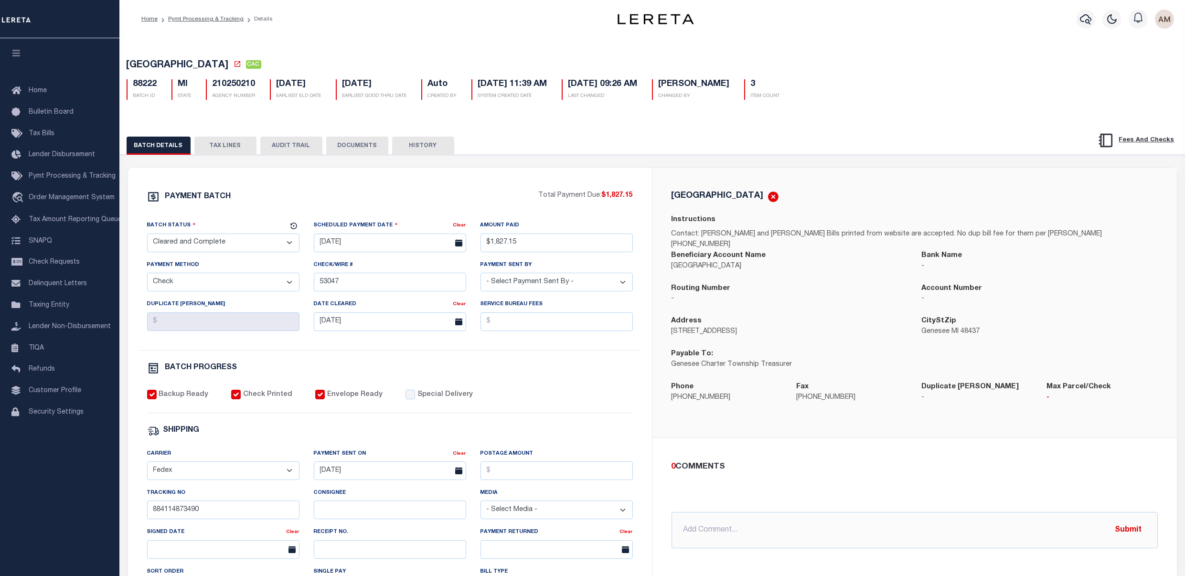
click at [375, 149] on button "DOCUMENTS" at bounding box center [357, 146] width 62 height 18
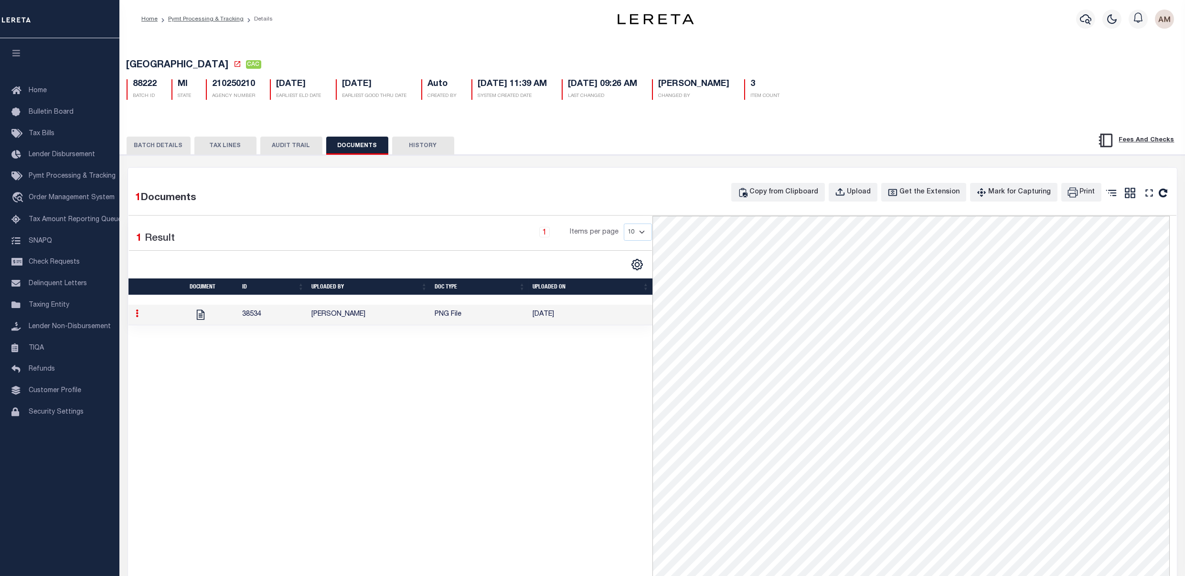
drag, startPoint x: 224, startPoint y: 19, endPoint x: 224, endPoint y: 27, distance: 8.1
click at [224, 19] on link "Pymt Processing & Tracking" at bounding box center [205, 19] width 75 height 6
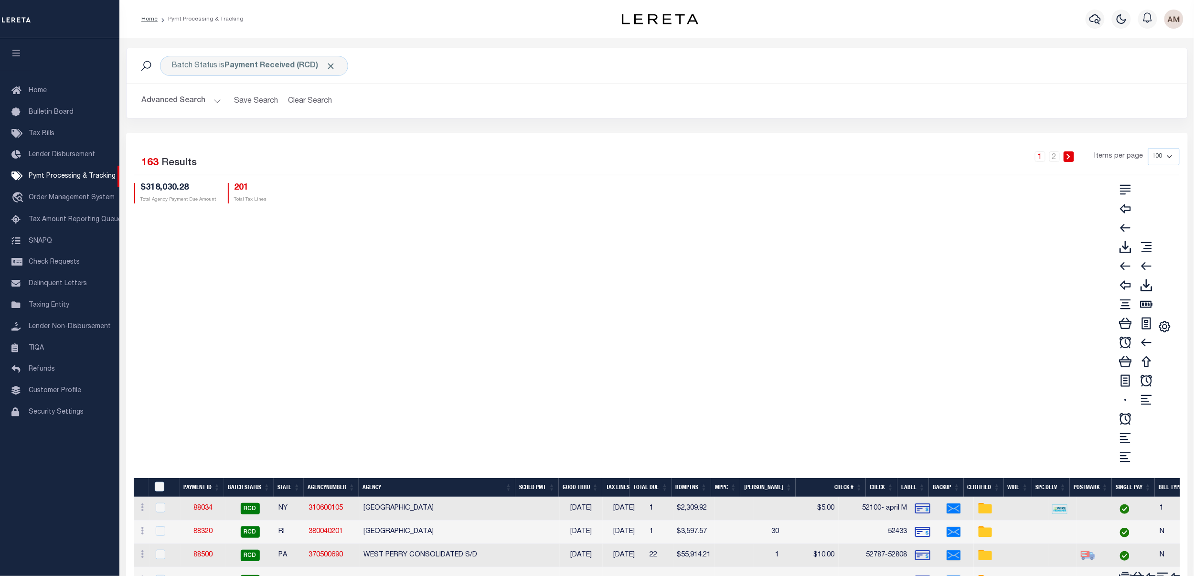
click at [206, 107] on button "Advanced Search" at bounding box center [181, 101] width 79 height 19
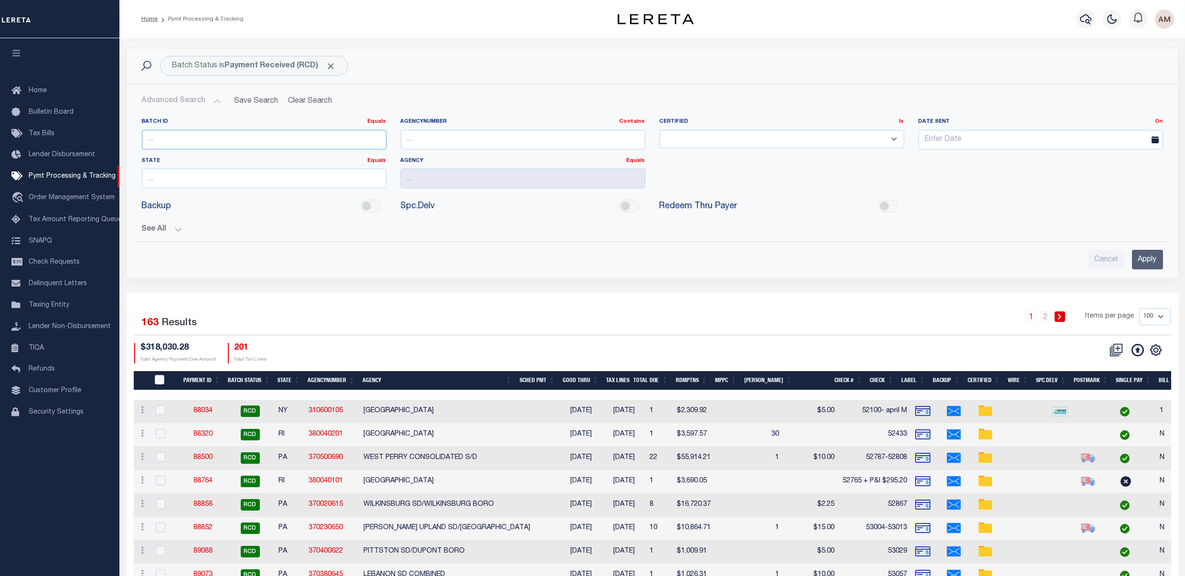
click at [180, 147] on input "number" at bounding box center [264, 140] width 245 height 20
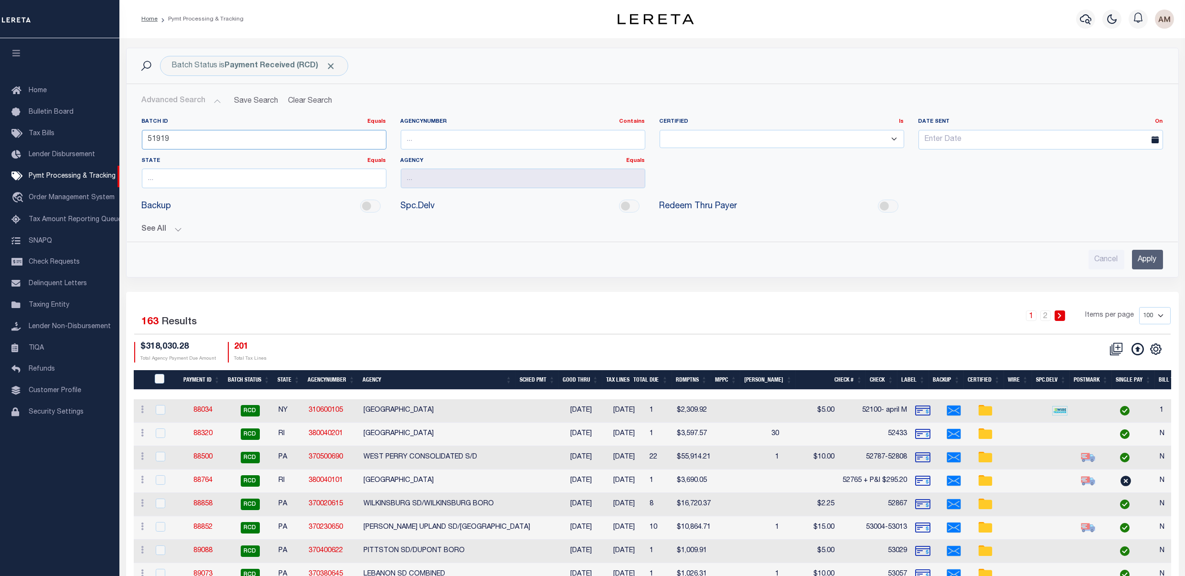
type input "51919"
click at [1140, 264] on input "Apply" at bounding box center [1147, 260] width 31 height 20
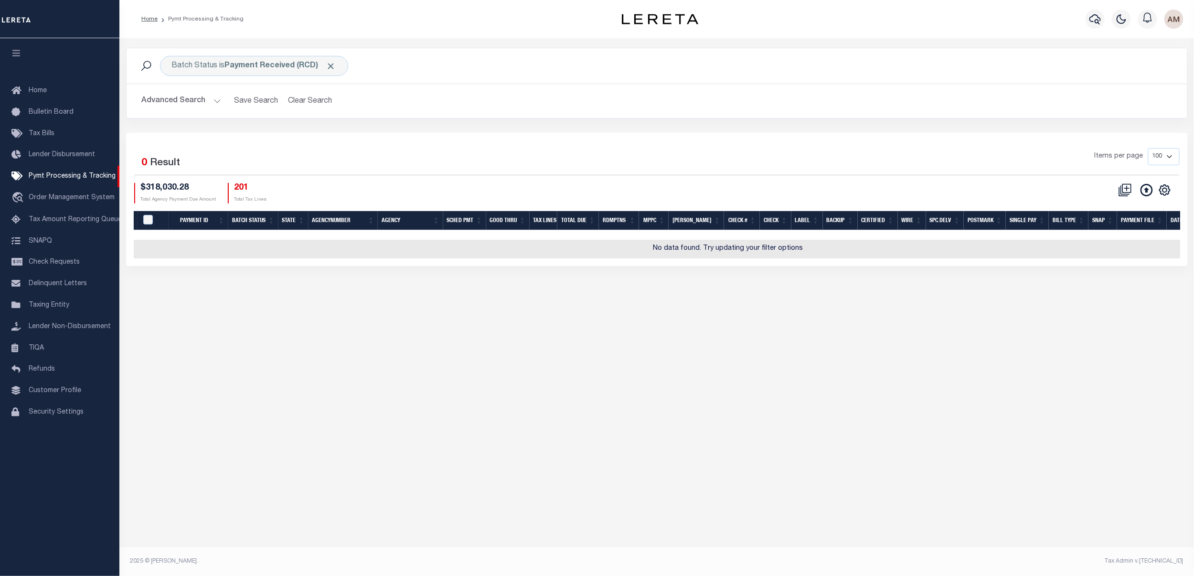
click at [198, 107] on button "Advanced Search" at bounding box center [181, 101] width 79 height 19
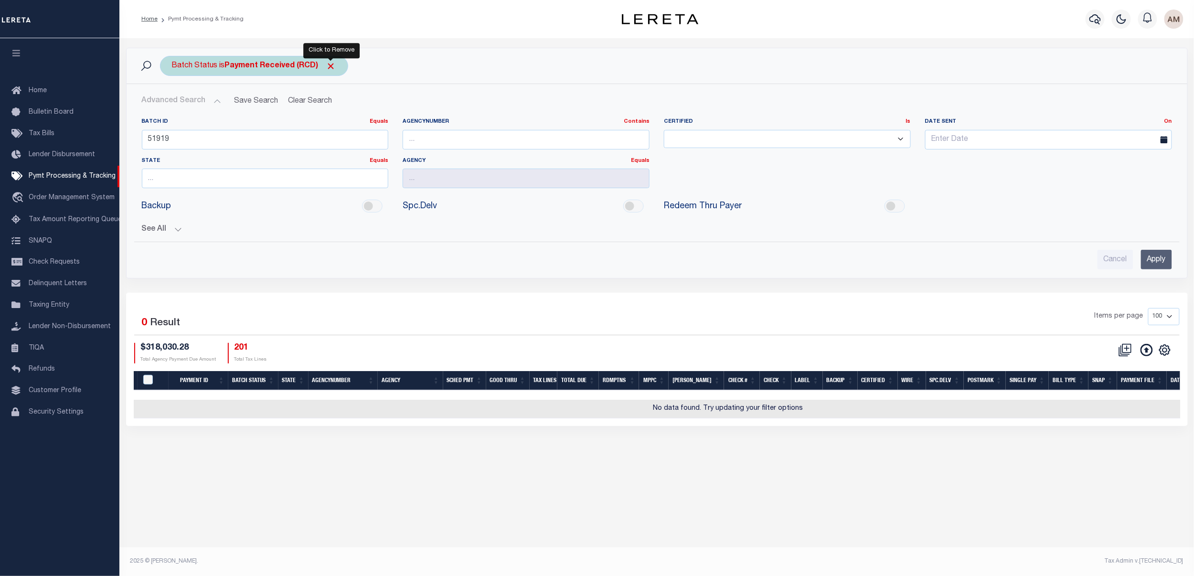
click at [330, 67] on span "Click to Remove" at bounding box center [331, 66] width 10 height 10
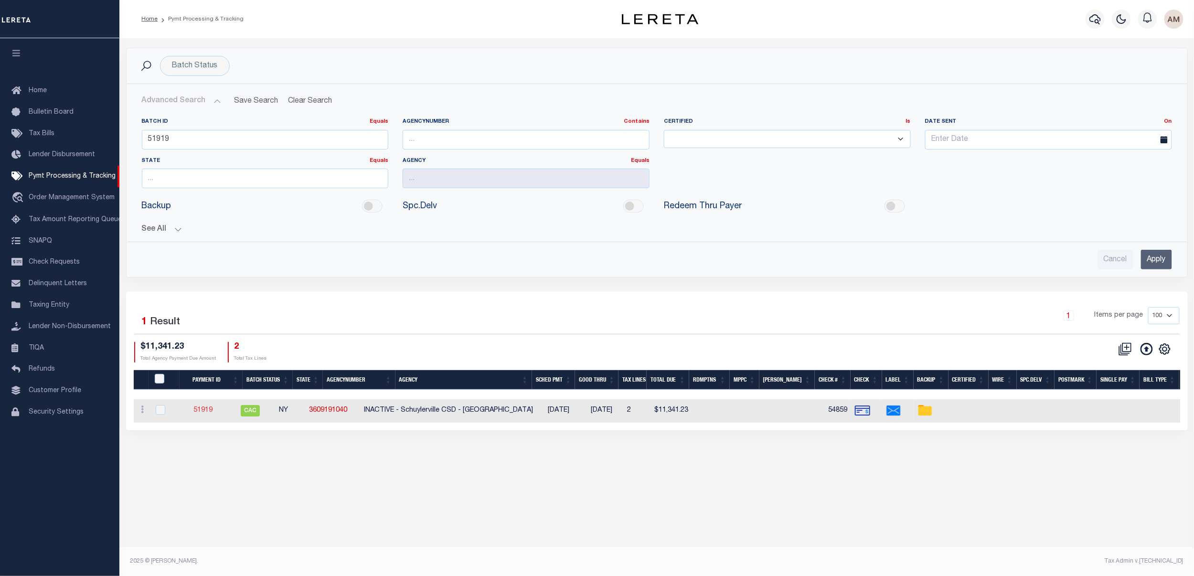
click at [213, 407] on link "51919" at bounding box center [202, 410] width 19 height 7
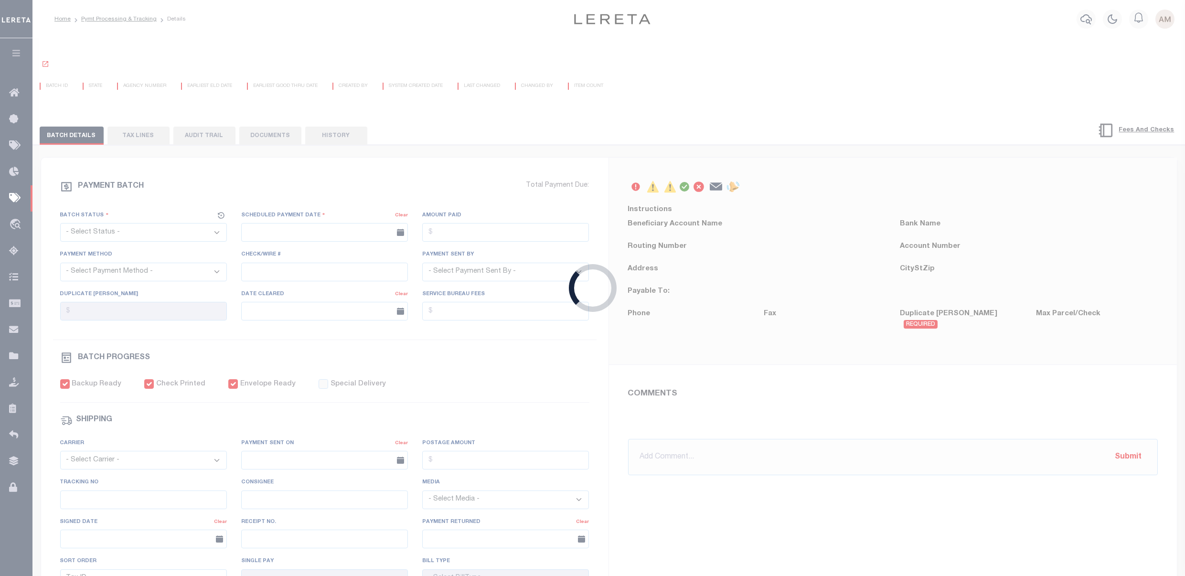
select select "CAC"
type input "[DATE]"
type input "$11,341.23"
select select "CHK"
type input "54859"
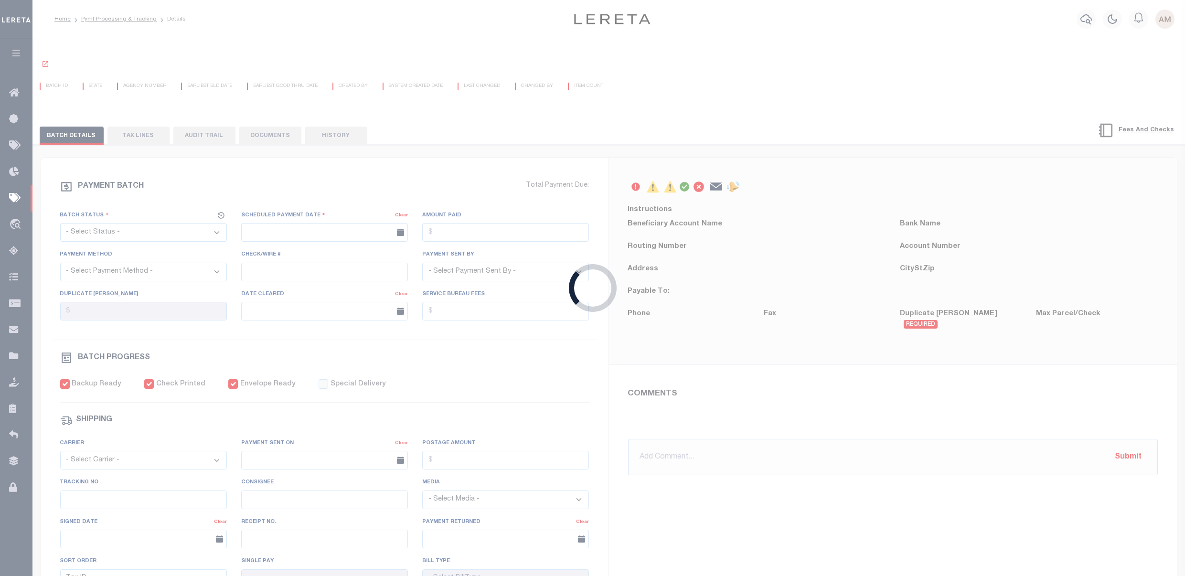
select select
type input "[DATE]"
checkbox input "true"
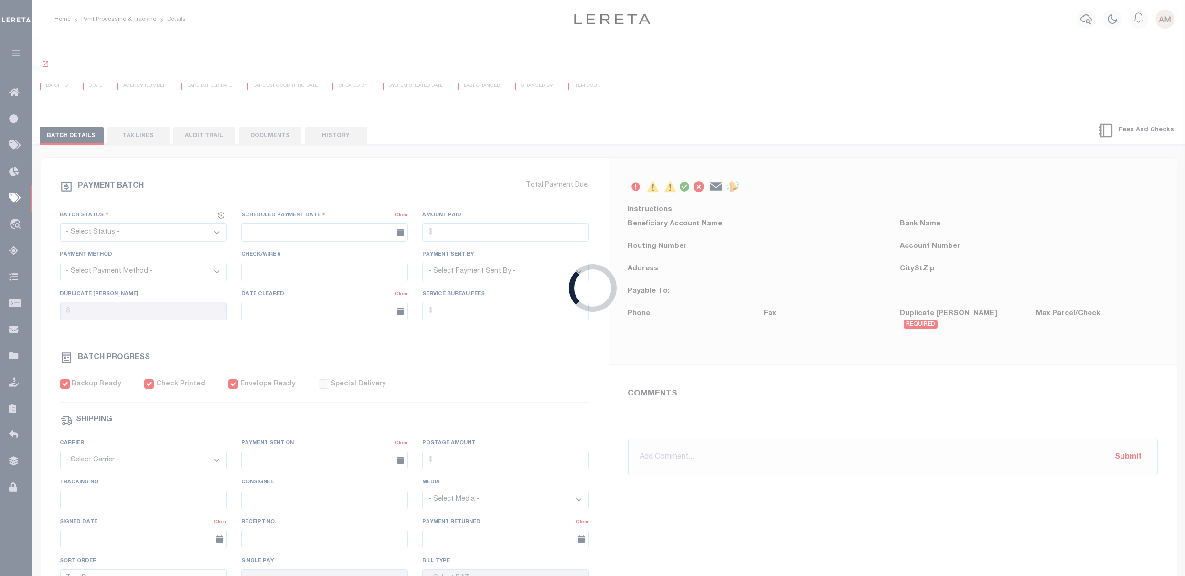
select select "USS"
type input "[DATE]"
type input "$7.75"
type input "9405503699300021149930"
type input "[DATE] GC"
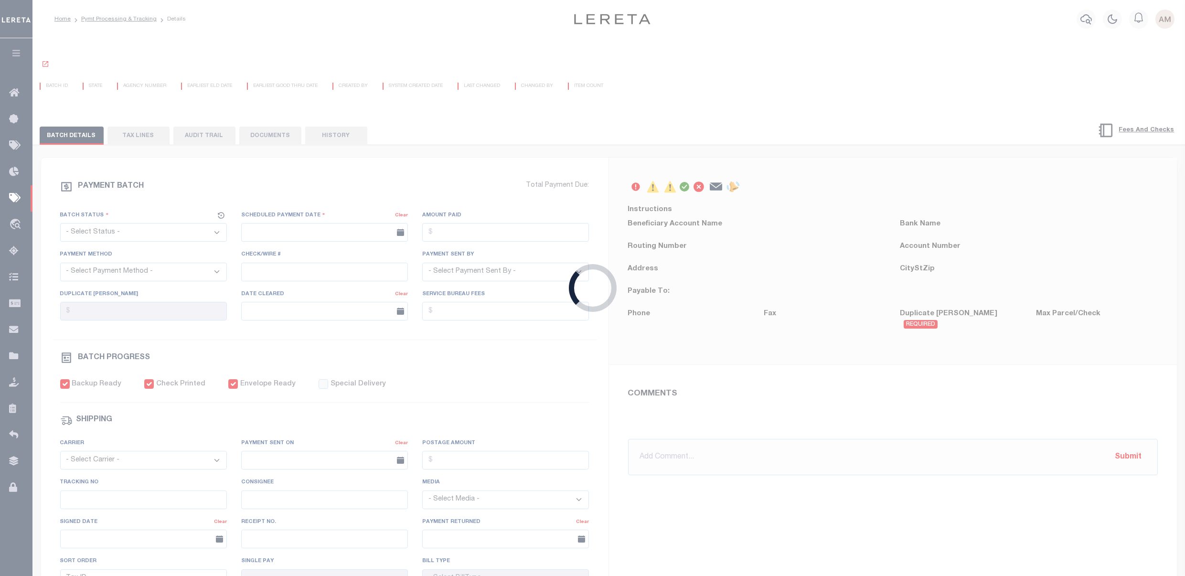
radio input "true"
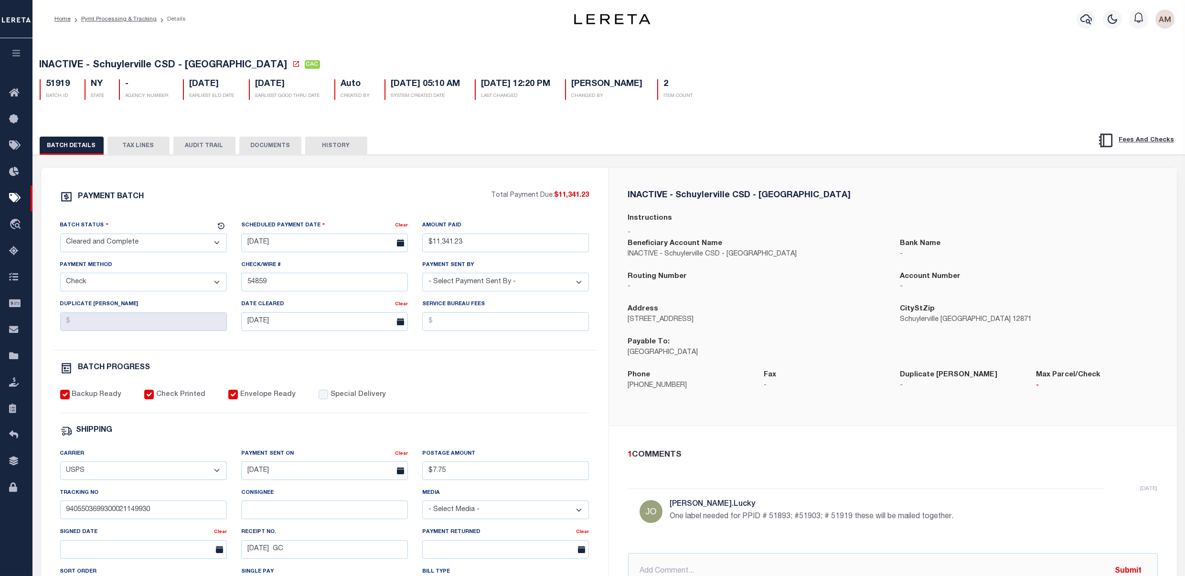
scroll to position [64, 0]
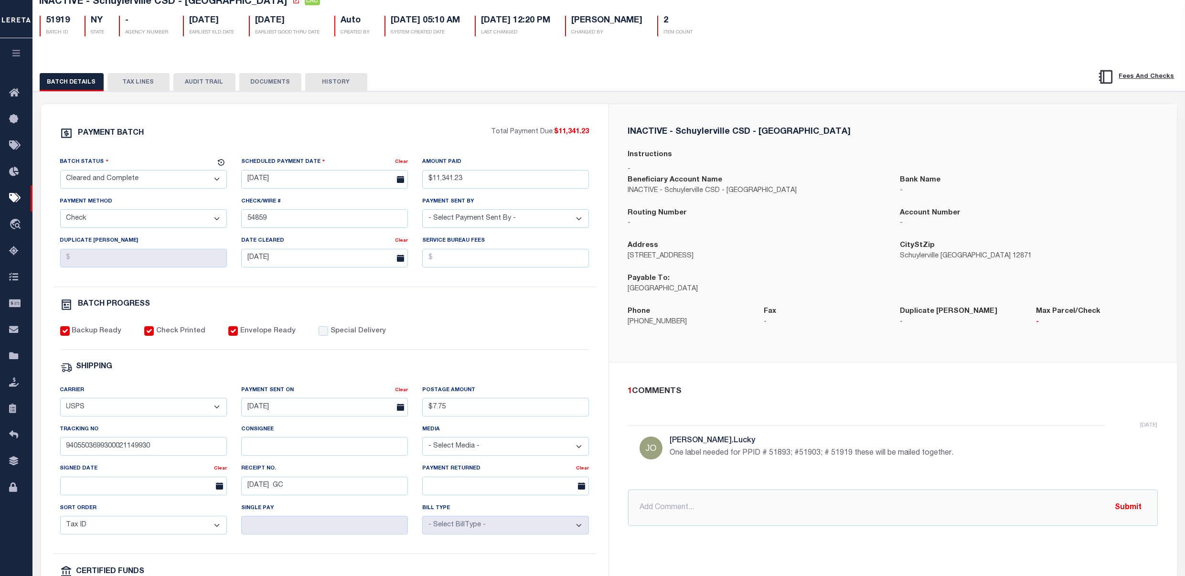
click at [156, 85] on button "TAX LINES" at bounding box center [138, 82] width 62 height 18
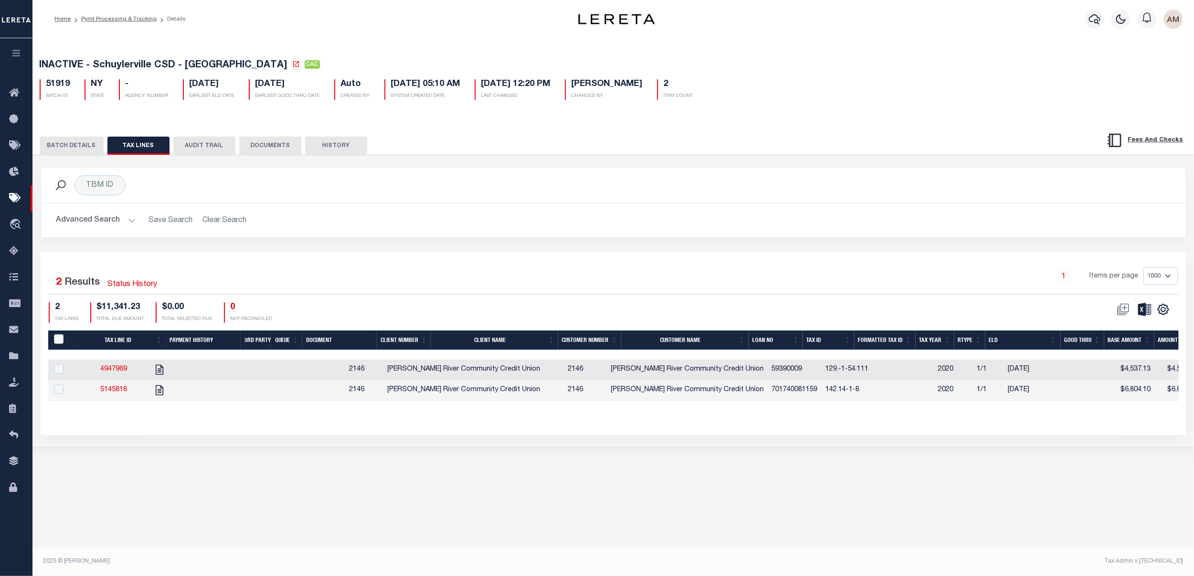
click at [213, 475] on div "INACTIVE - Schuylerville CSD - [GEOGRAPHIC_DATA] CAC 51919 BATCH ID NY STATE -" at bounding box center [612, 257] width 1161 height 438
click at [72, 148] on button "BATCH DETAILS" at bounding box center [72, 146] width 64 height 18
